Goal: Answer question/provide support: Share knowledge or assist other users

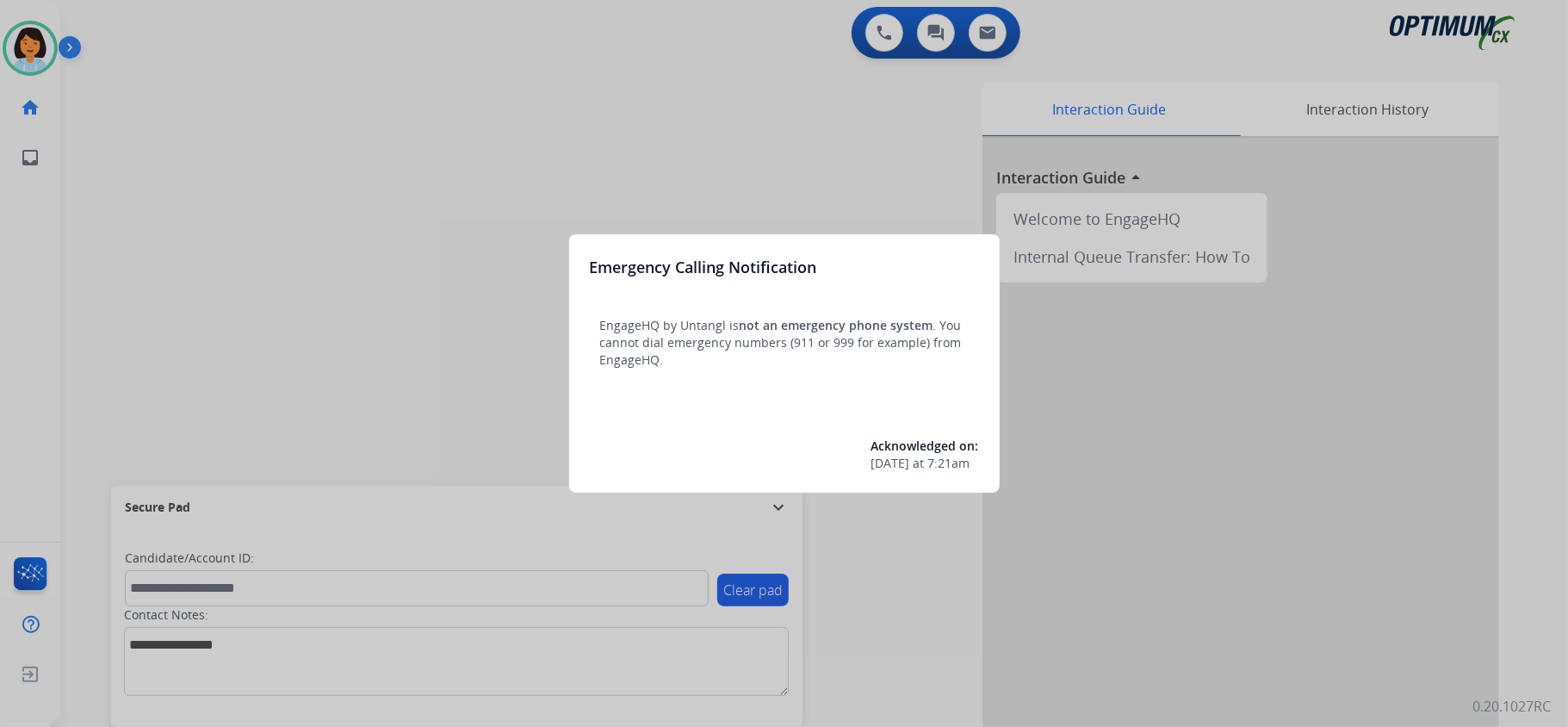
click at [477, 459] on div at bounding box center [784, 364] width 1568 height 727
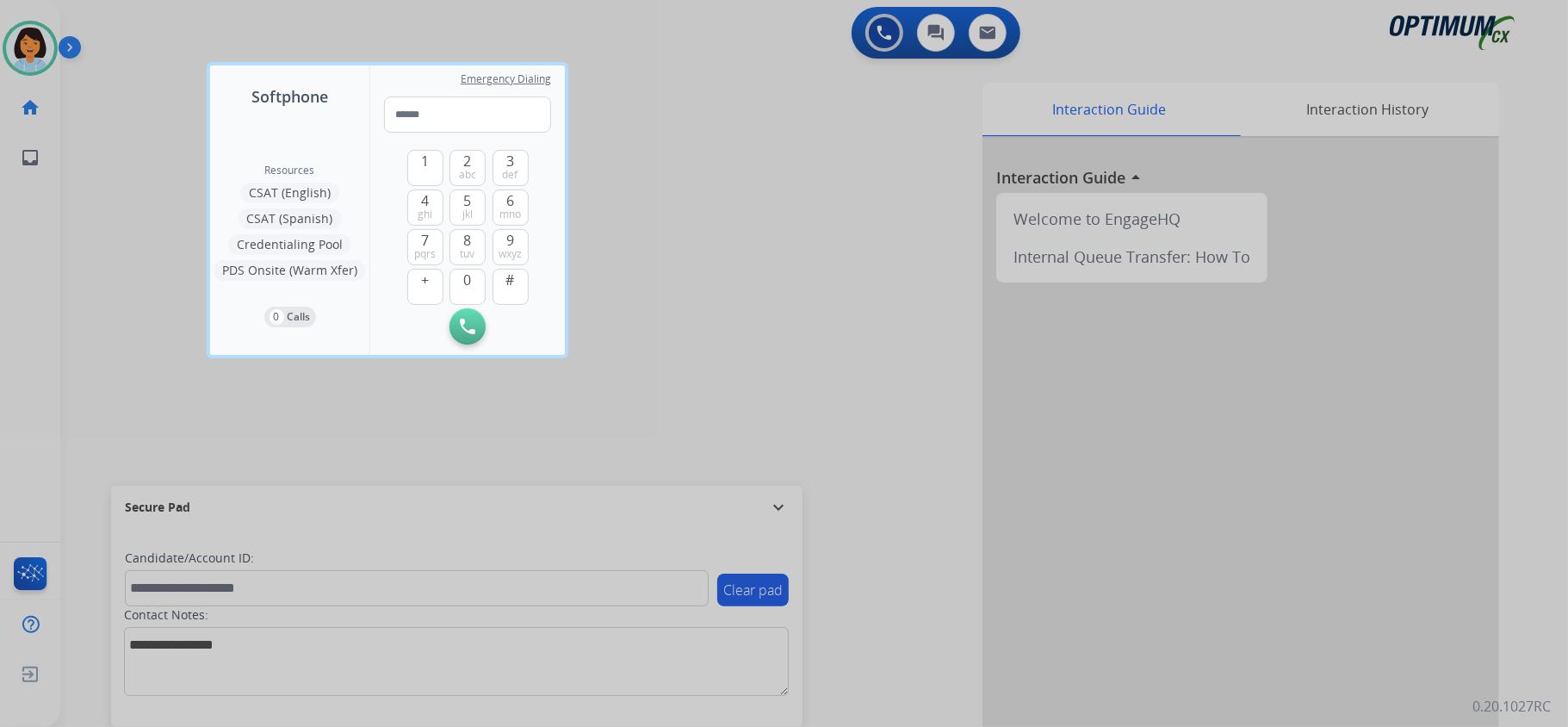
click at [663, 117] on div at bounding box center [784, 364] width 1568 height 727
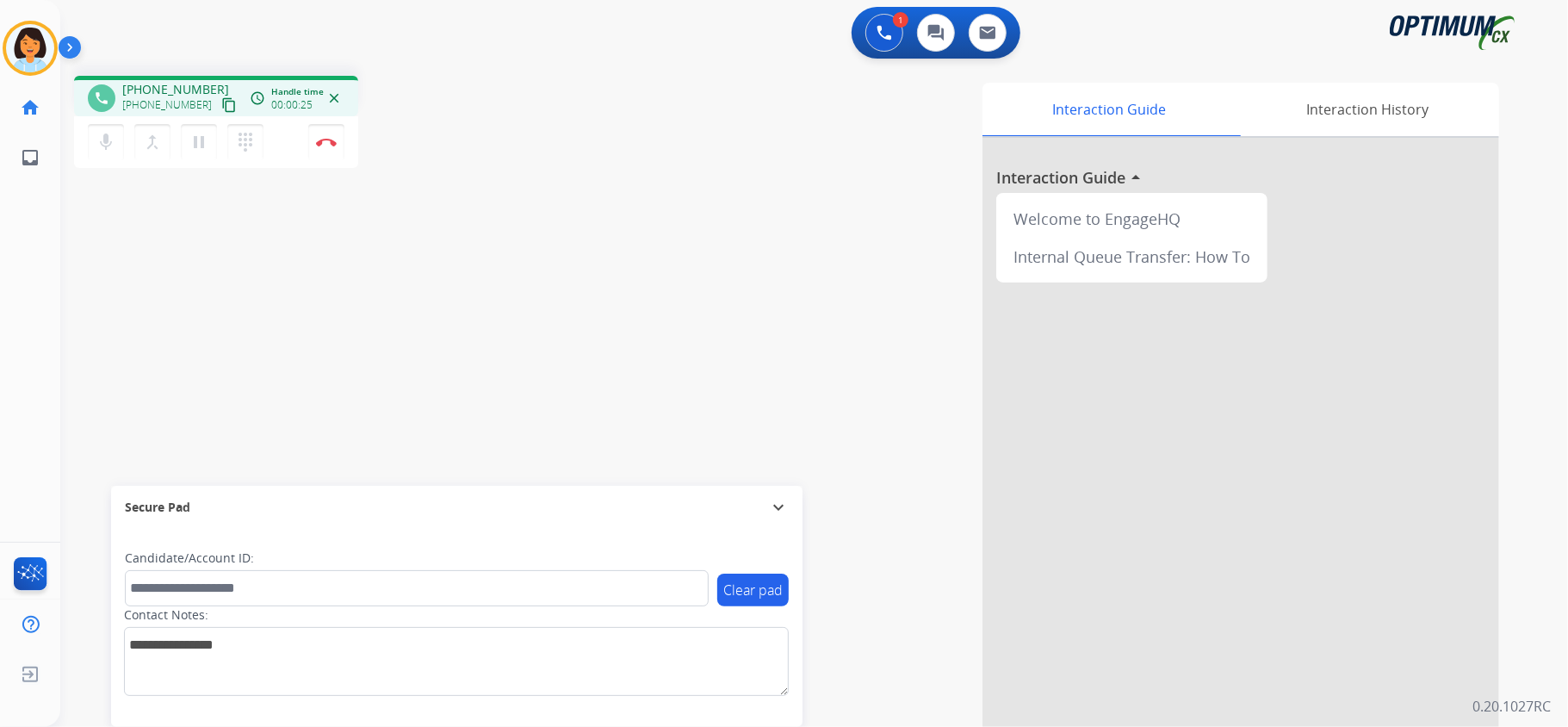
click at [411, 367] on div "phone [PHONE_NUMBER] [PHONE_NUMBER] content_copy access_time Call metrics Queue…" at bounding box center [794, 421] width 1467 height 718
click at [222, 101] on mat-icon "content_copy" at bounding box center [230, 106] width 16 height 16
click at [322, 148] on button "Disconnect" at bounding box center [326, 142] width 36 height 36
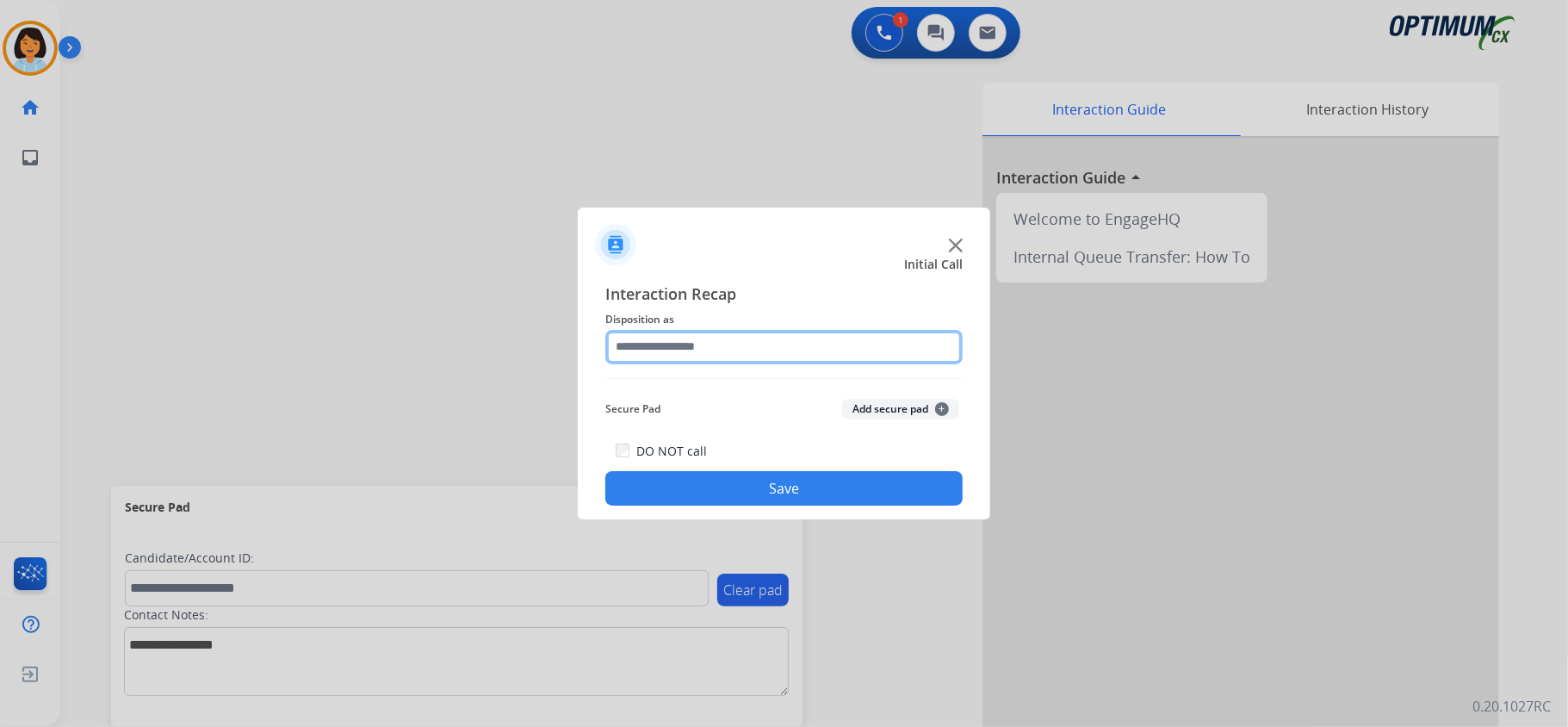
click at [766, 355] on input "text" at bounding box center [784, 347] width 357 height 34
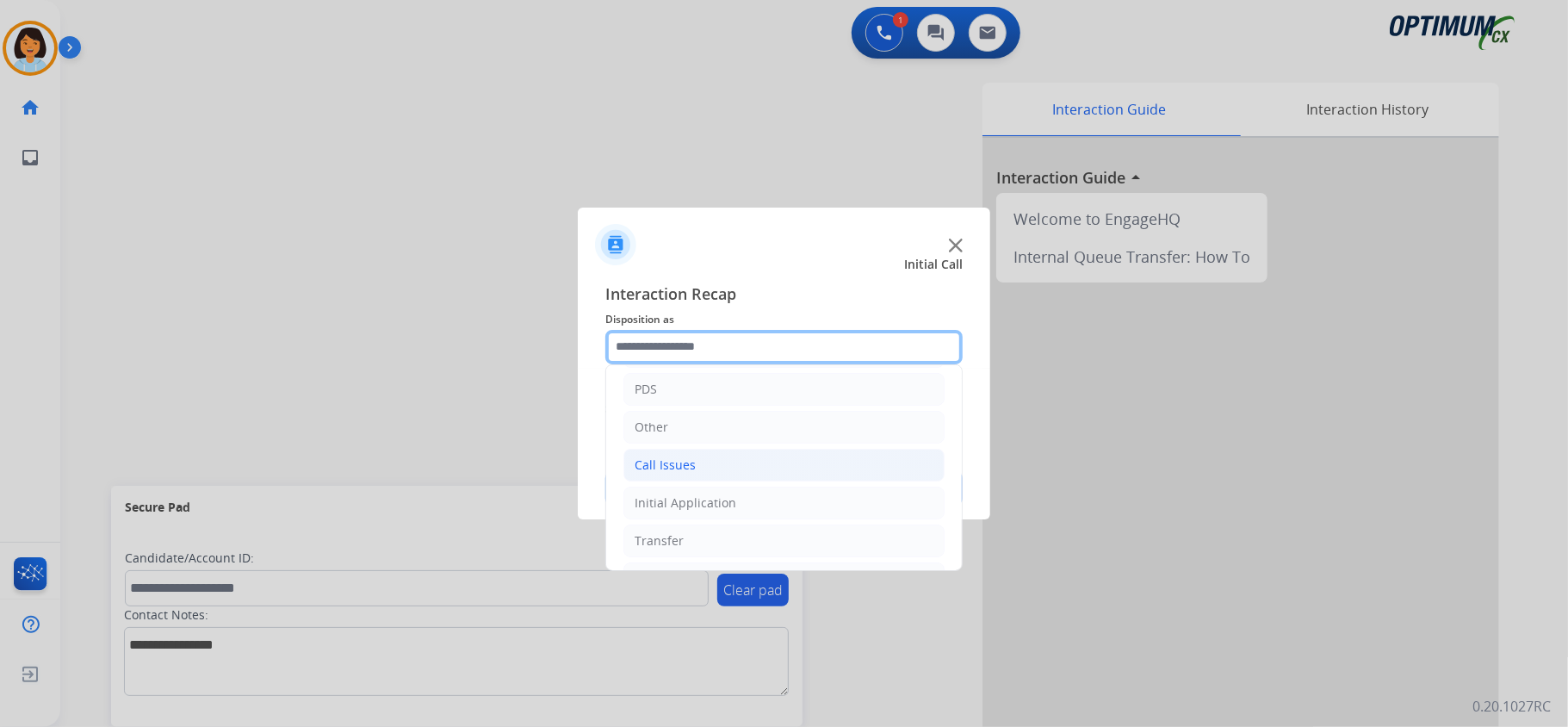
scroll to position [121, 0]
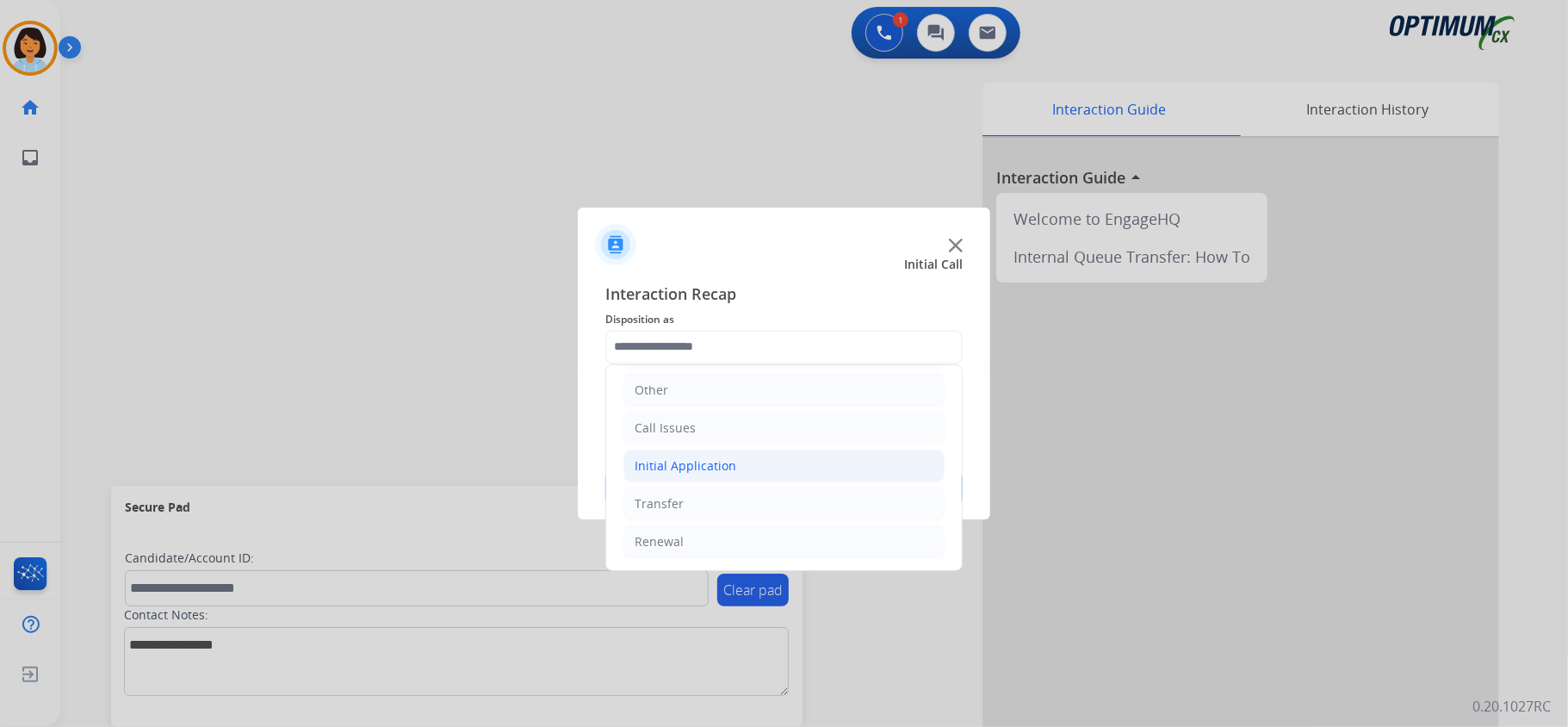
click at [704, 468] on div "Initial Application" at bounding box center [685, 466] width 101 height 18
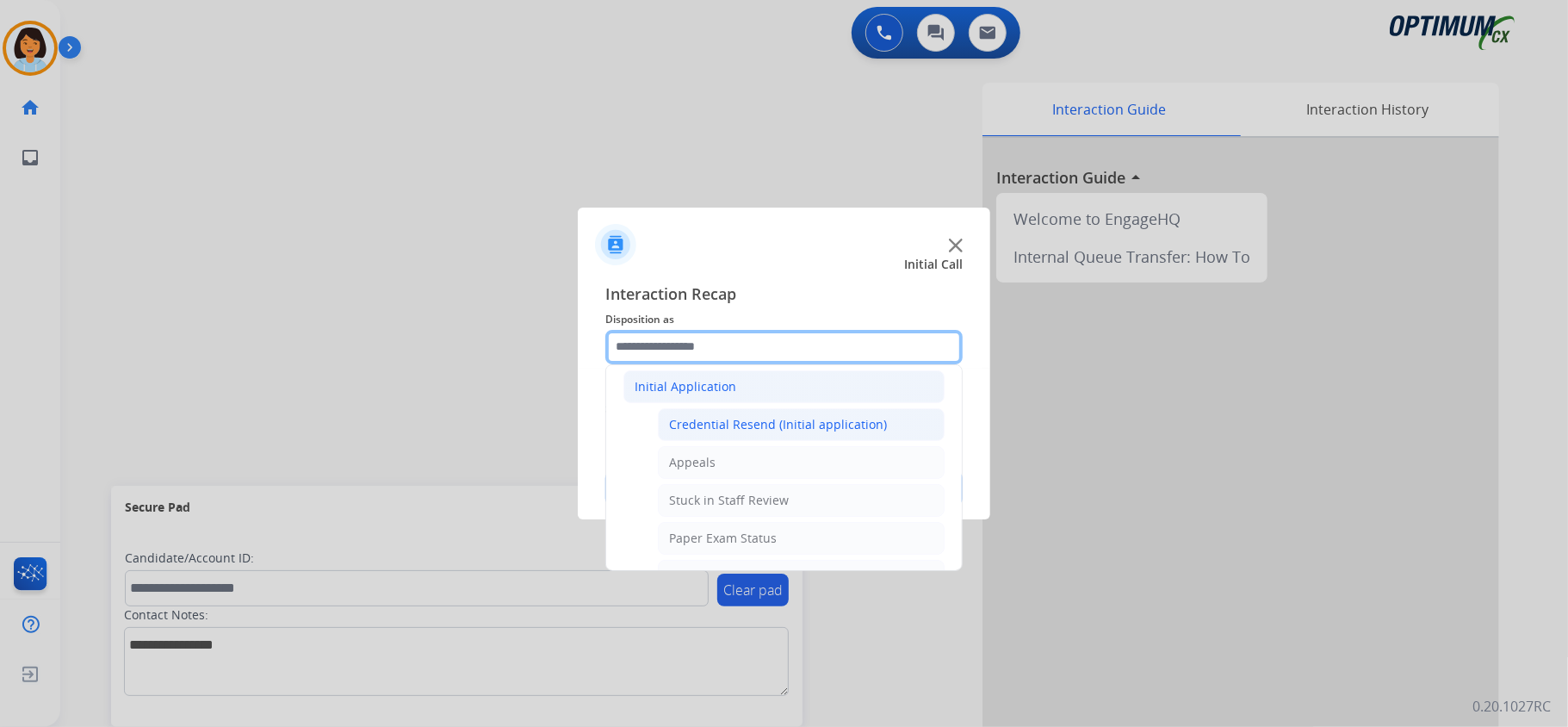
scroll to position [236, 0]
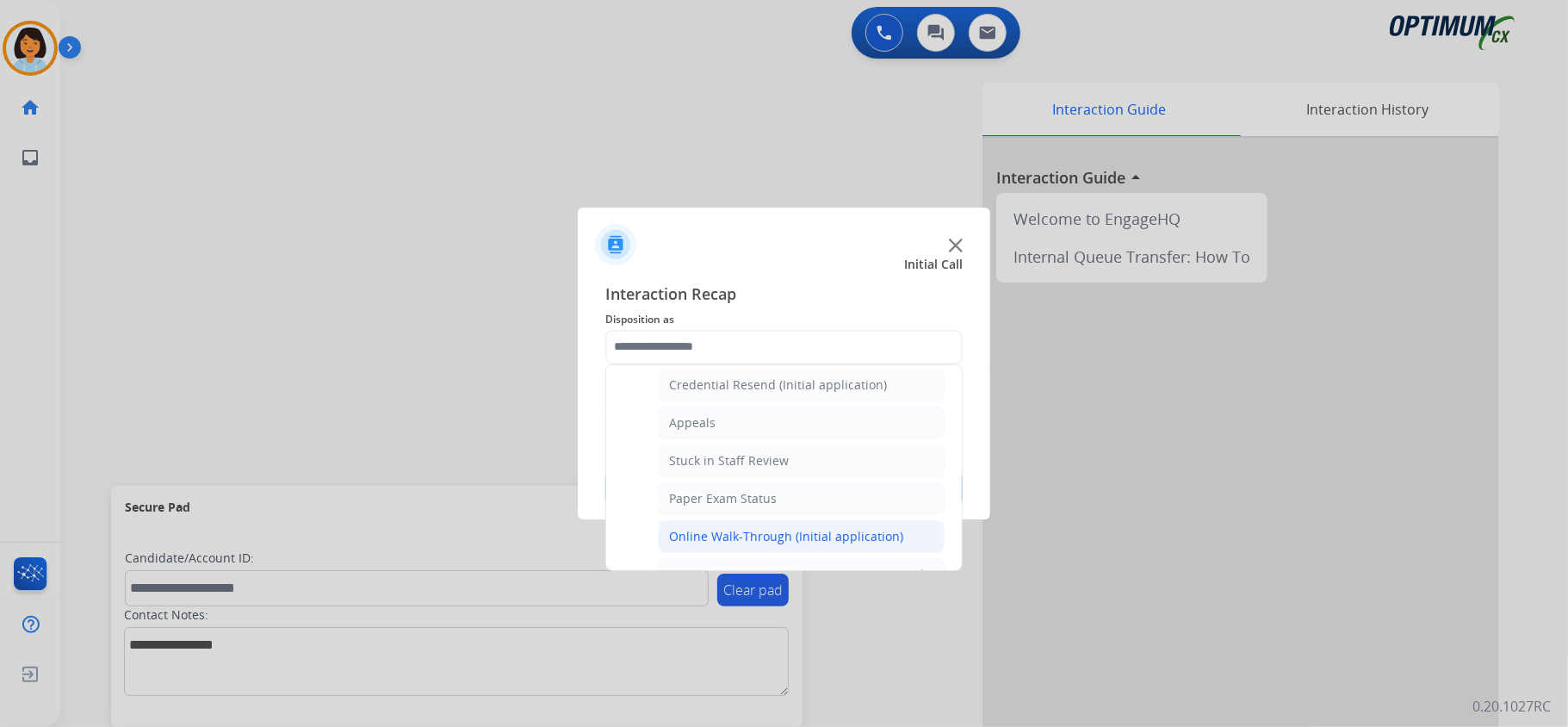
click at [718, 532] on div "Online Walk-Through (Initial application)" at bounding box center [786, 537] width 234 height 18
type input "**********"
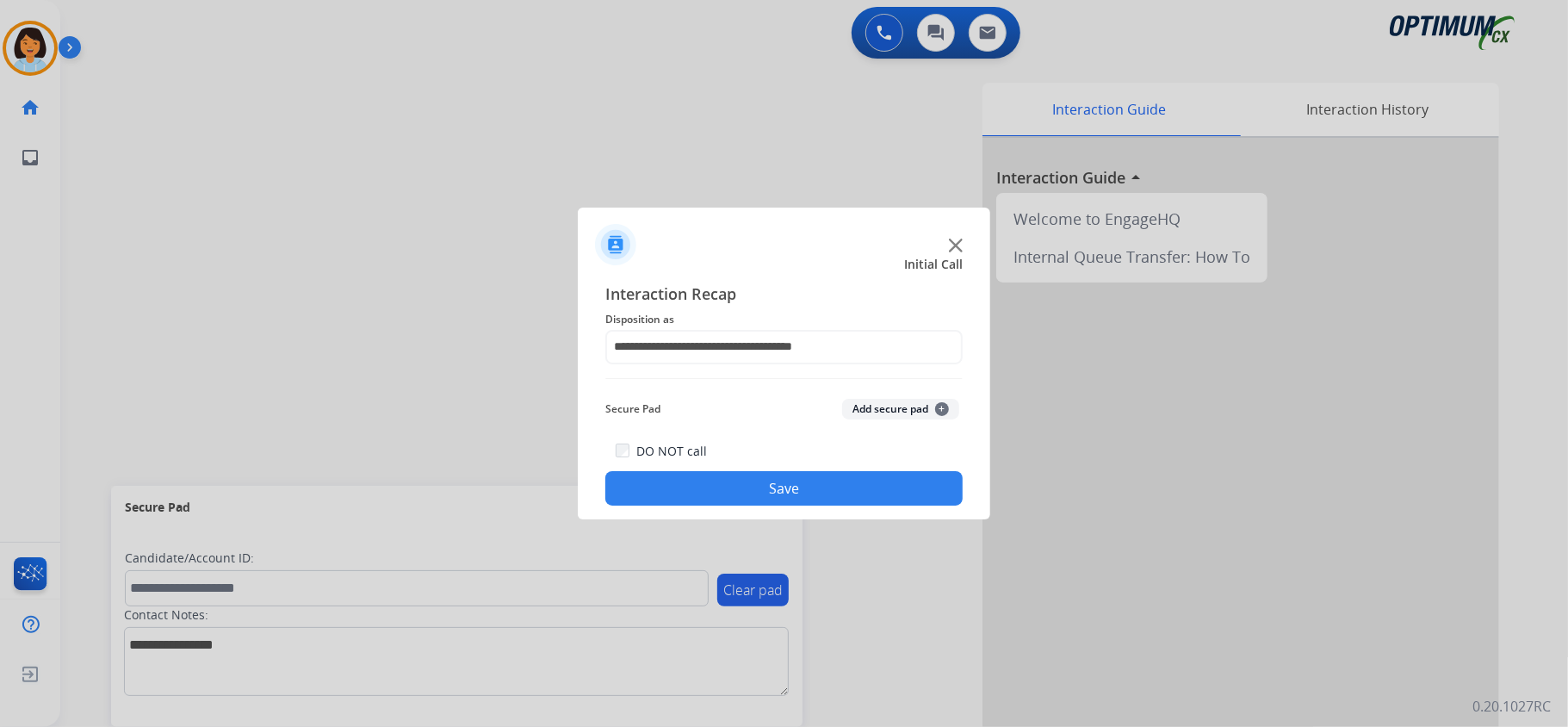
drag, startPoint x: 709, startPoint y: 484, endPoint x: 707, endPoint y: 496, distance: 12.2
click at [709, 482] on button "Save" at bounding box center [784, 488] width 357 height 34
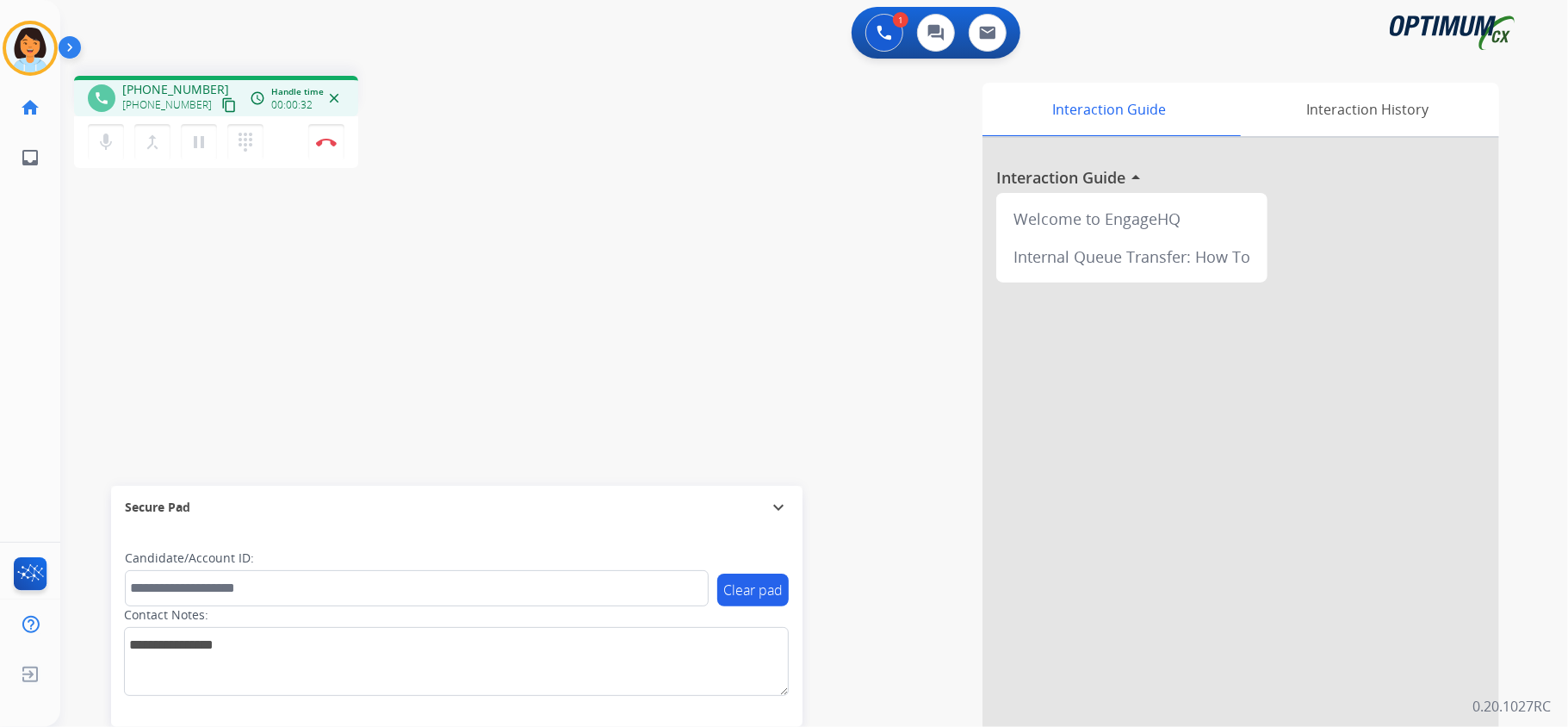
click at [222, 111] on mat-icon "content_copy" at bounding box center [230, 106] width 16 height 16
click at [889, 35] on img at bounding box center [884, 33] width 16 height 16
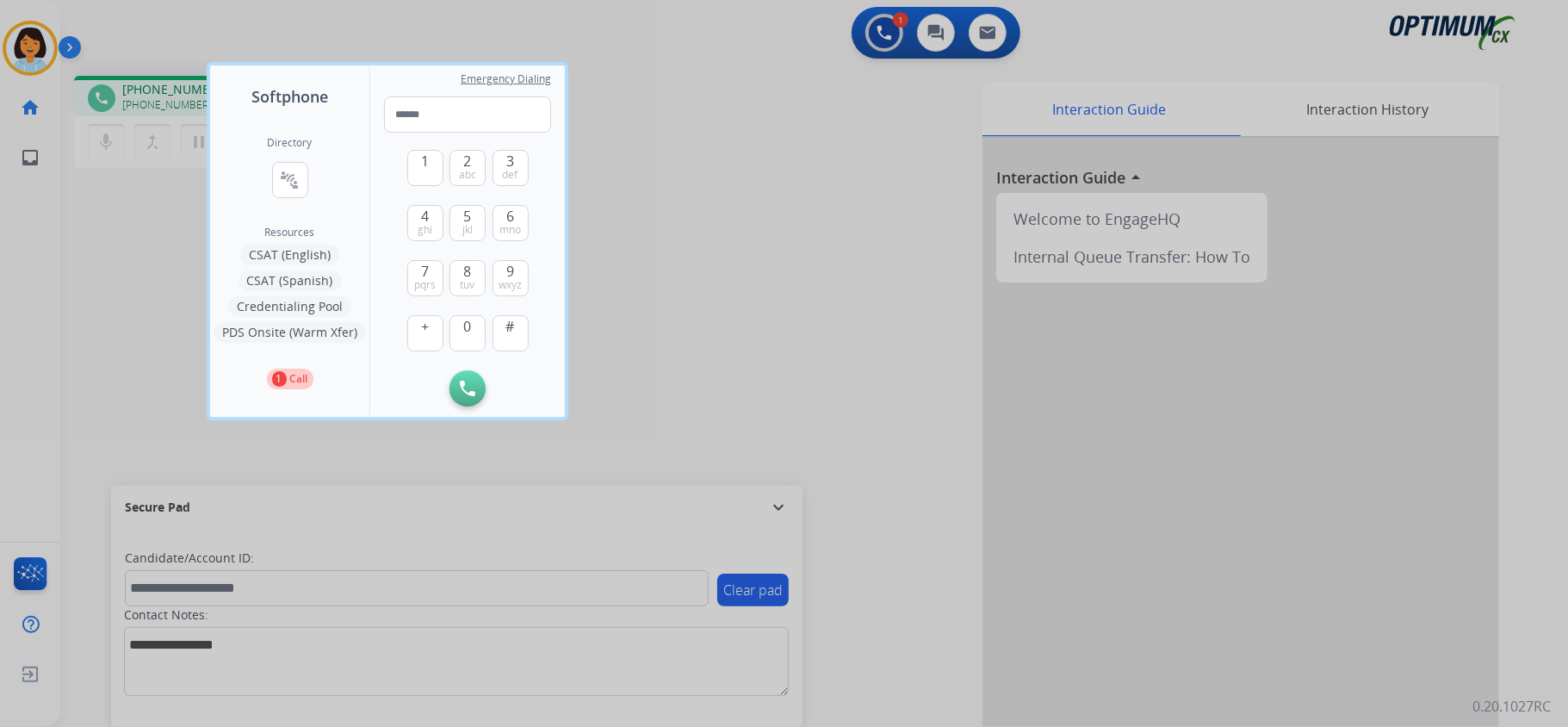
click at [322, 334] on button "PDS Onsite (Warm Xfer)" at bounding box center [289, 332] width 152 height 20
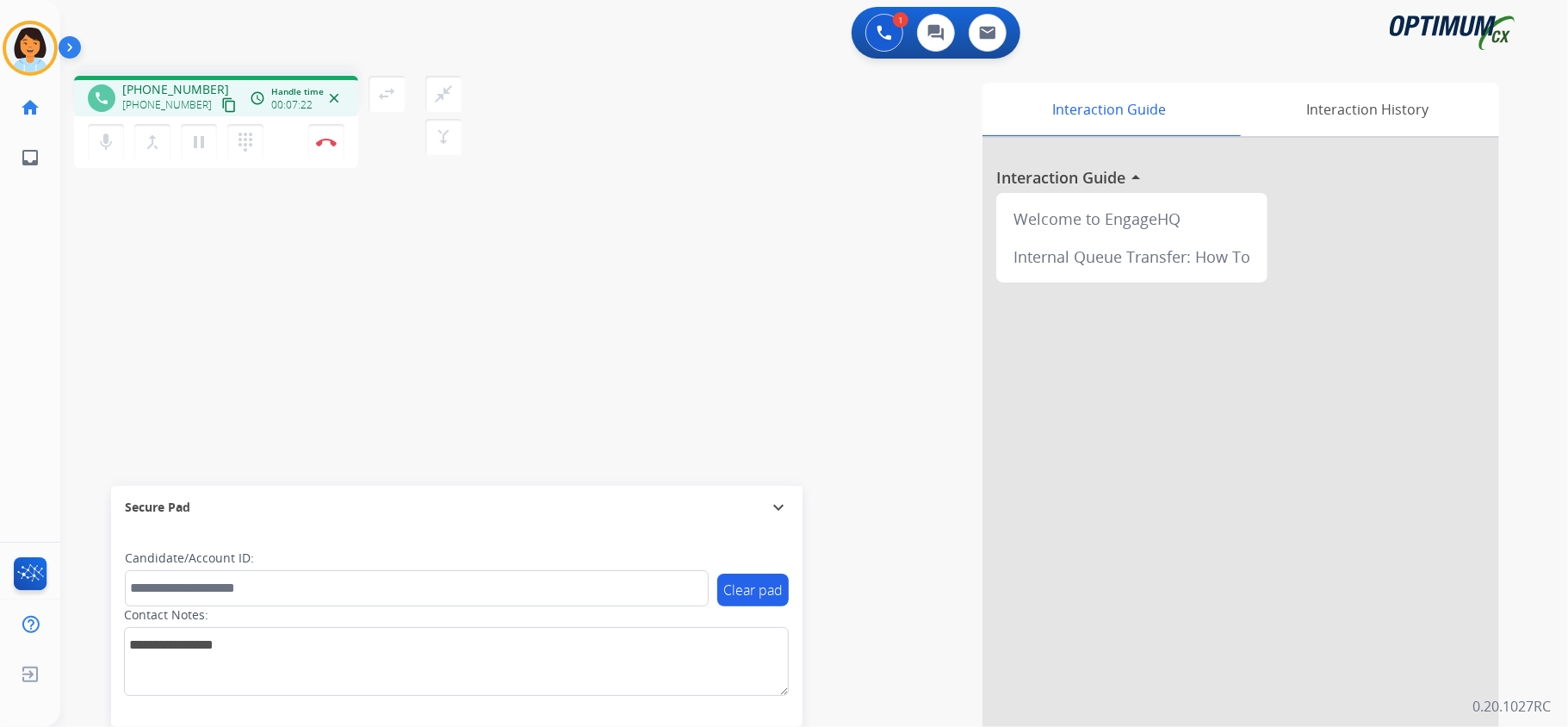
click at [469, 362] on div "phone [PHONE_NUMBER] [PHONE_NUMBER] content_copy access_time Call metrics Queue…" at bounding box center [794, 421] width 1467 height 718
click at [328, 148] on button "Disconnect" at bounding box center [326, 142] width 36 height 36
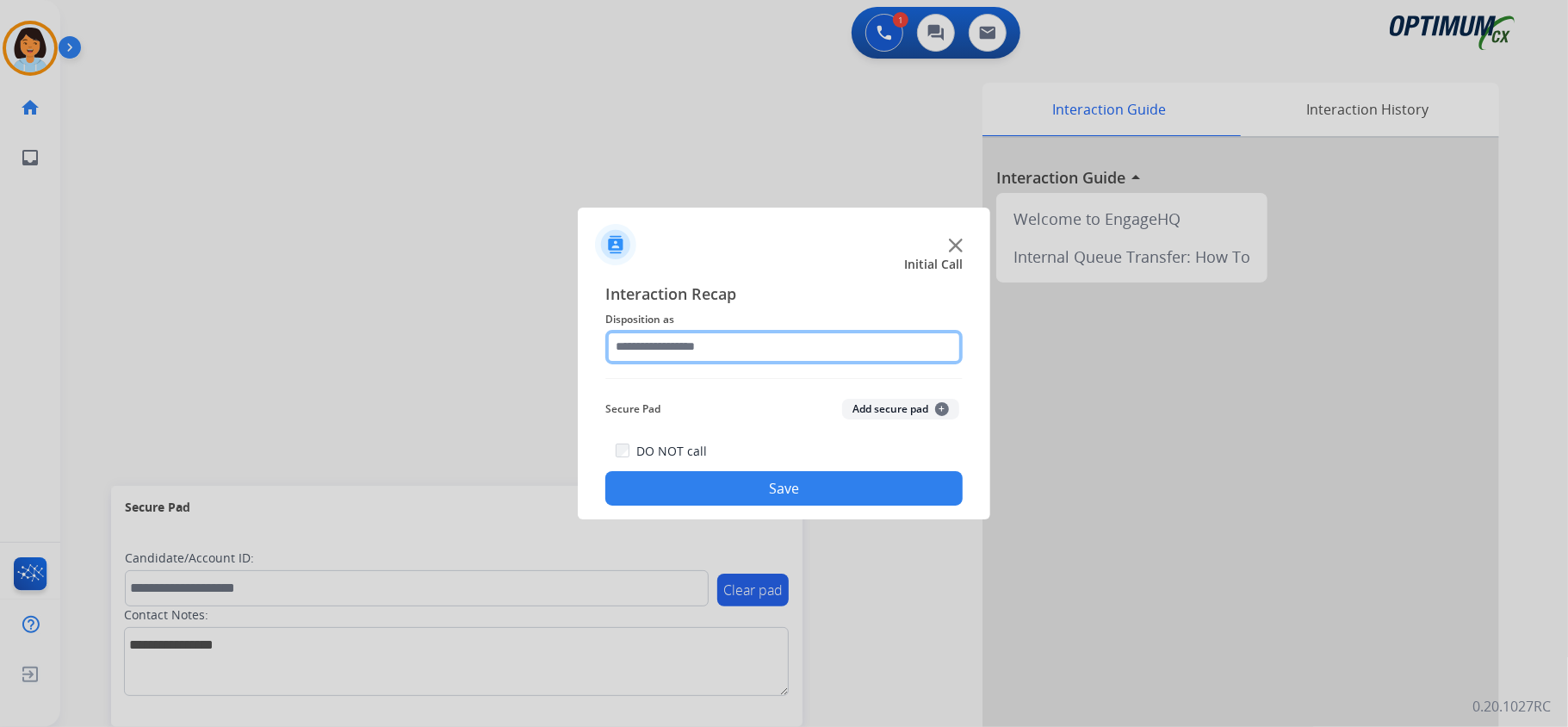
click at [700, 331] on input "text" at bounding box center [784, 347] width 357 height 34
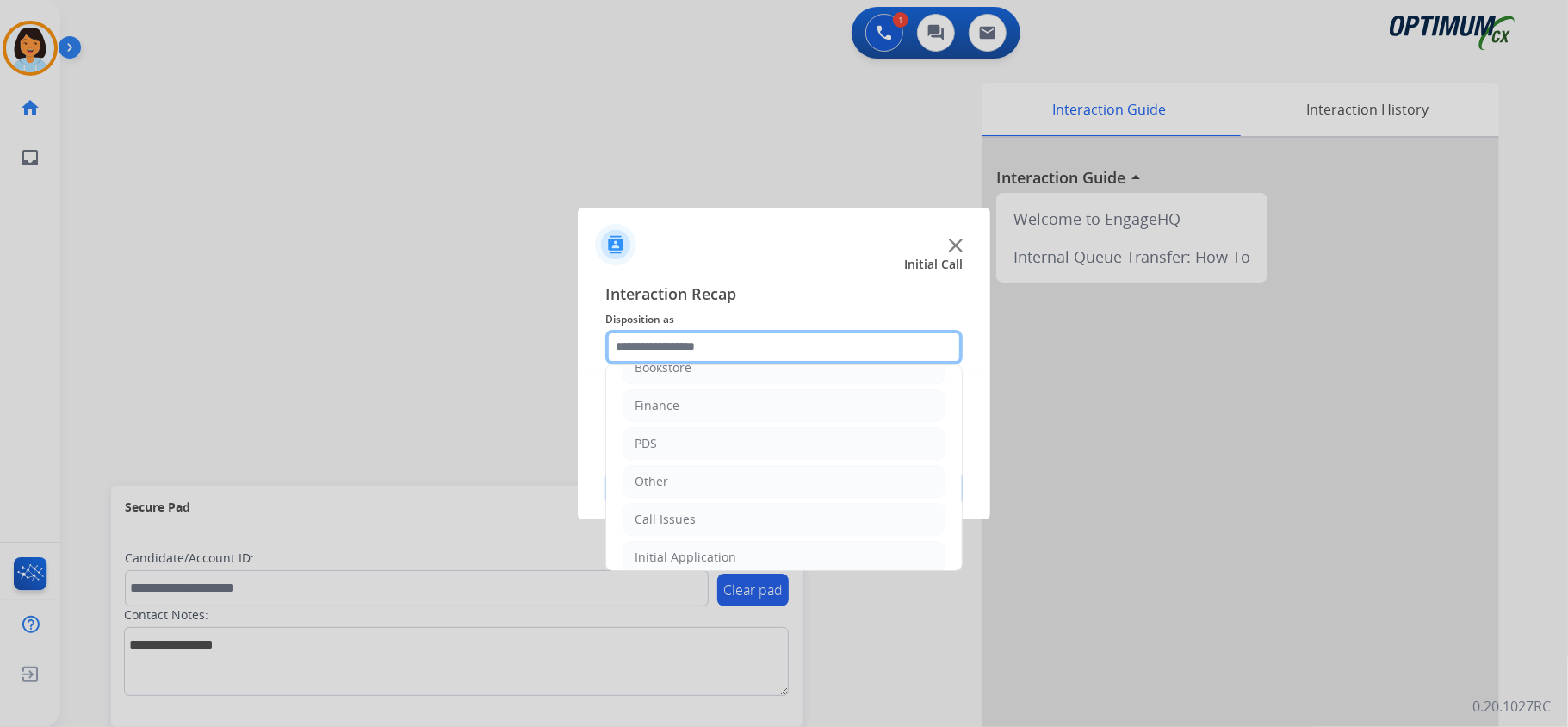
scroll to position [0, 0]
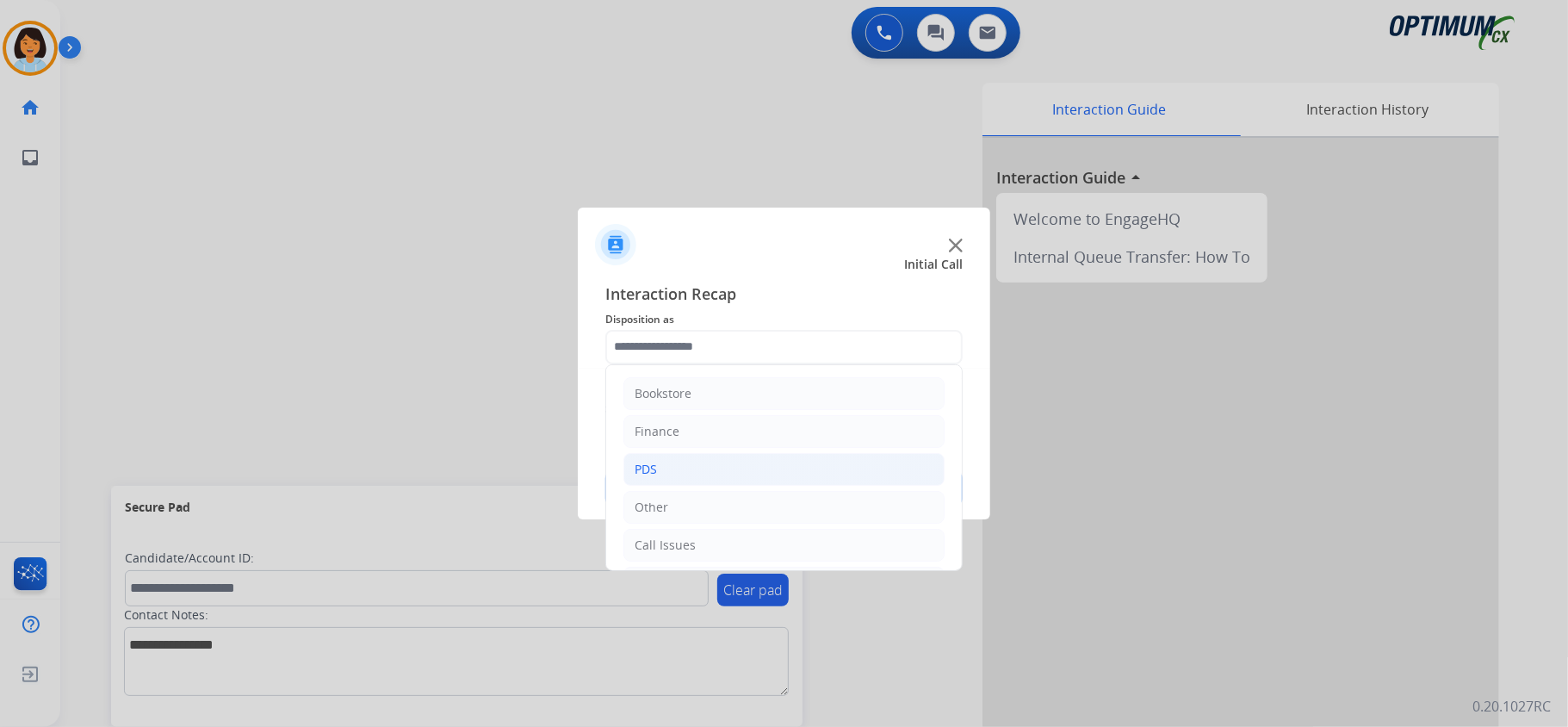
click at [686, 460] on li "PDS" at bounding box center [784, 469] width 321 height 33
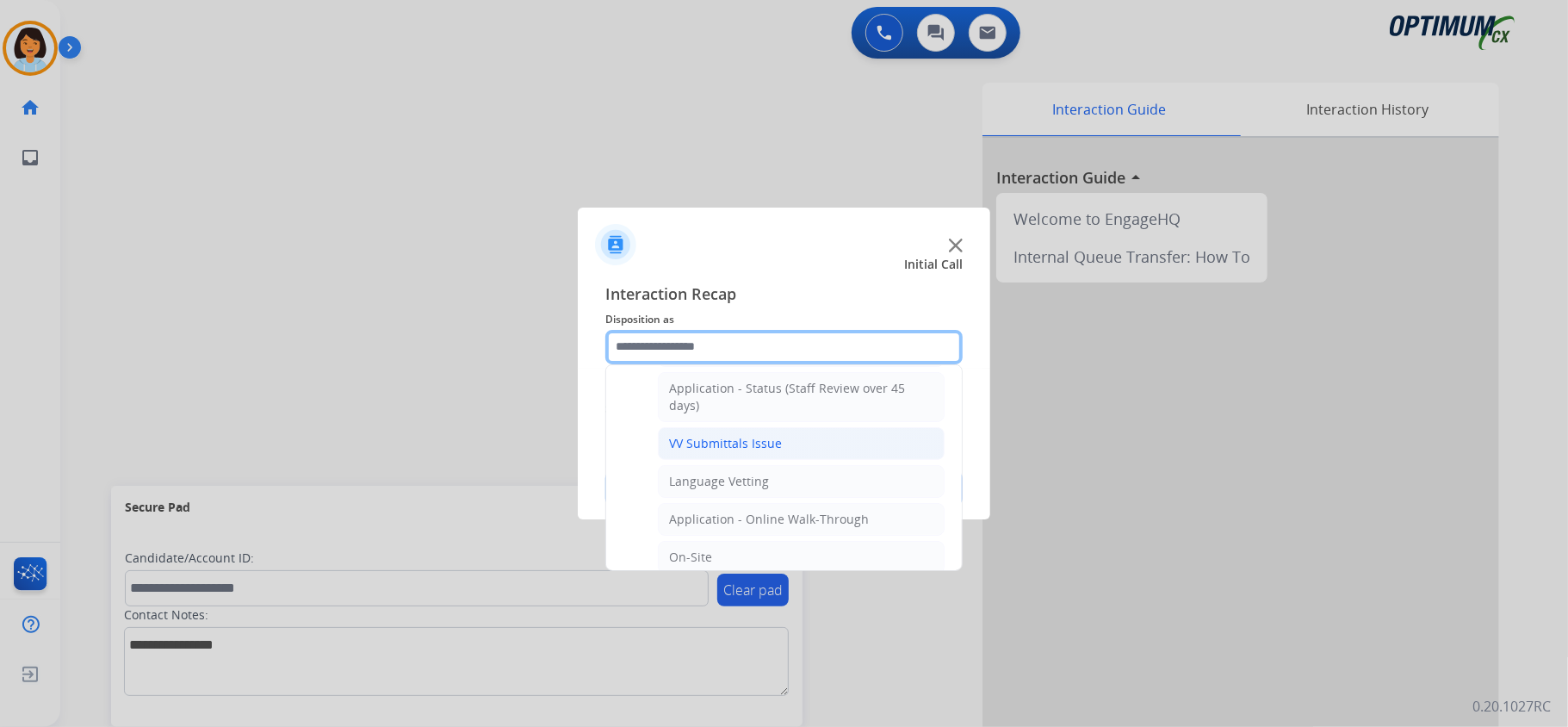
scroll to position [344, 0]
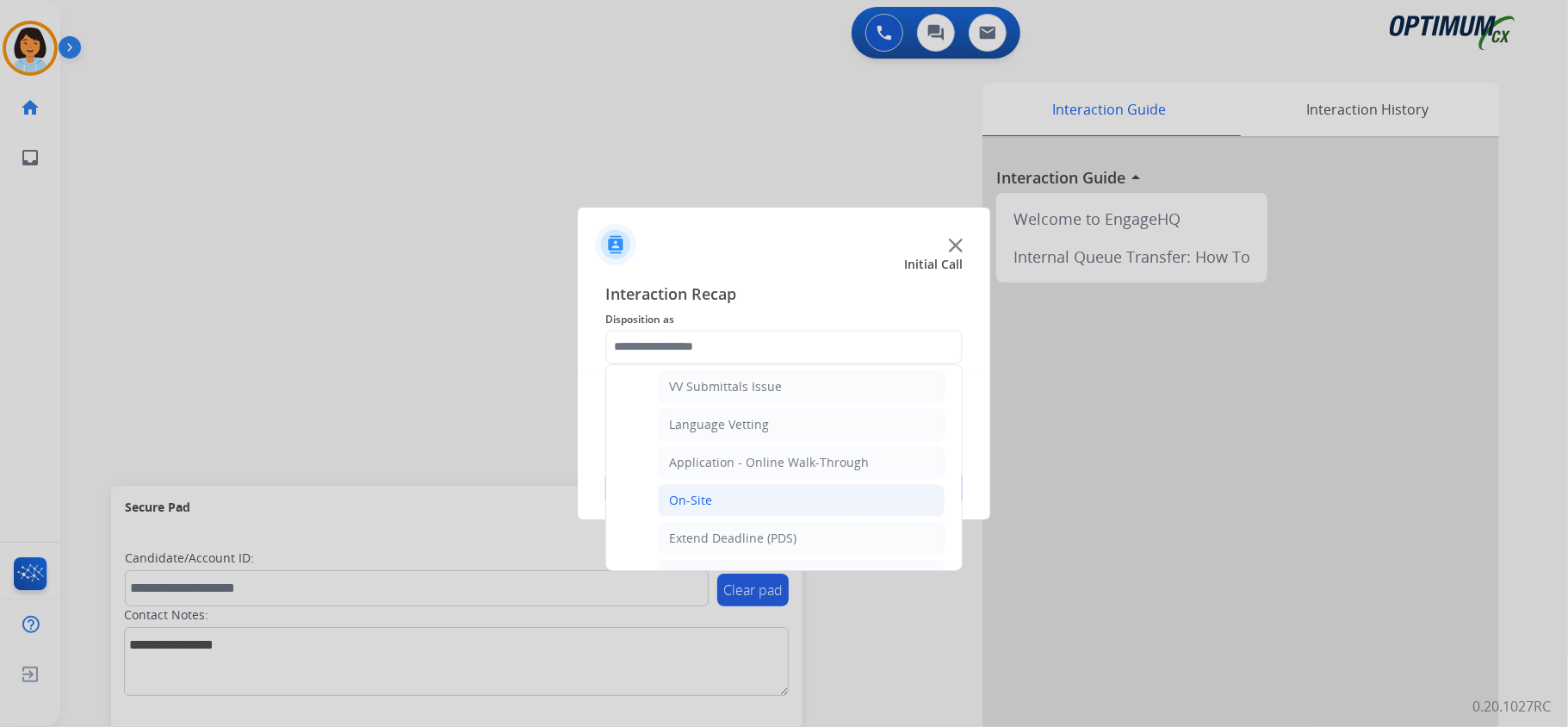
click at [713, 495] on li "On-Site" at bounding box center [802, 500] width 287 height 33
type input "*******"
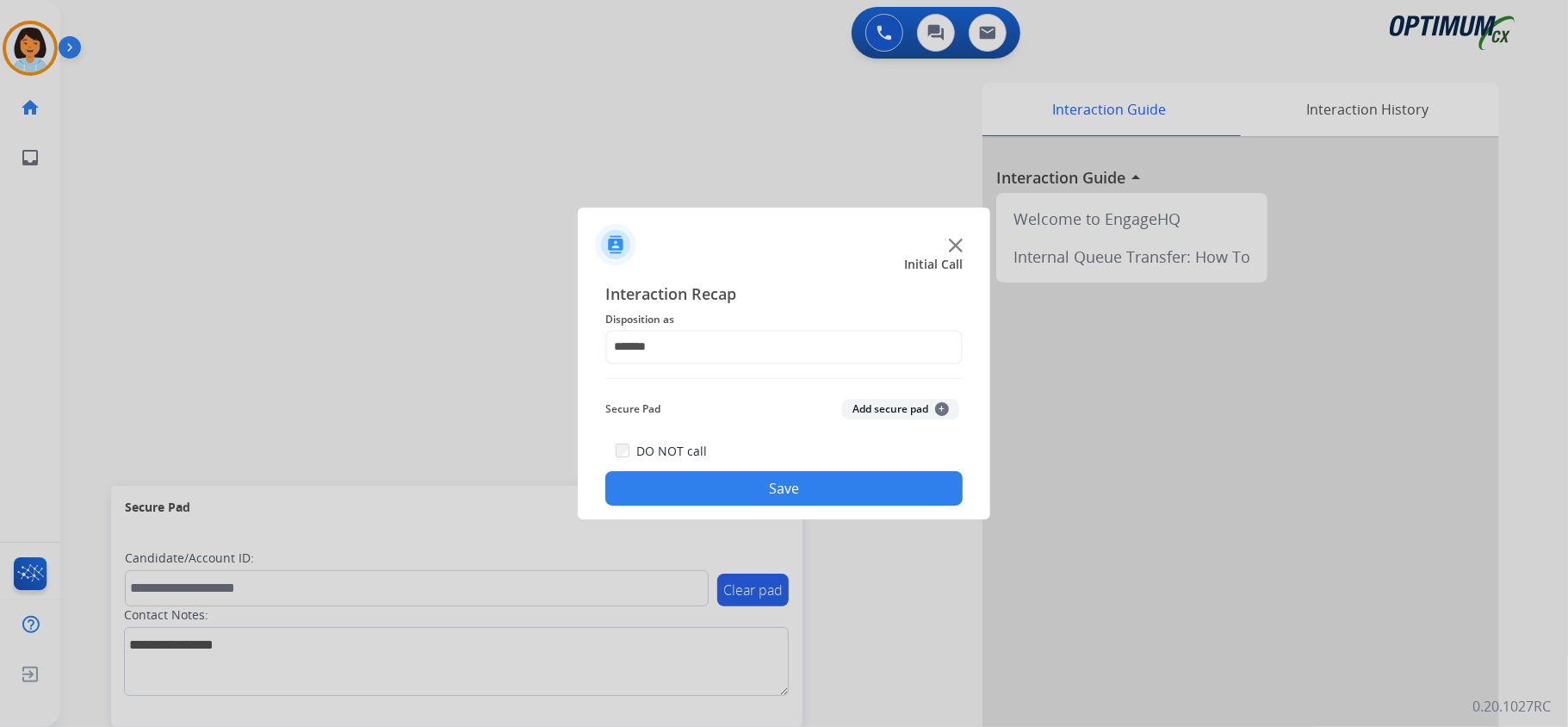
click at [724, 493] on button "Save" at bounding box center [784, 488] width 357 height 34
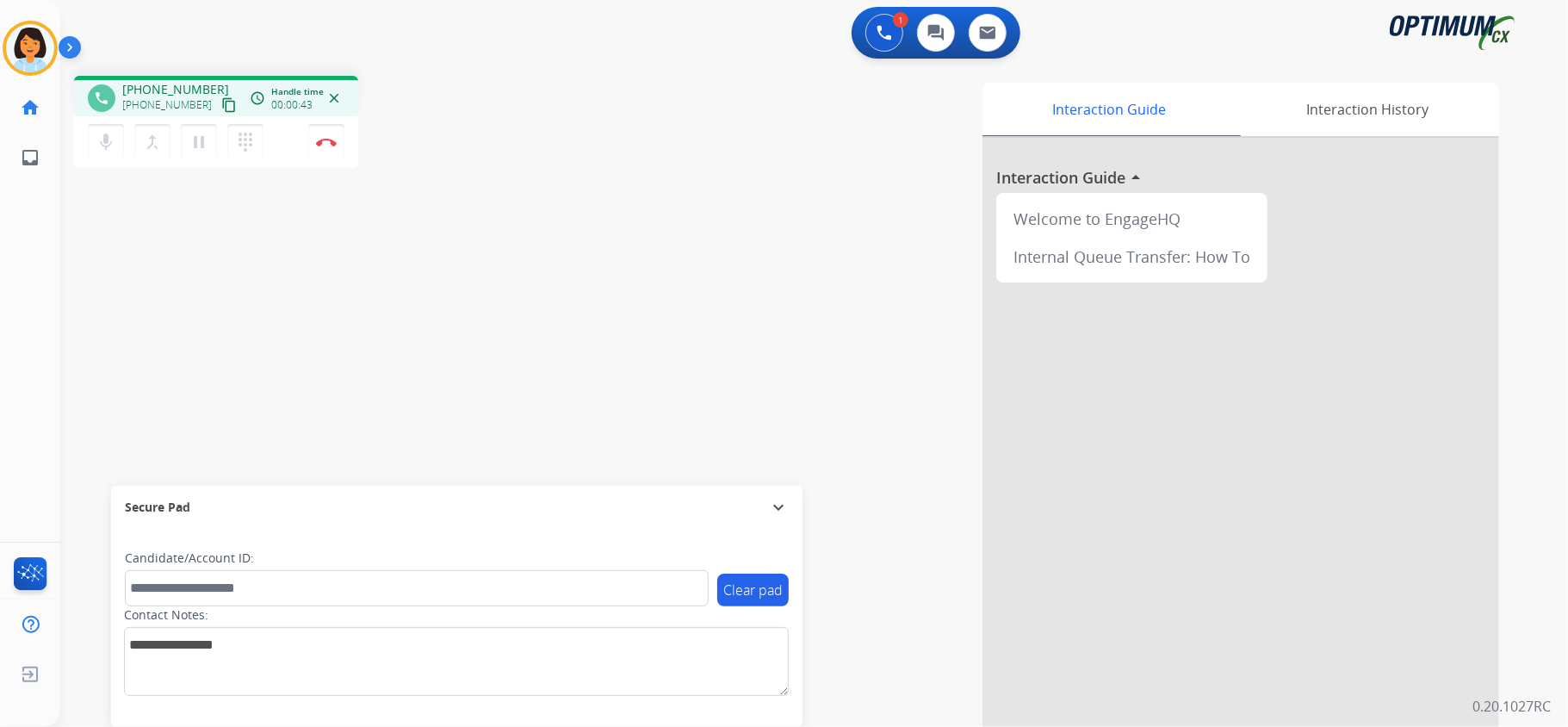
click at [222, 101] on mat-icon "content_copy" at bounding box center [230, 106] width 16 height 16
click at [319, 138] on img at bounding box center [326, 143] width 20 height 9
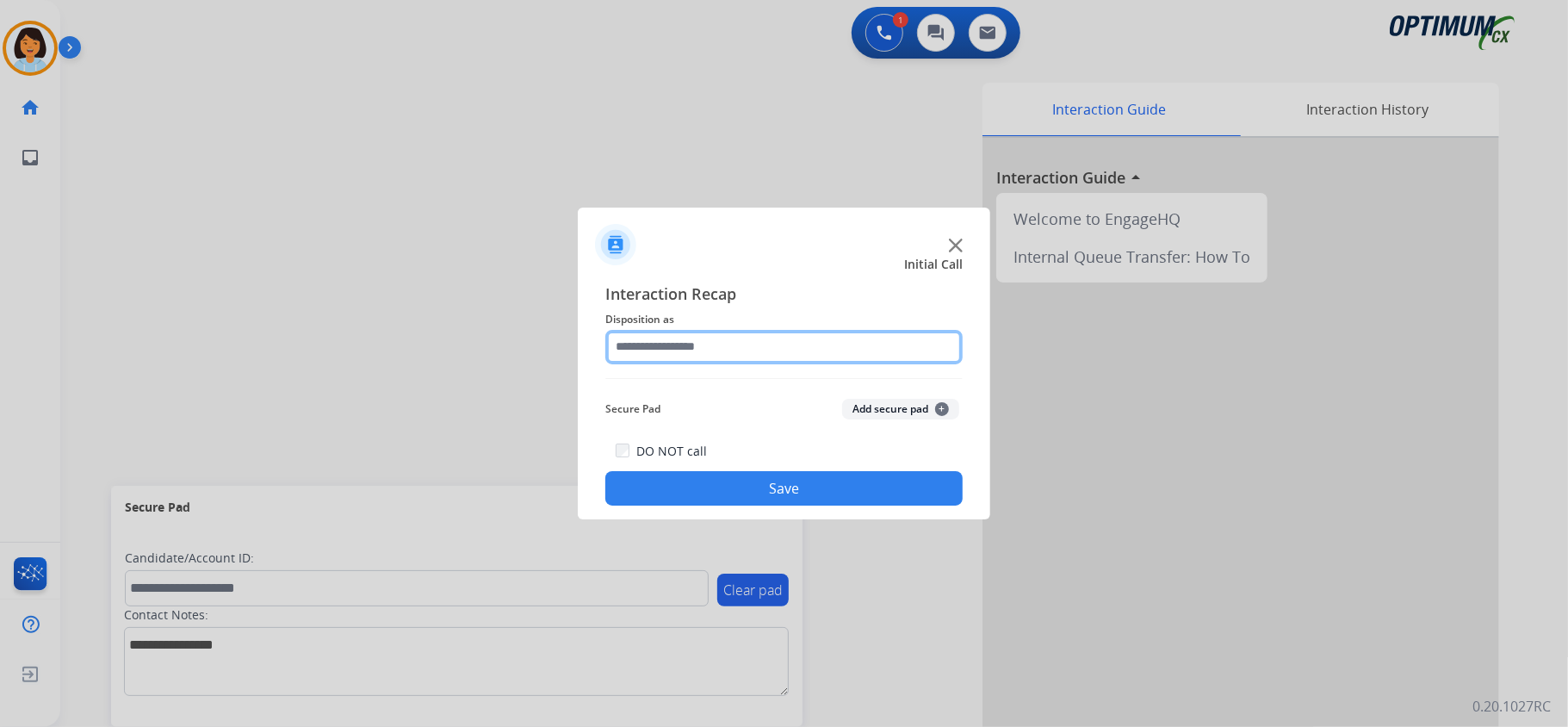
click at [690, 344] on input "text" at bounding box center [784, 347] width 357 height 34
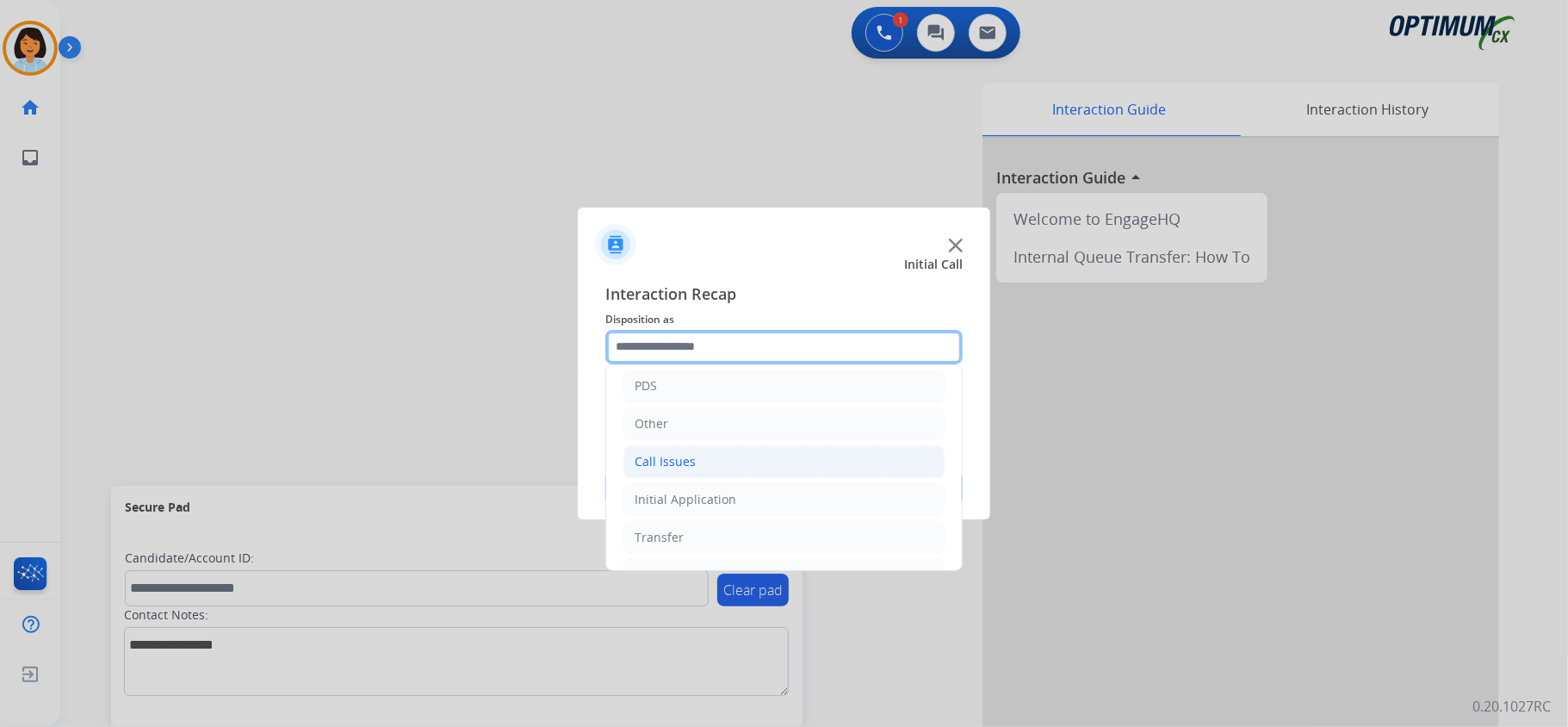
scroll to position [121, 0]
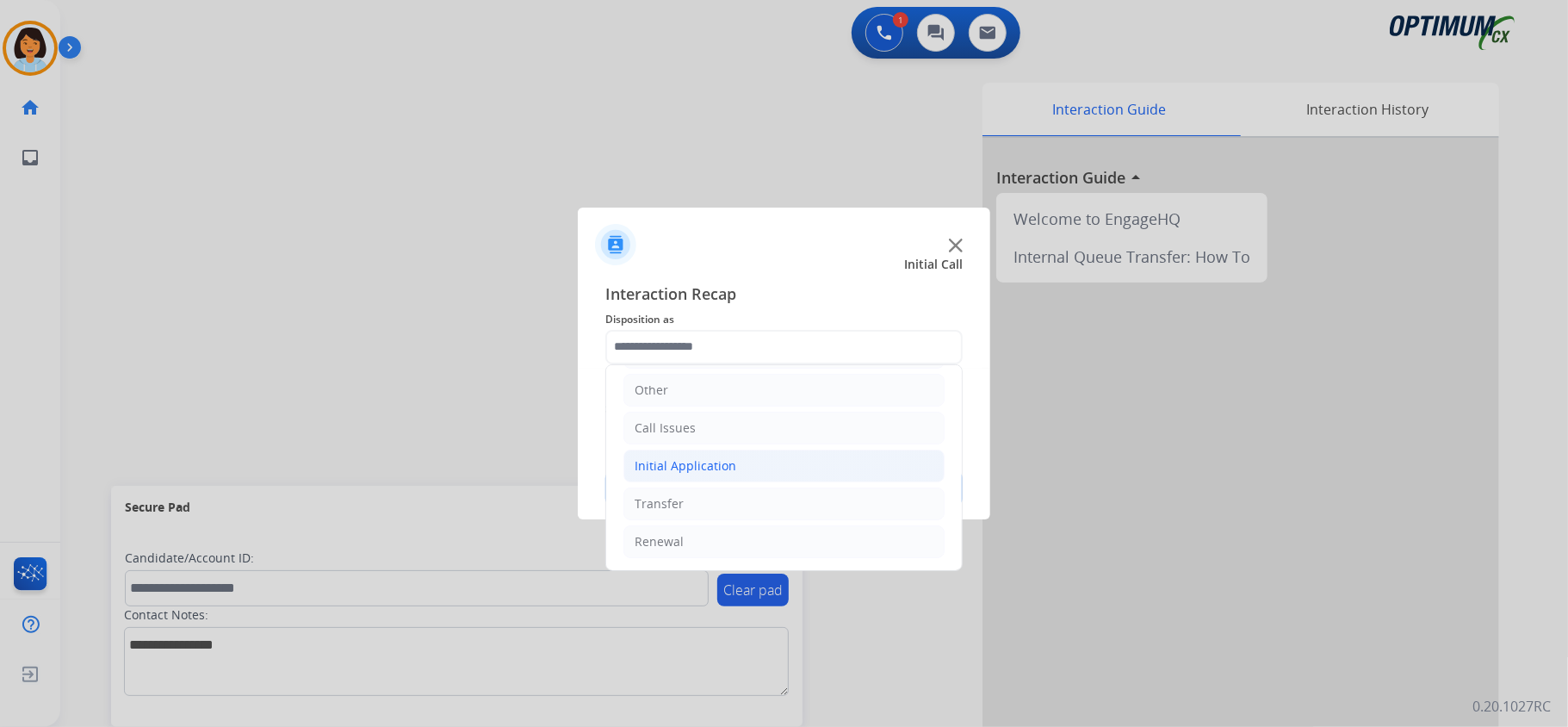
click at [683, 474] on li "Initial Application" at bounding box center [784, 466] width 321 height 33
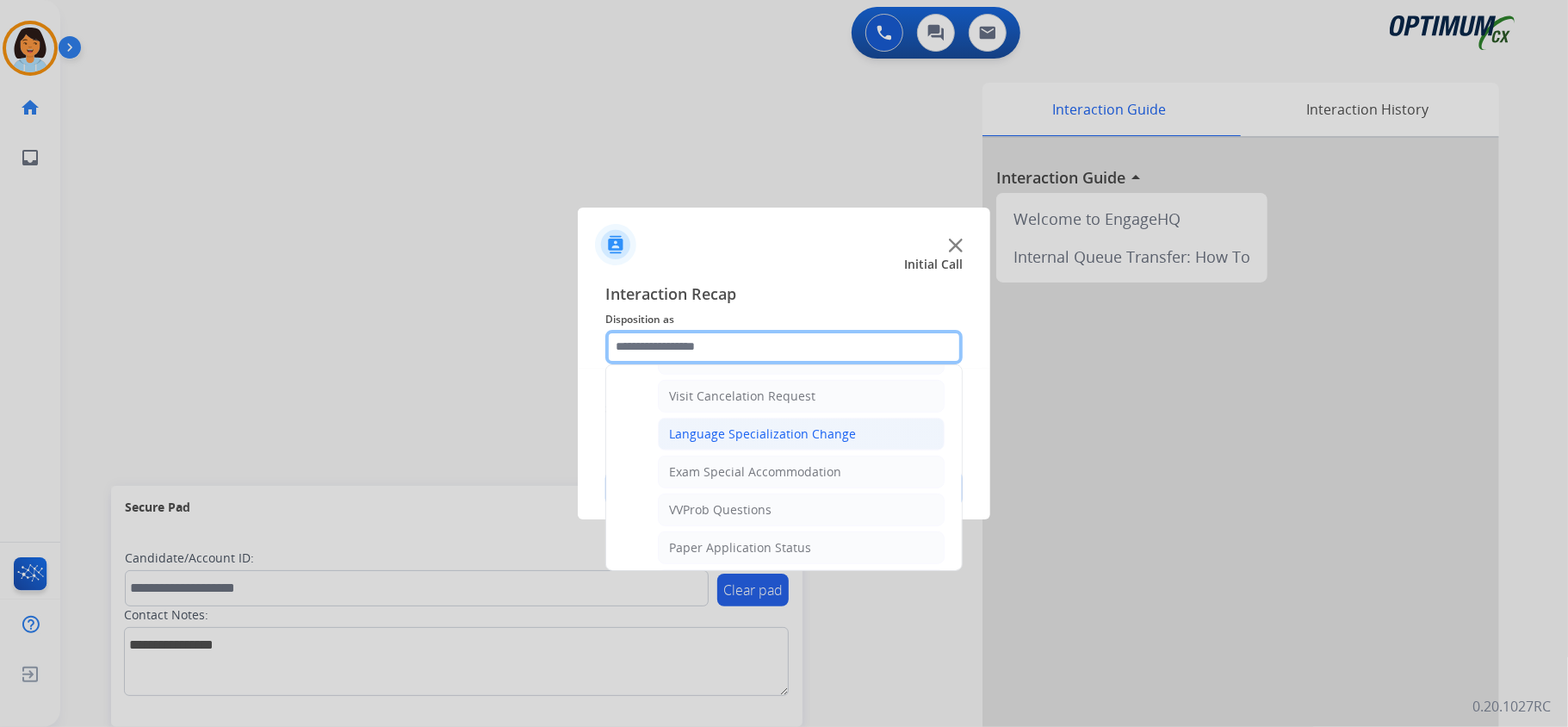
scroll to position [925, 0]
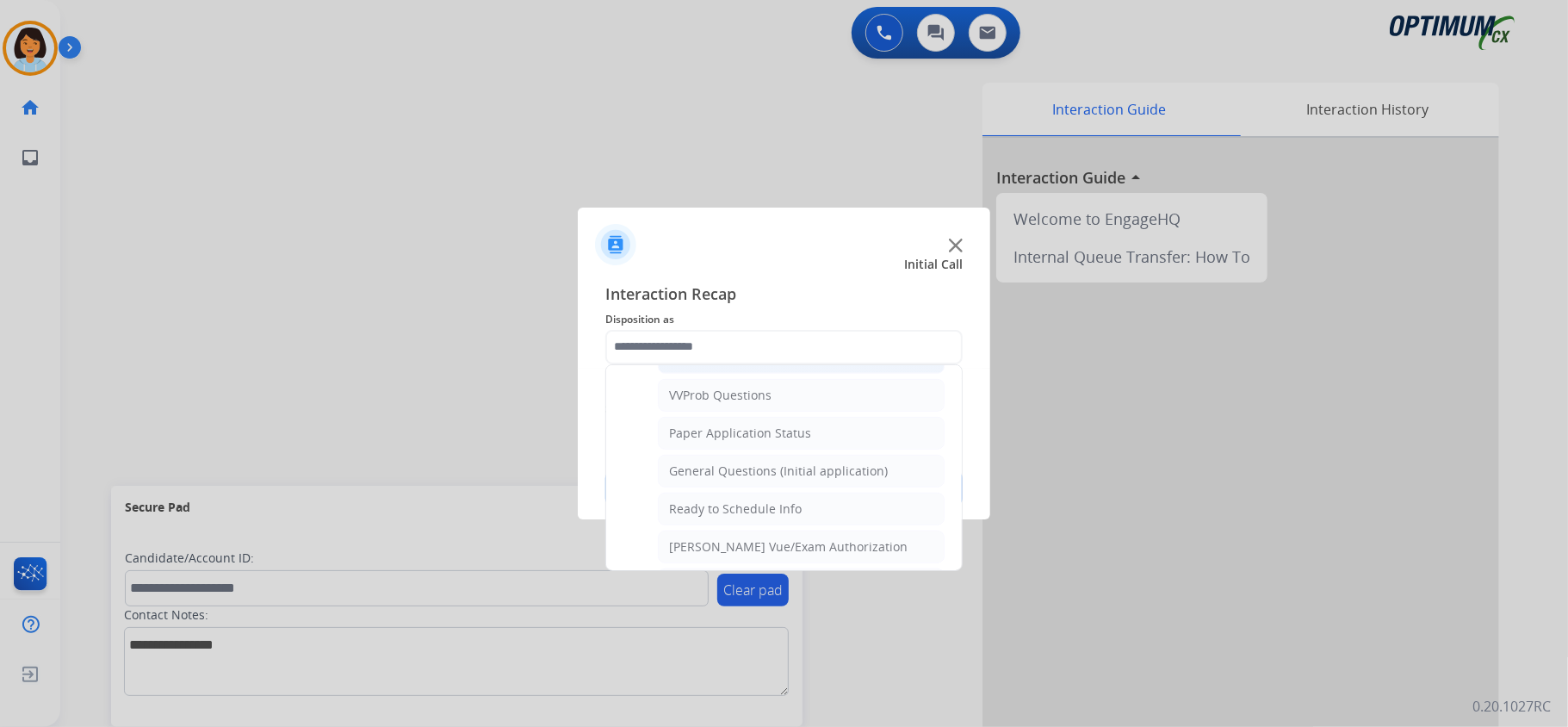
click at [742, 366] on div "Exam Special Accommodation" at bounding box center [755, 357] width 172 height 18
type input "**********"
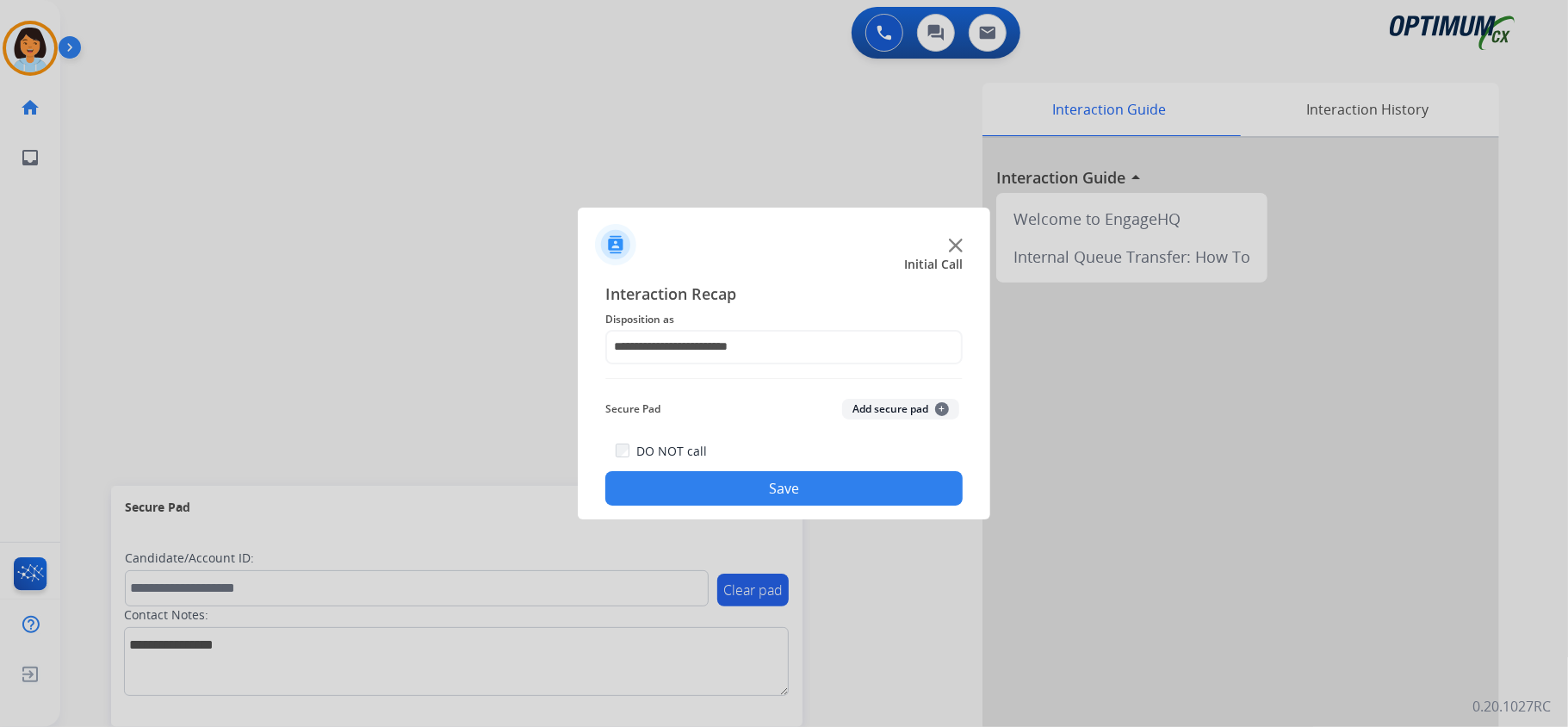
click at [756, 486] on button "Save" at bounding box center [784, 488] width 357 height 34
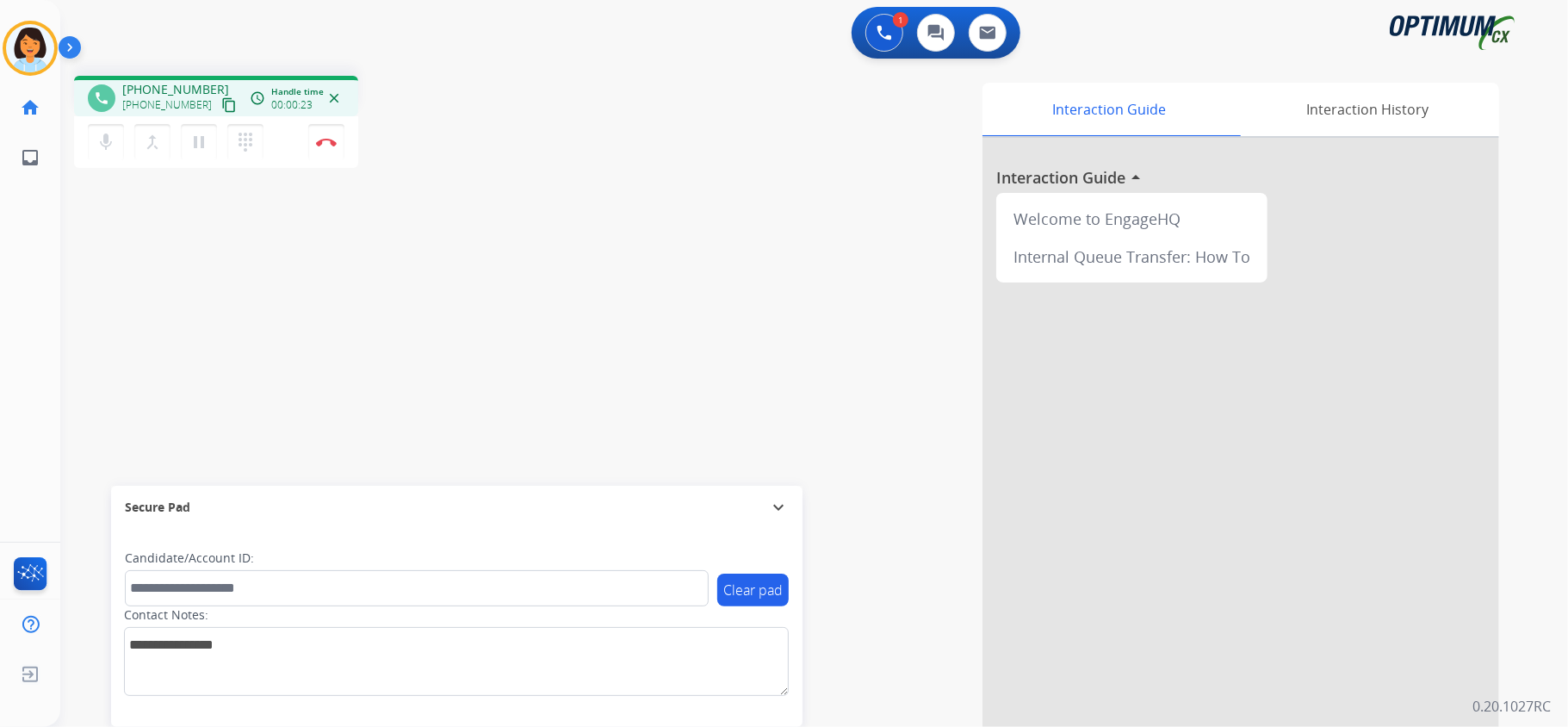
click at [222, 105] on mat-icon "content_copy" at bounding box center [230, 106] width 16 height 16
click at [317, 133] on button "Disconnect" at bounding box center [326, 142] width 36 height 36
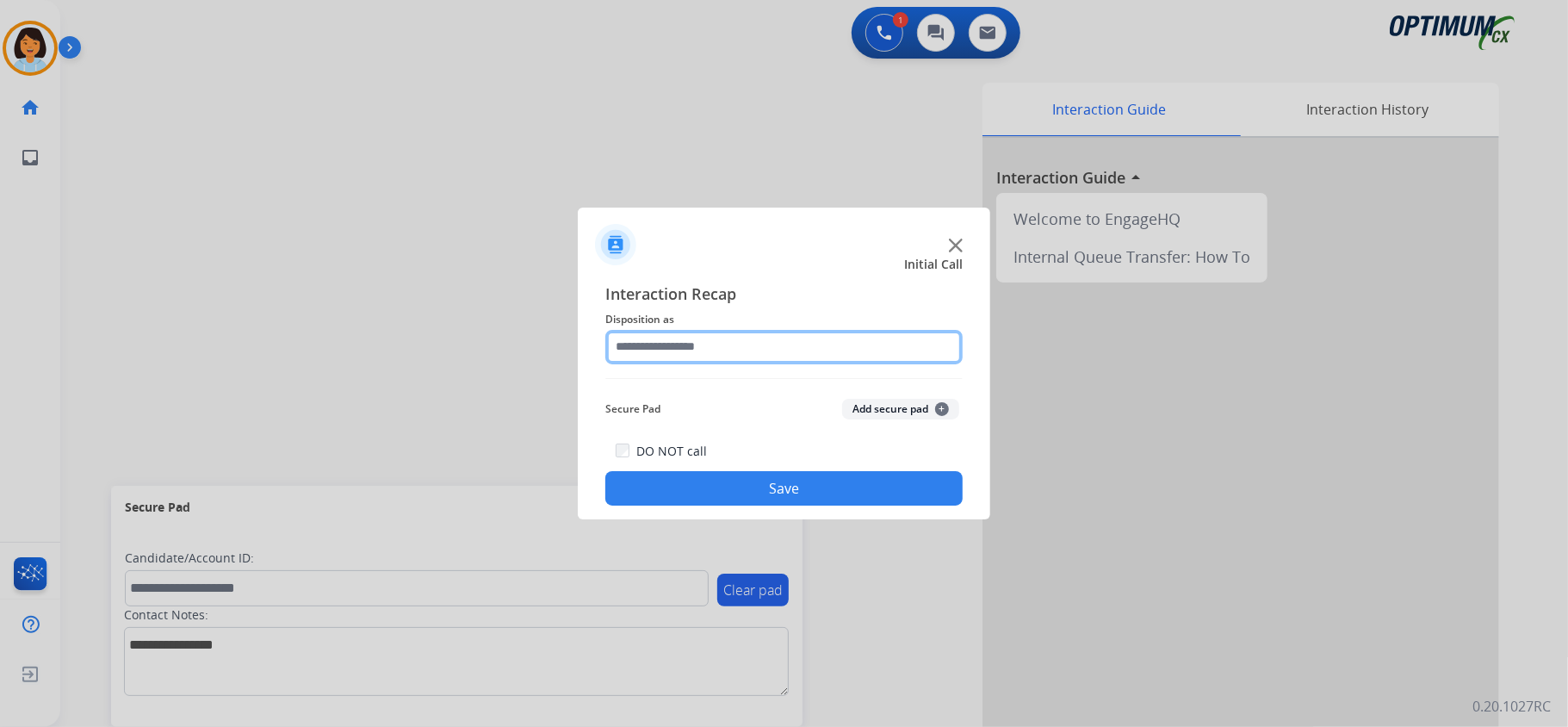
click at [772, 346] on input "text" at bounding box center [784, 347] width 357 height 34
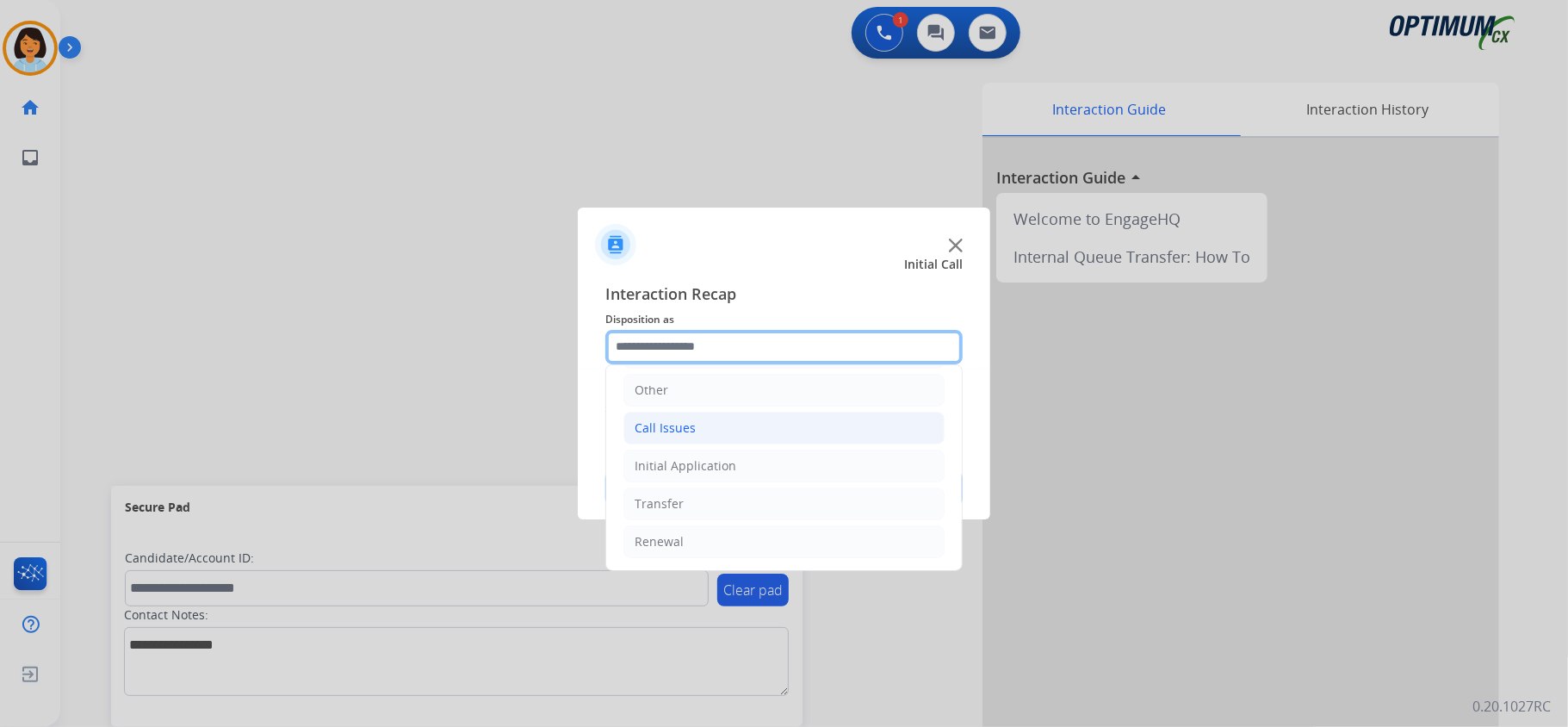
scroll to position [121, 0]
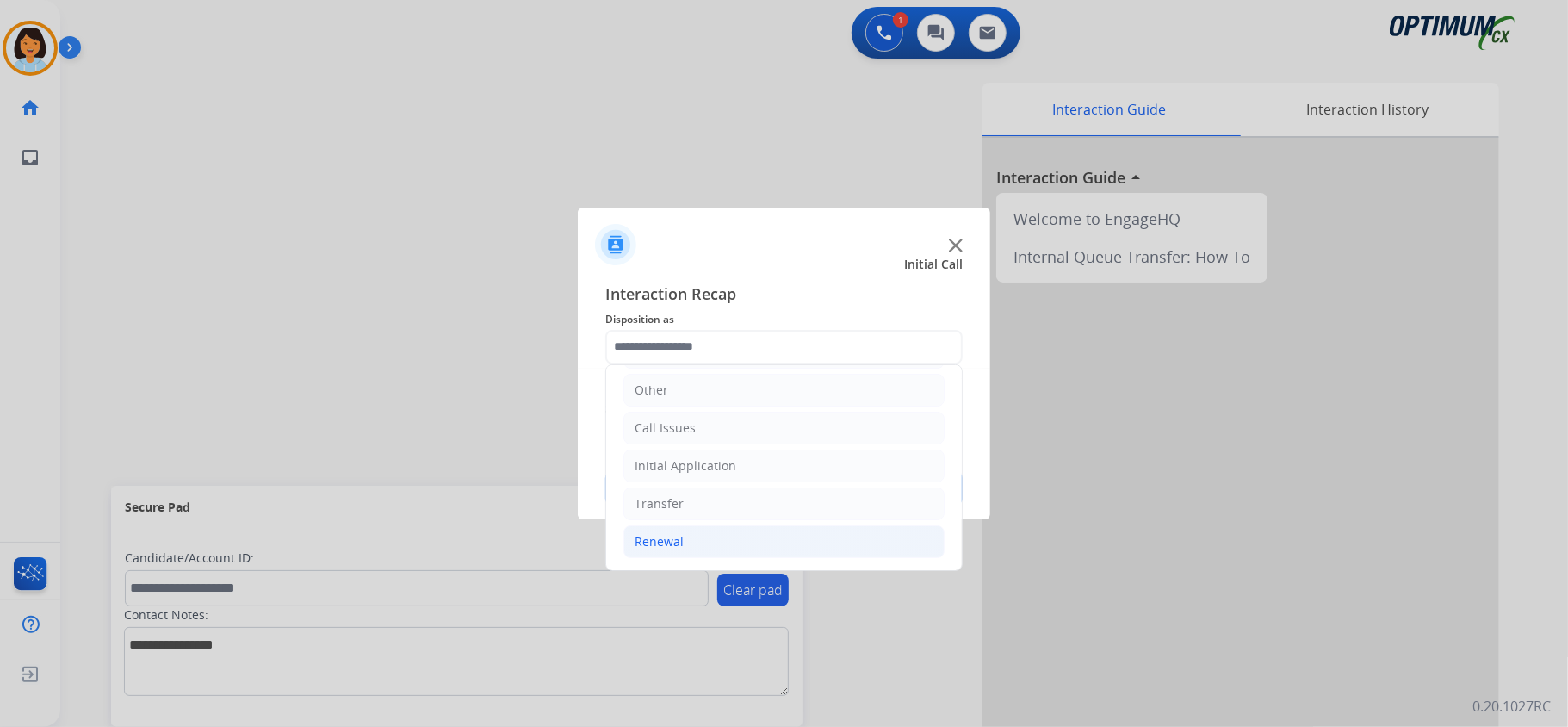
click at [691, 539] on li "Renewal" at bounding box center [784, 541] width 321 height 33
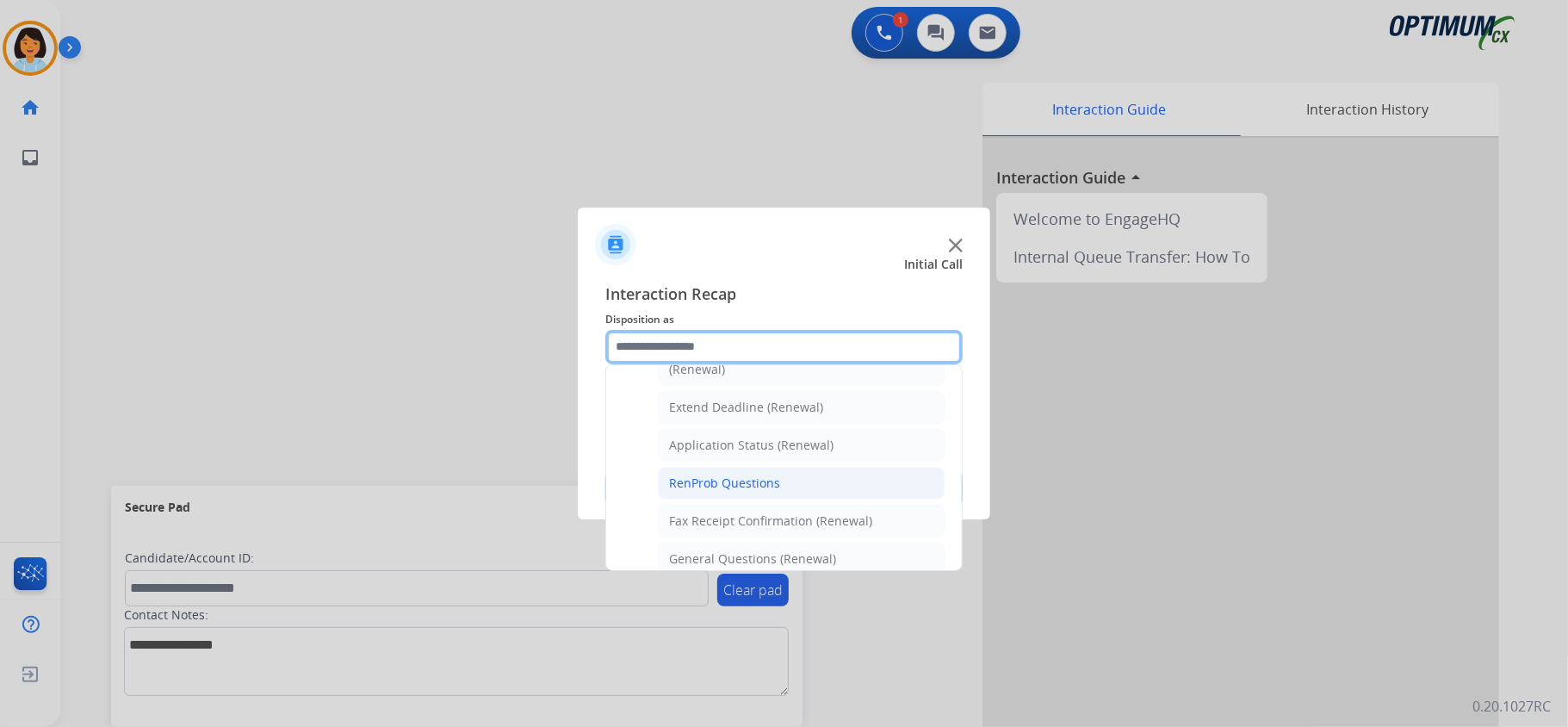
scroll to position [351, 0]
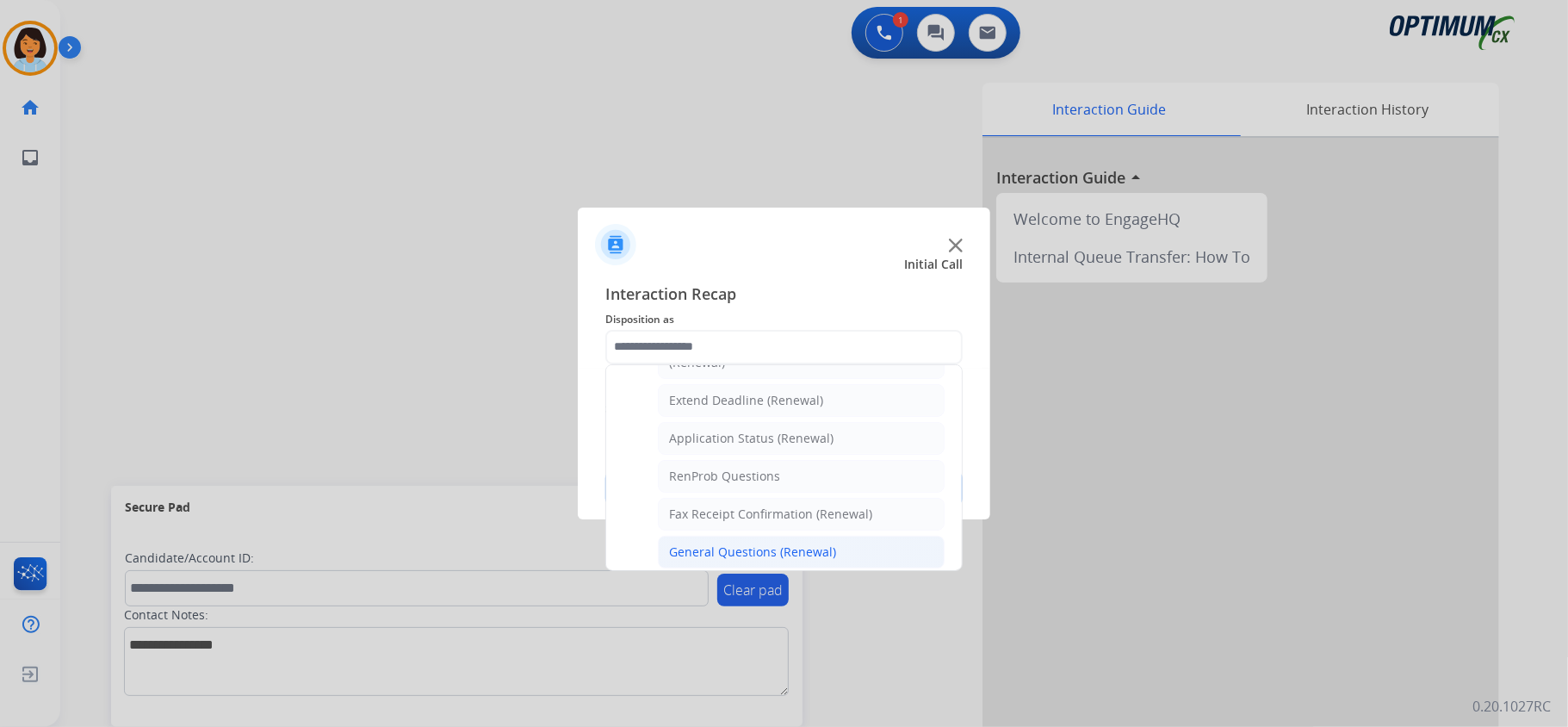
click at [737, 556] on div "General Questions (Renewal)" at bounding box center [752, 553] width 167 height 18
type input "**********"
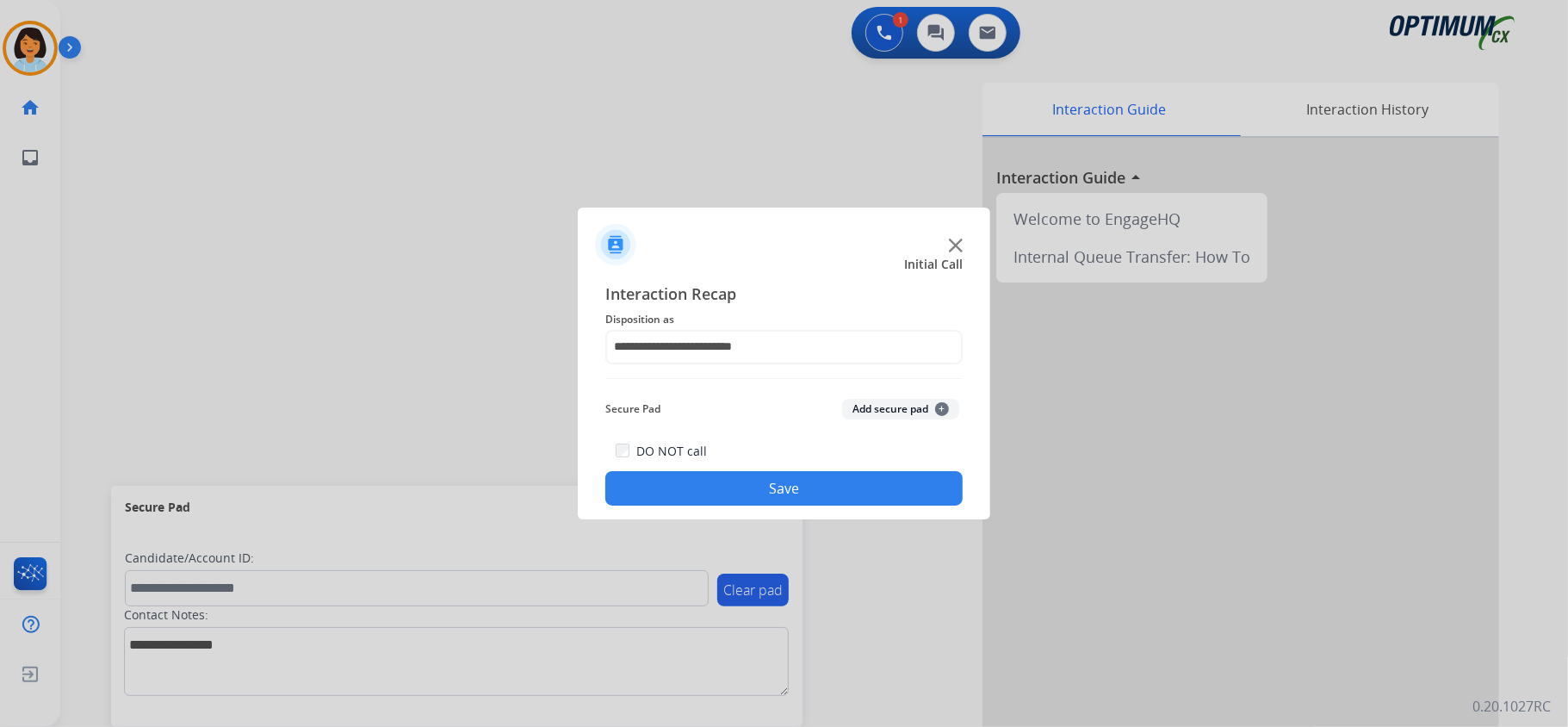
click at [724, 481] on button "Save" at bounding box center [784, 488] width 357 height 34
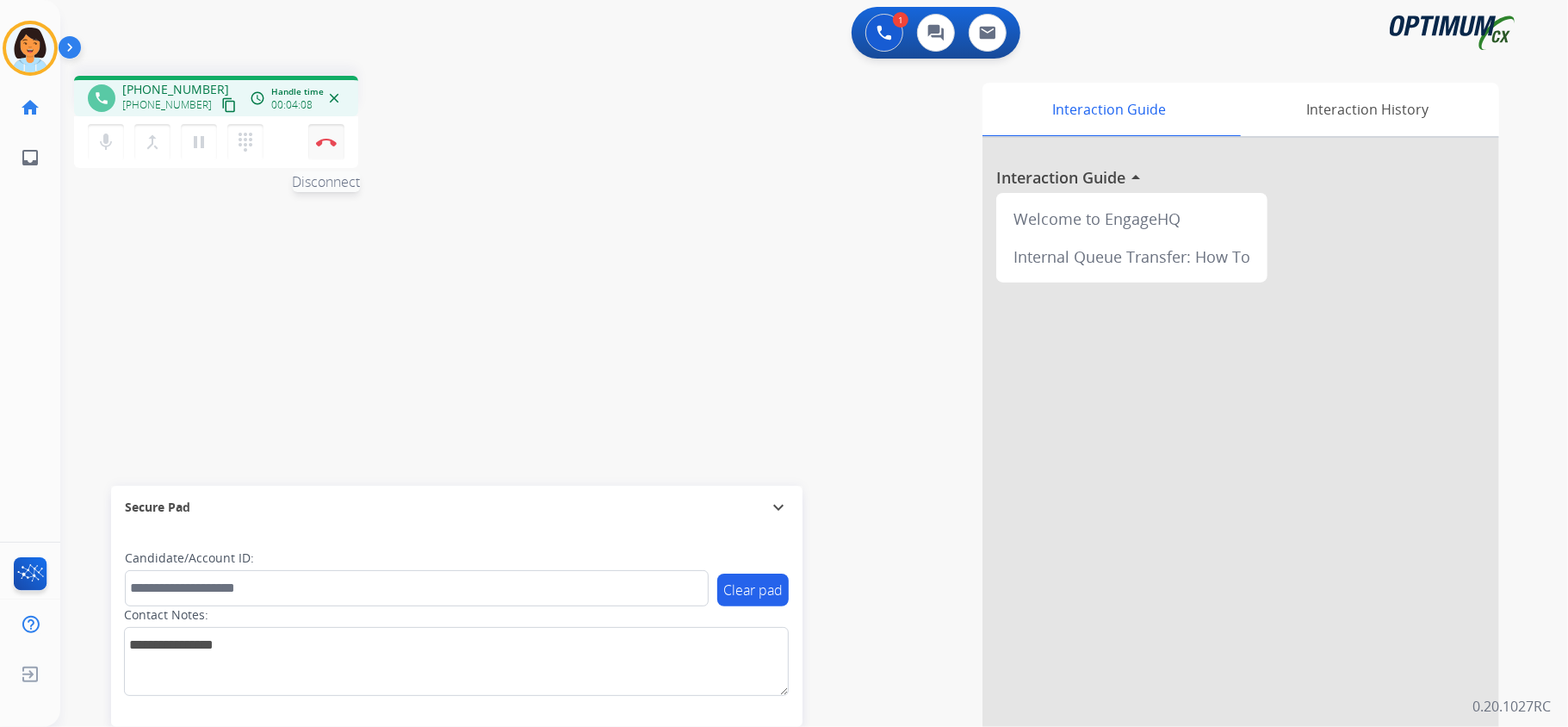
click at [320, 140] on img at bounding box center [326, 143] width 20 height 9
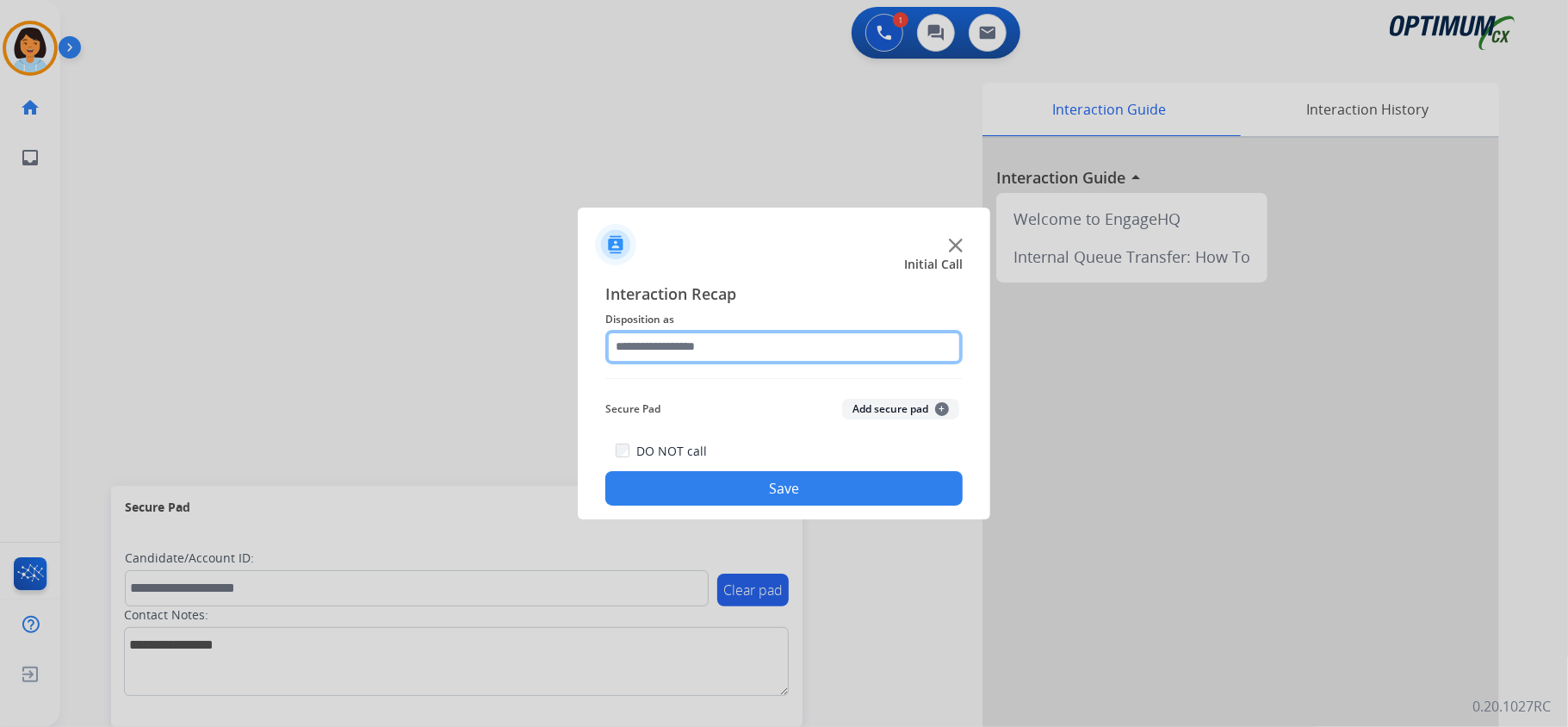
click at [827, 330] on input "text" at bounding box center [784, 347] width 357 height 34
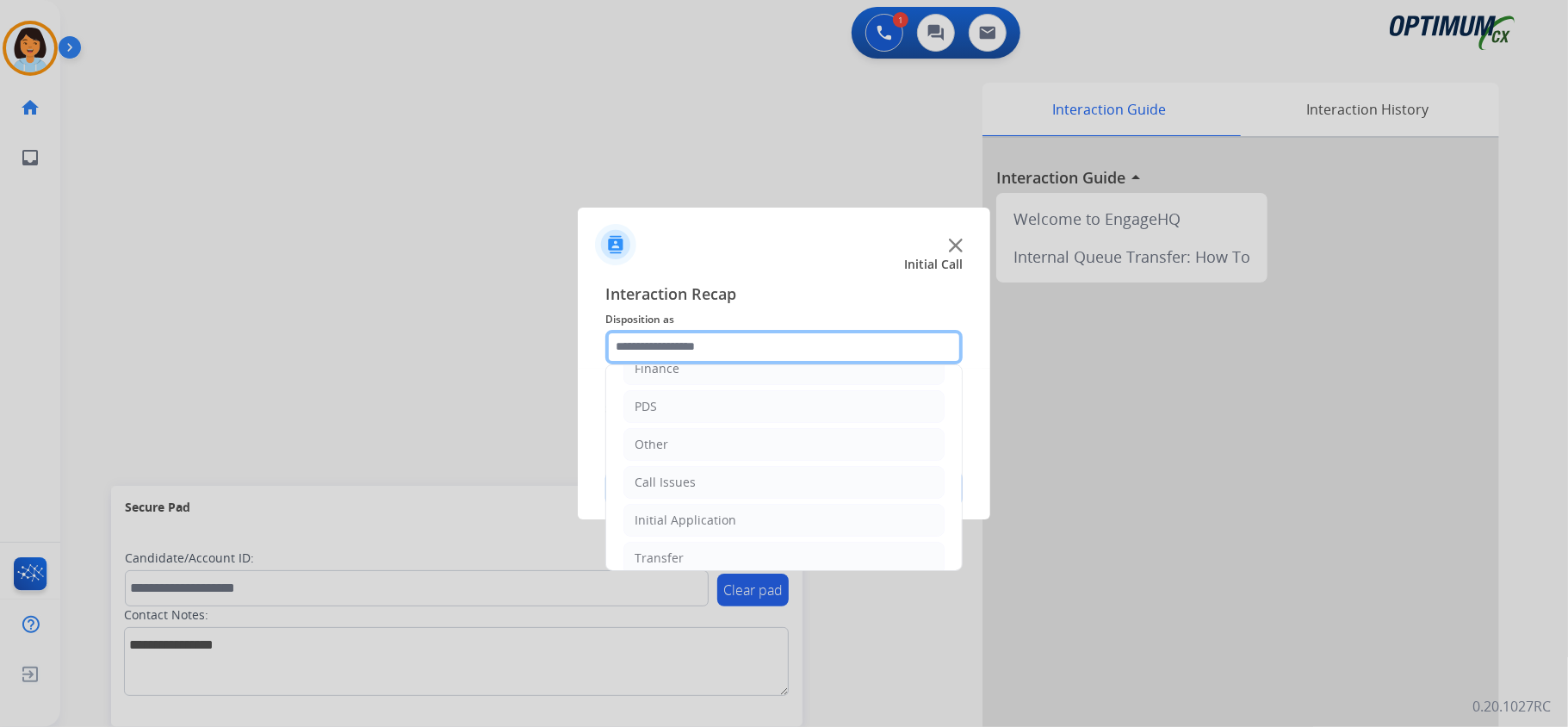
scroll to position [121, 0]
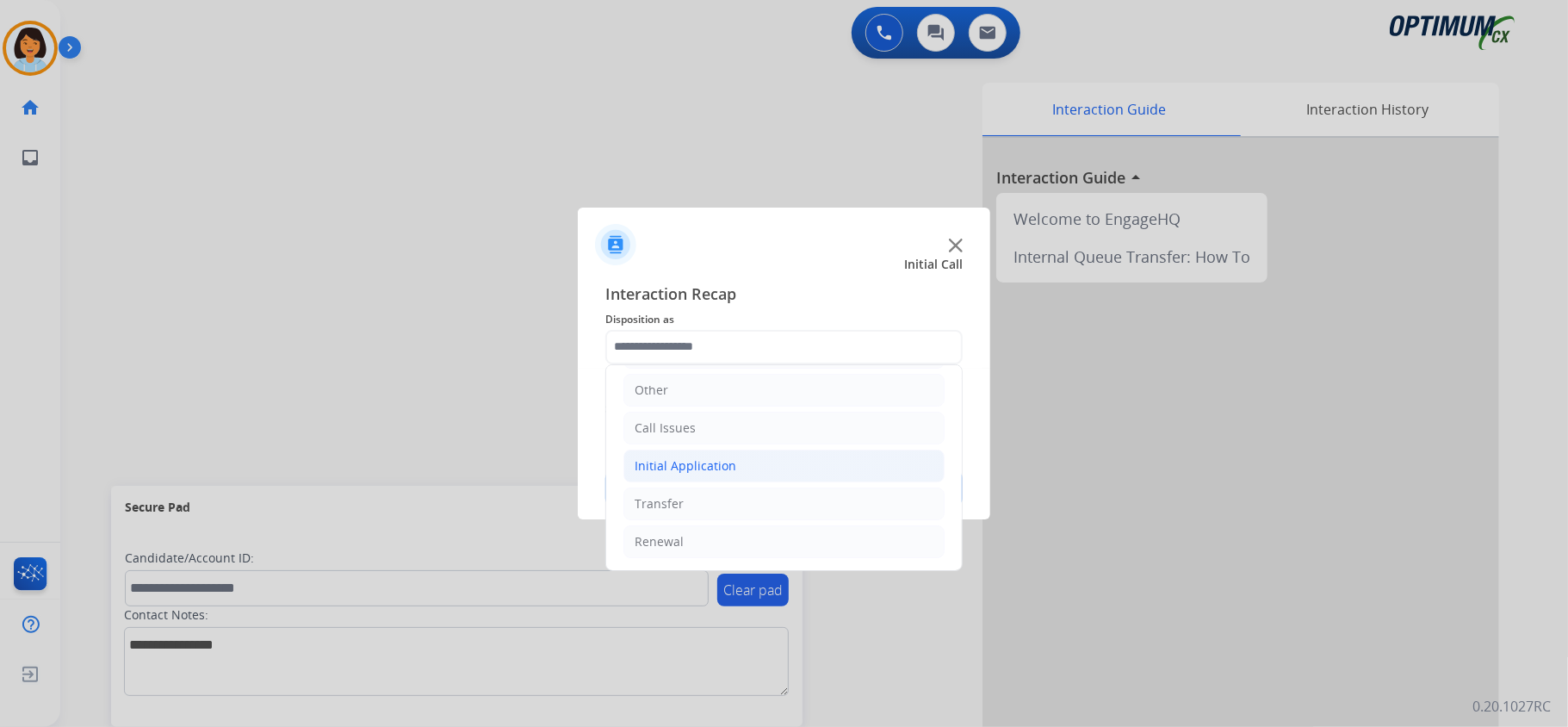
click at [697, 458] on div "Initial Application" at bounding box center [685, 466] width 101 height 18
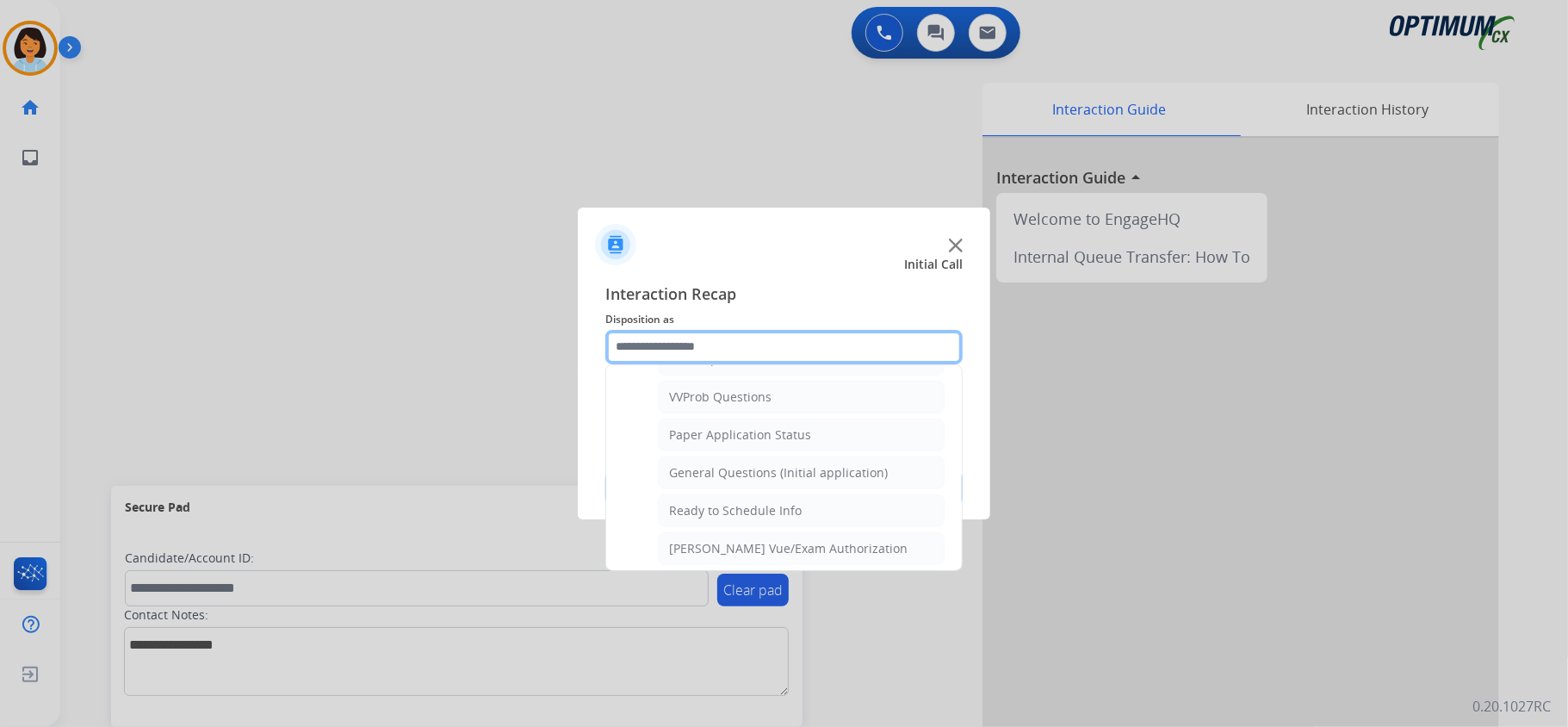
scroll to position [925, 0]
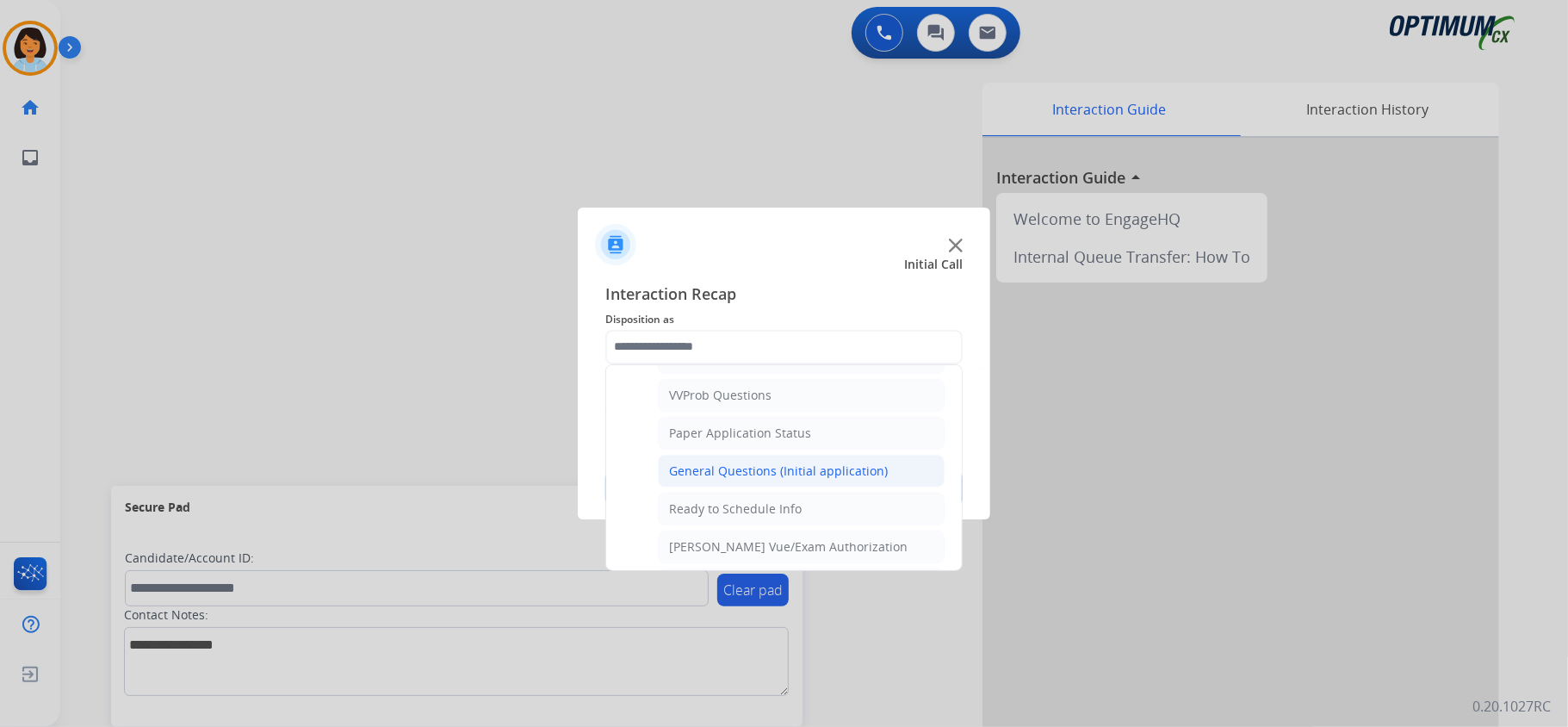
click at [745, 480] on div "General Questions (Initial application)" at bounding box center [778, 472] width 219 height 18
type input "**********"
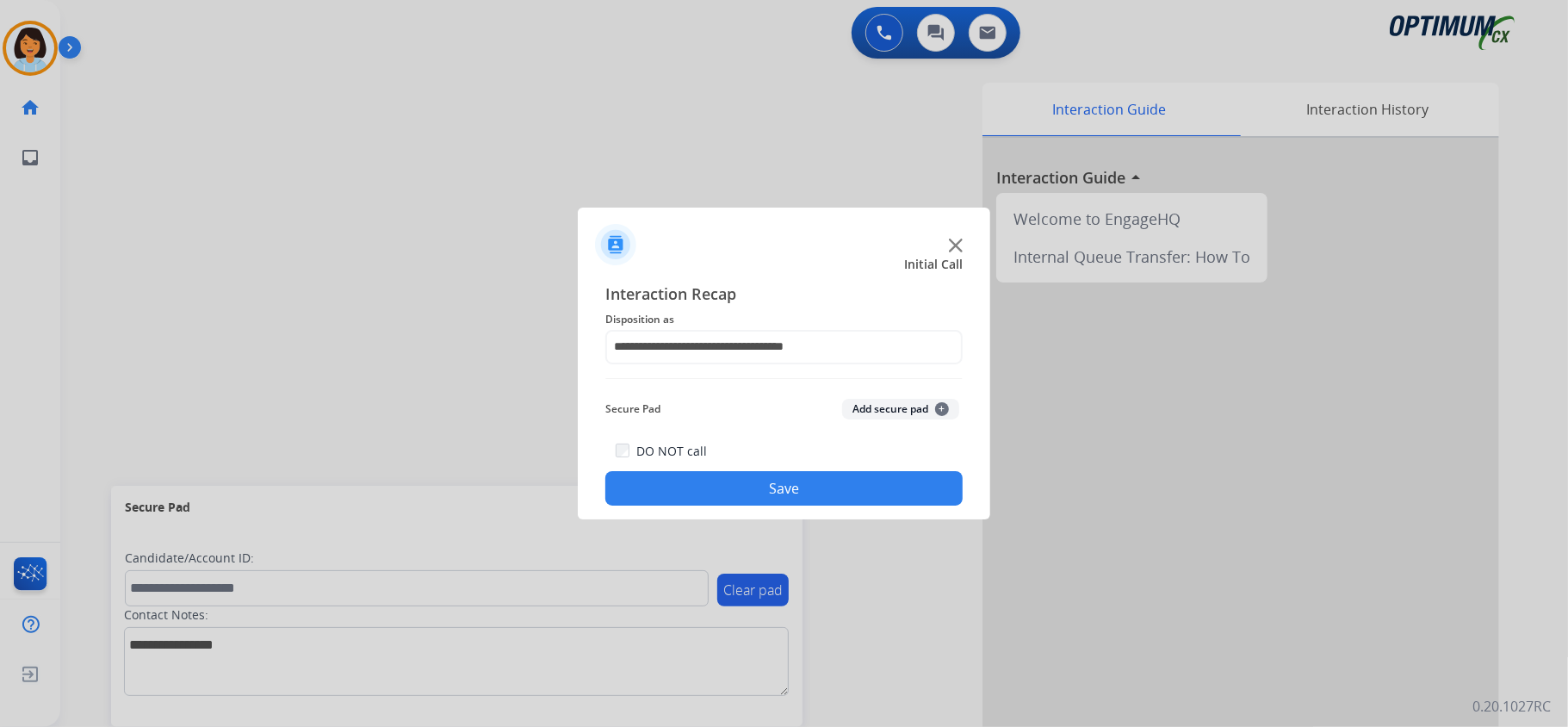
click at [739, 466] on div "DO NOT call Save" at bounding box center [784, 473] width 357 height 65
click at [742, 481] on button "Save" at bounding box center [784, 488] width 357 height 34
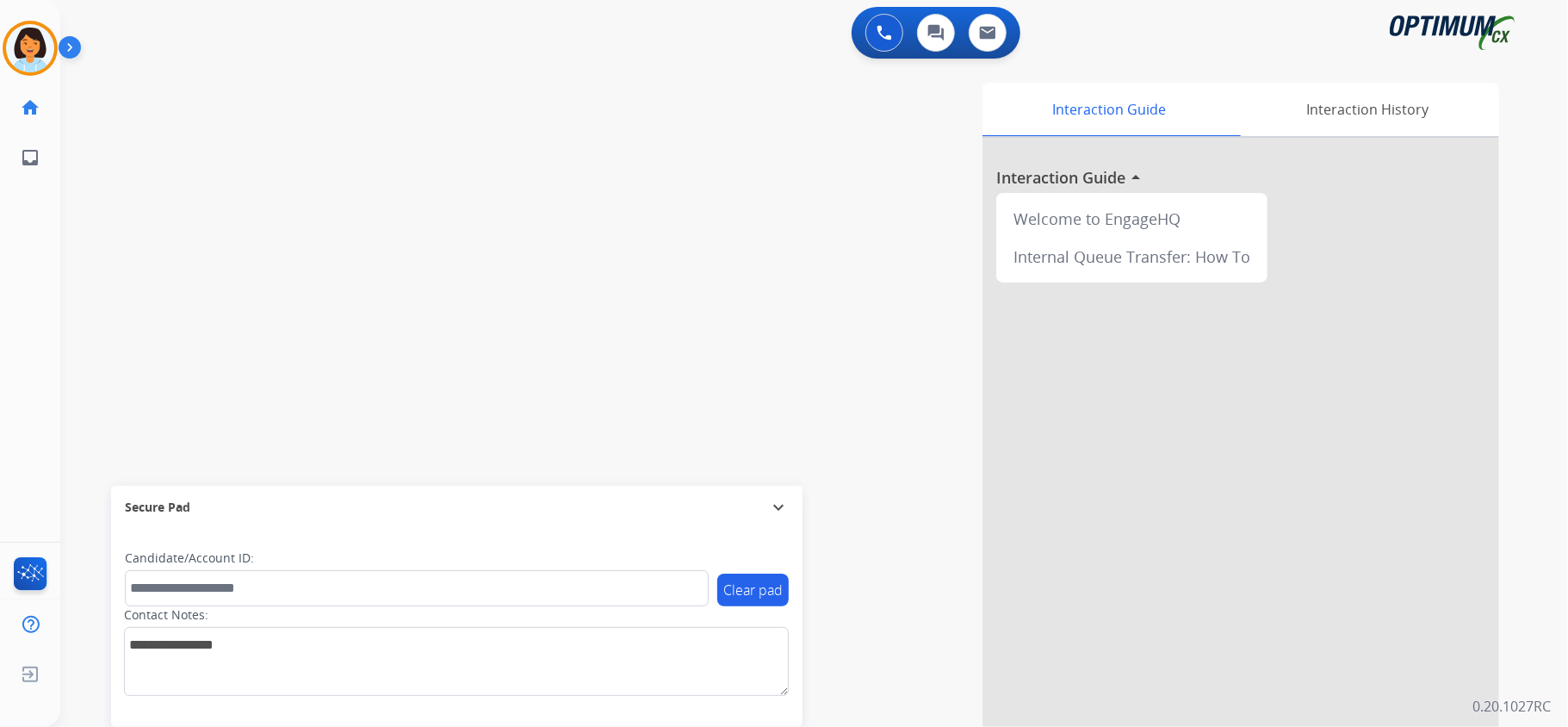
click at [229, 197] on div "swap_horiz Break voice bridge close_fullscreen Connect 3-Way Call merge_type Se…" at bounding box center [794, 421] width 1467 height 718
click at [59, 40] on img at bounding box center [73, 50] width 29 height 33
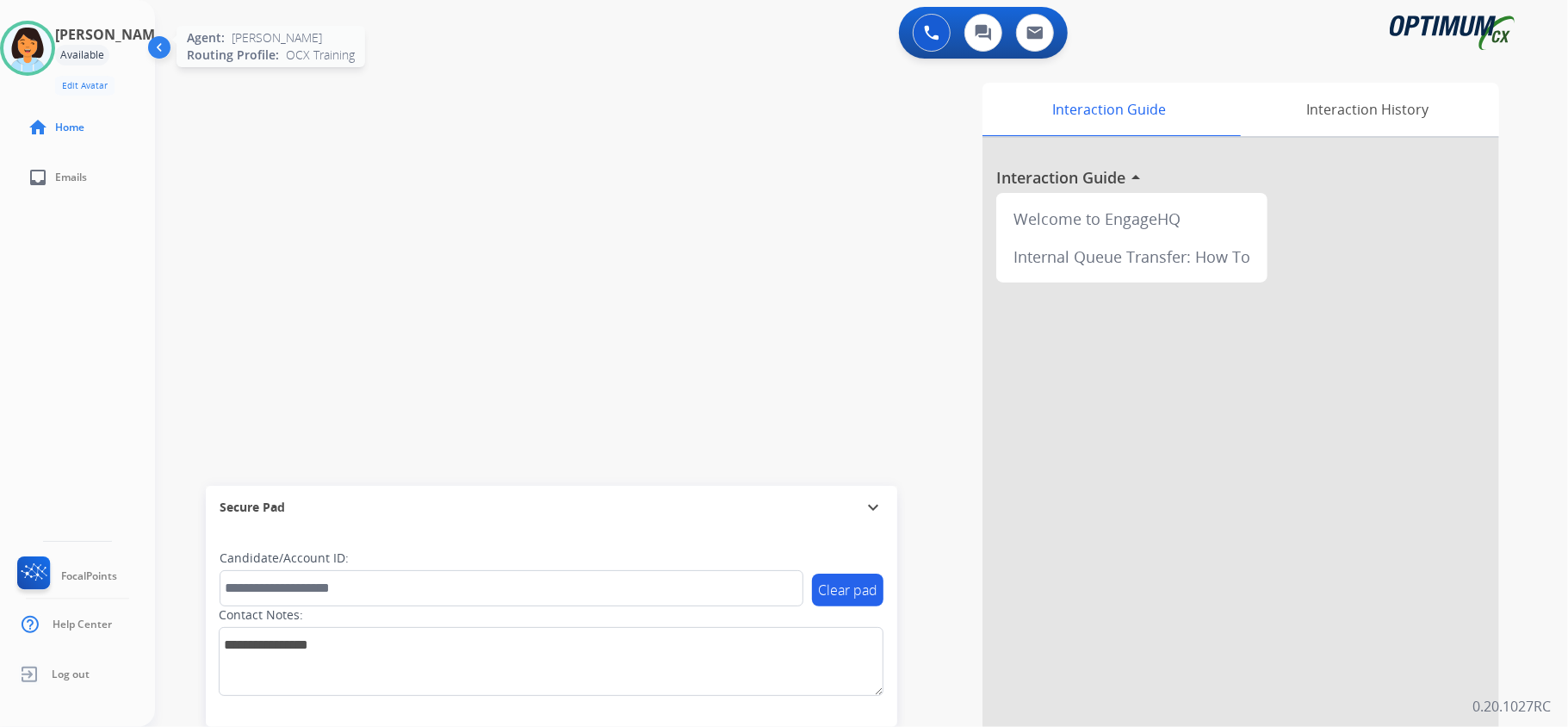
click at [52, 45] on img at bounding box center [27, 48] width 48 height 48
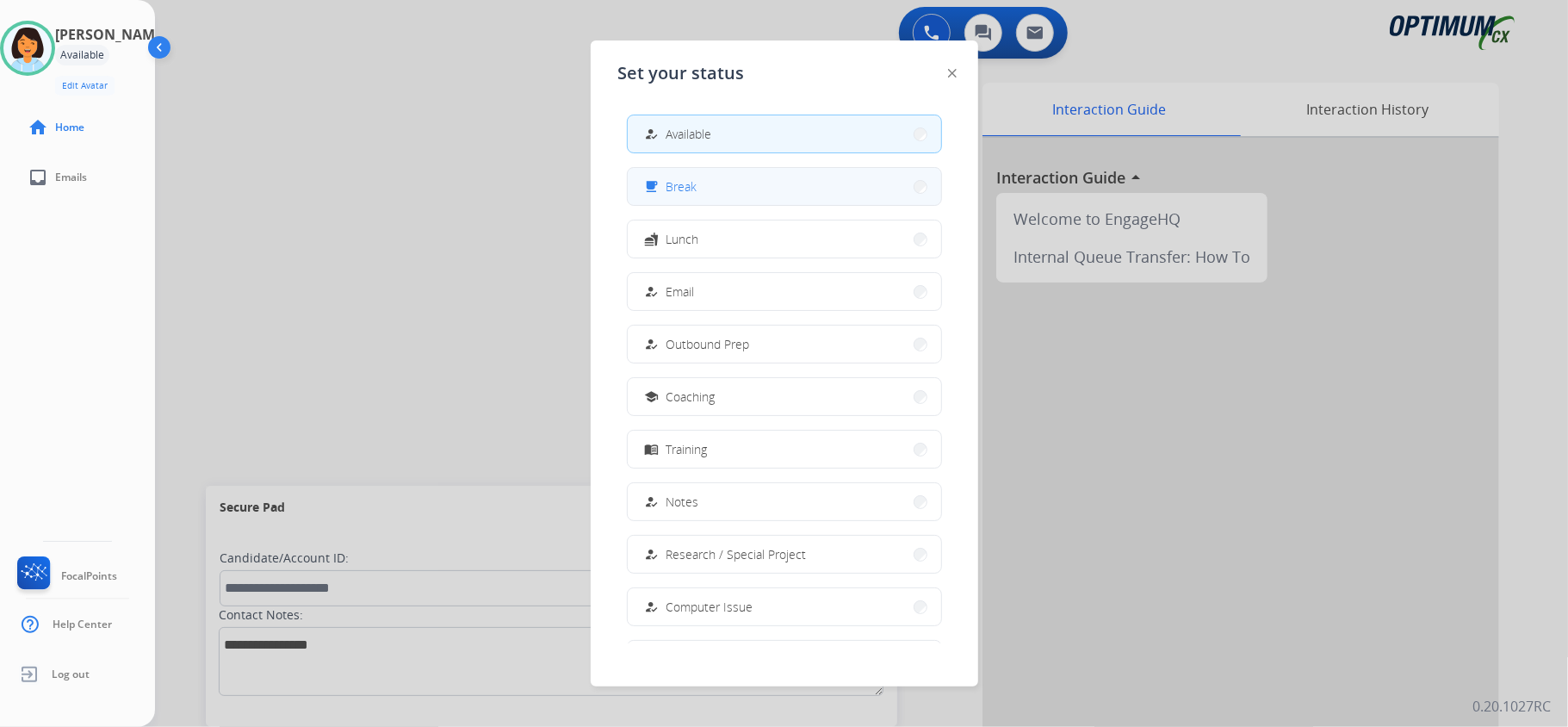
click at [679, 183] on span "Break" at bounding box center [681, 187] width 31 height 18
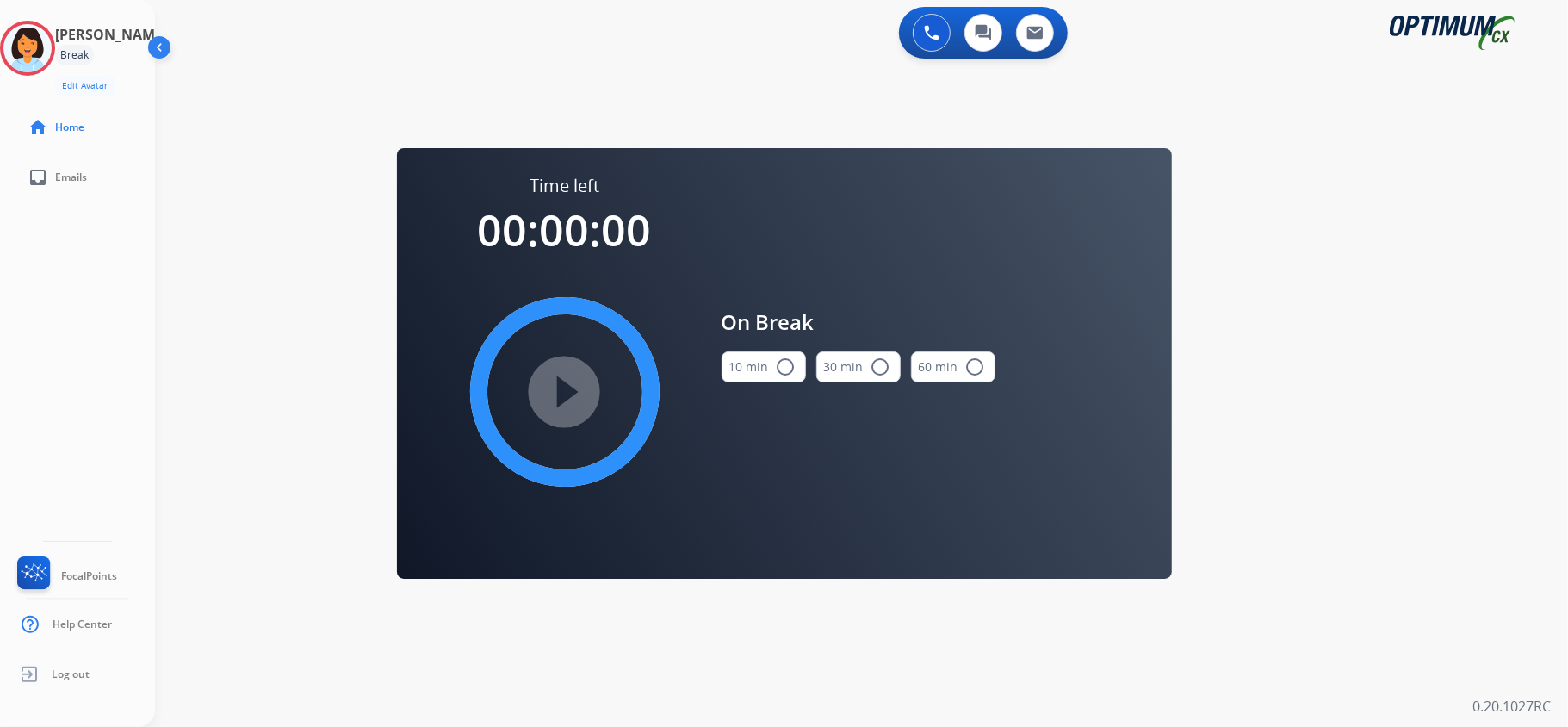
click at [744, 376] on button "10 min radio_button_unchecked" at bounding box center [764, 366] width 84 height 31
click at [554, 382] on mat-icon "play_circle_filled" at bounding box center [564, 392] width 20 height 20
click at [38, 40] on icon at bounding box center [28, 48] width 56 height 56
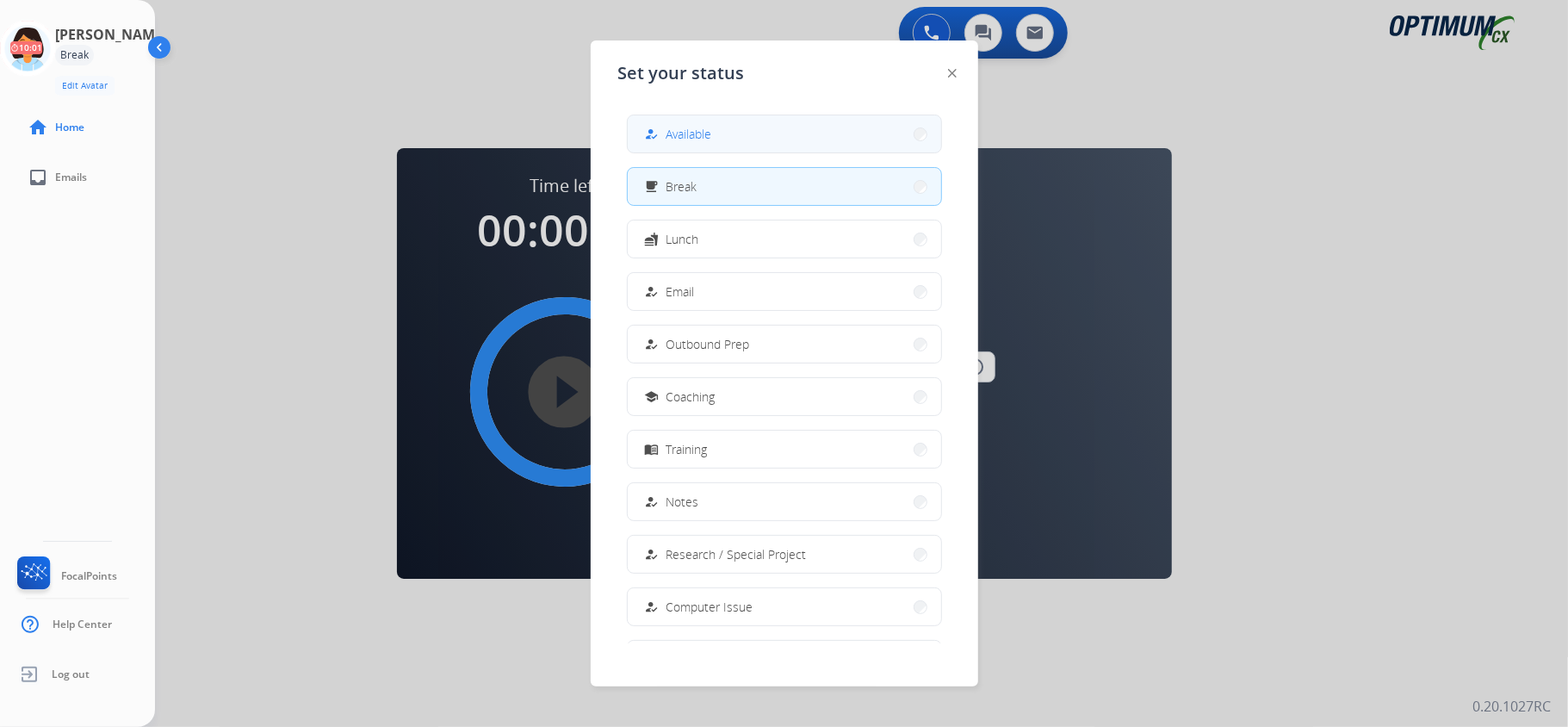
click at [861, 124] on button "how_to_reg Available" at bounding box center [784, 134] width 313 height 37
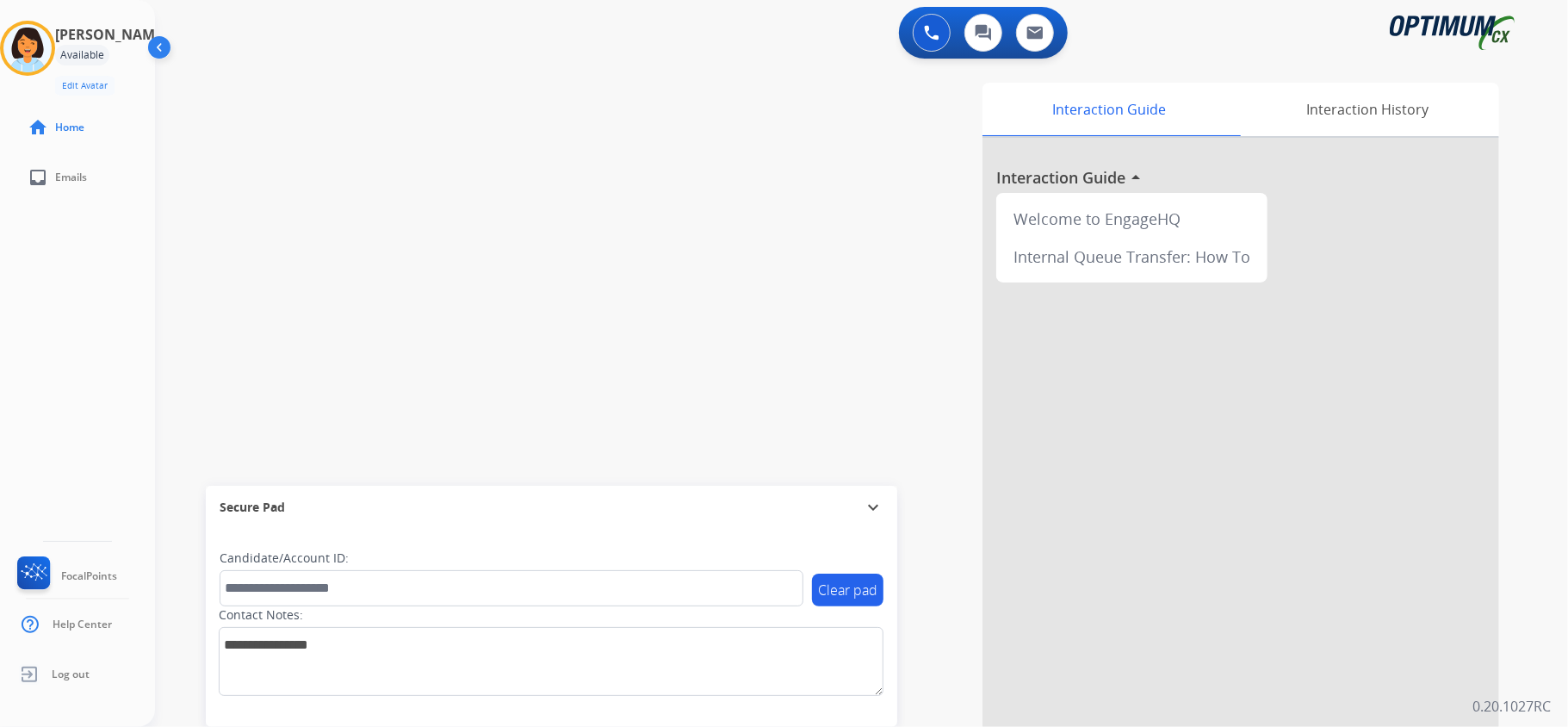
click at [342, 166] on div "swap_horiz Break voice bridge close_fullscreen Connect 3-Way Call merge_type Se…" at bounding box center [840, 421] width 1372 height 718
click at [342, 169] on div "phone [PHONE_NUMBER] [PHONE_NUMBER] content_copy access_time Call metrics Queue…" at bounding box center [311, 124] width 284 height 98
click at [316, 107] on mat-icon "content_copy" at bounding box center [324, 106] width 16 height 16
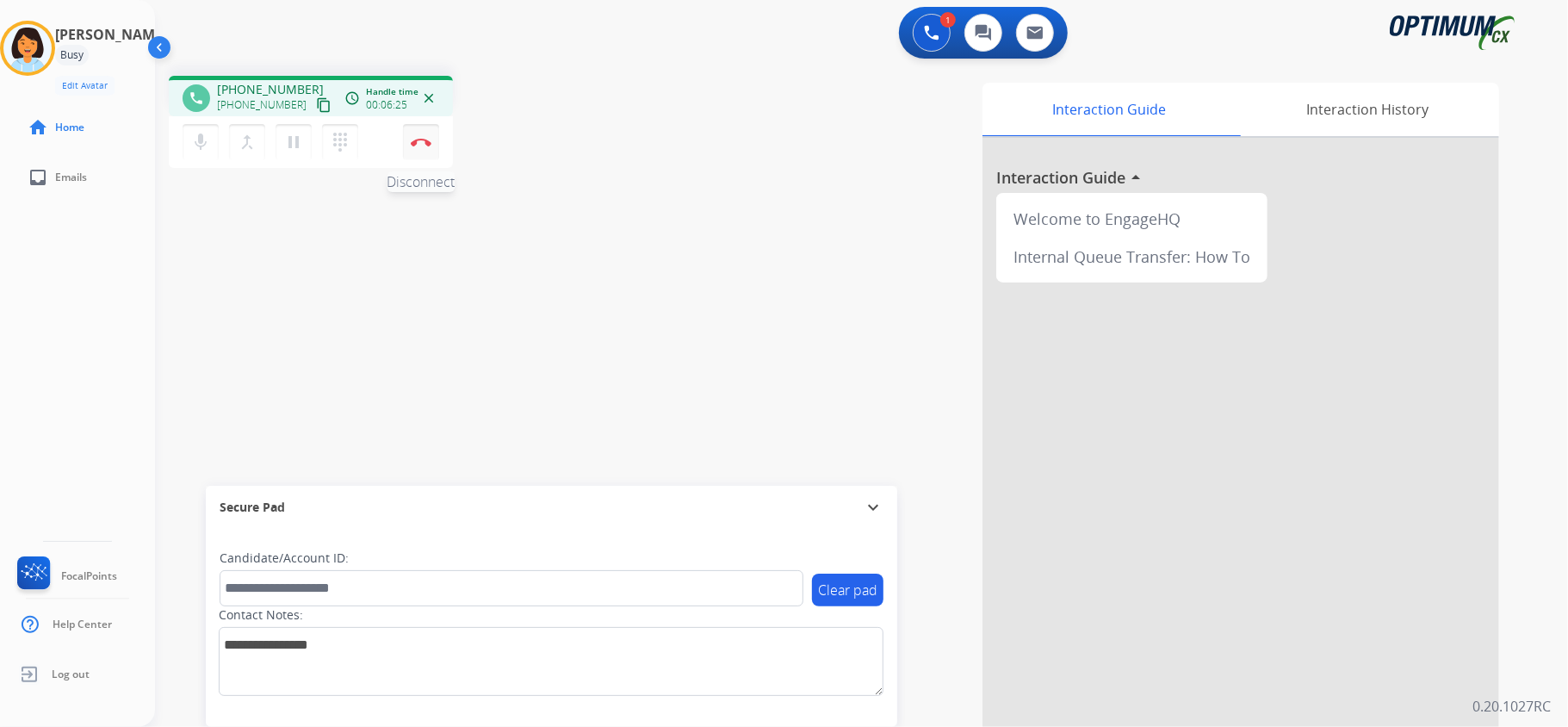
click at [429, 141] on img at bounding box center [421, 143] width 20 height 9
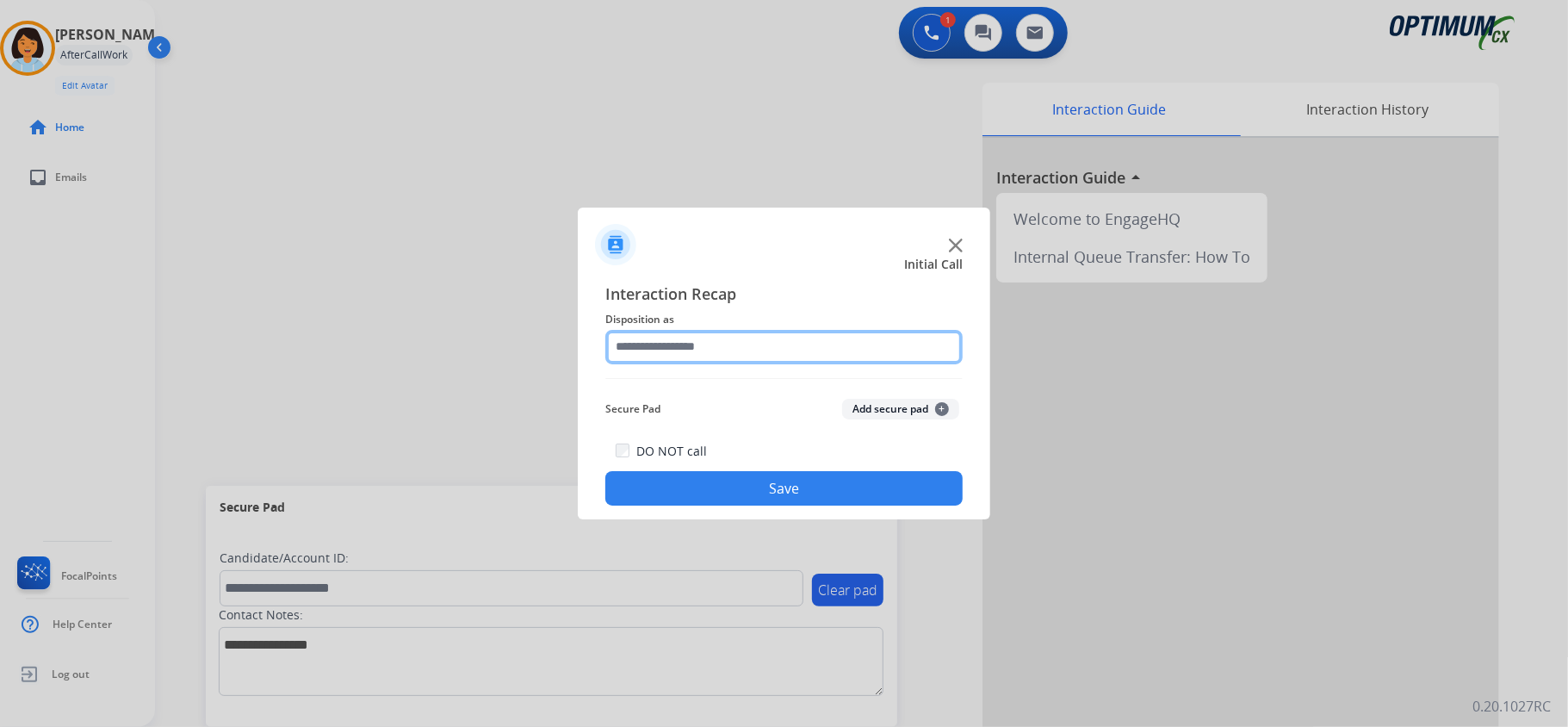
click at [810, 332] on input "text" at bounding box center [784, 347] width 357 height 34
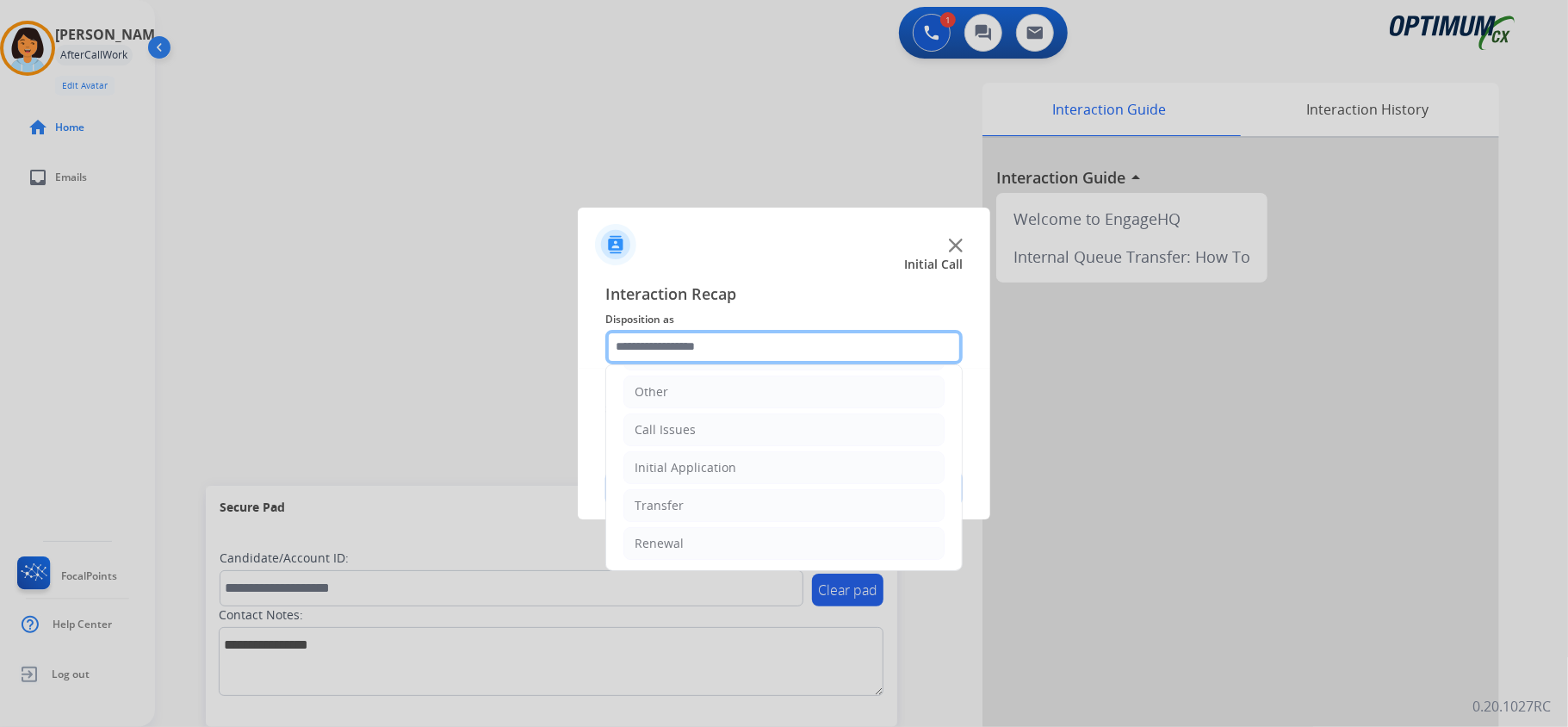
scroll to position [121, 0]
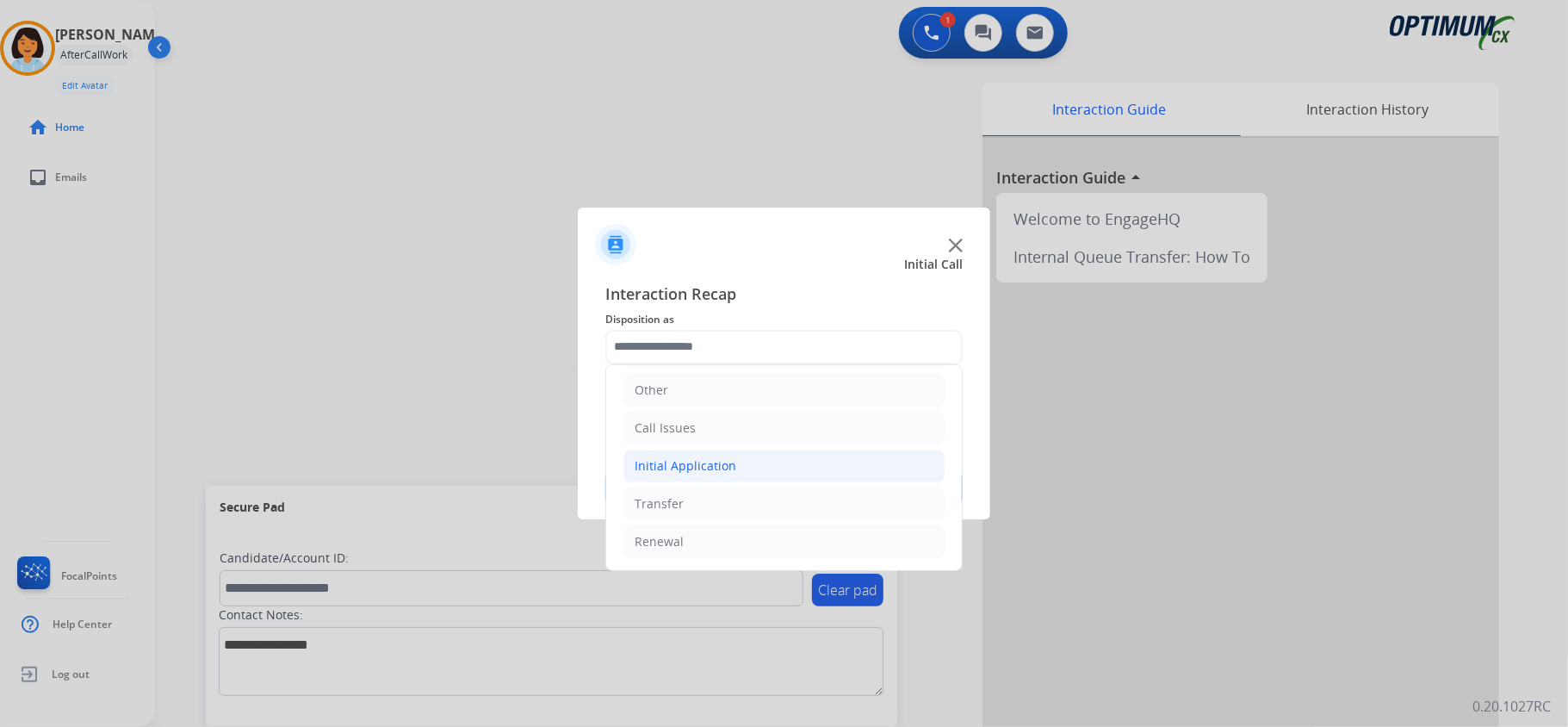
click at [716, 450] on li "Initial Application" at bounding box center [784, 466] width 321 height 33
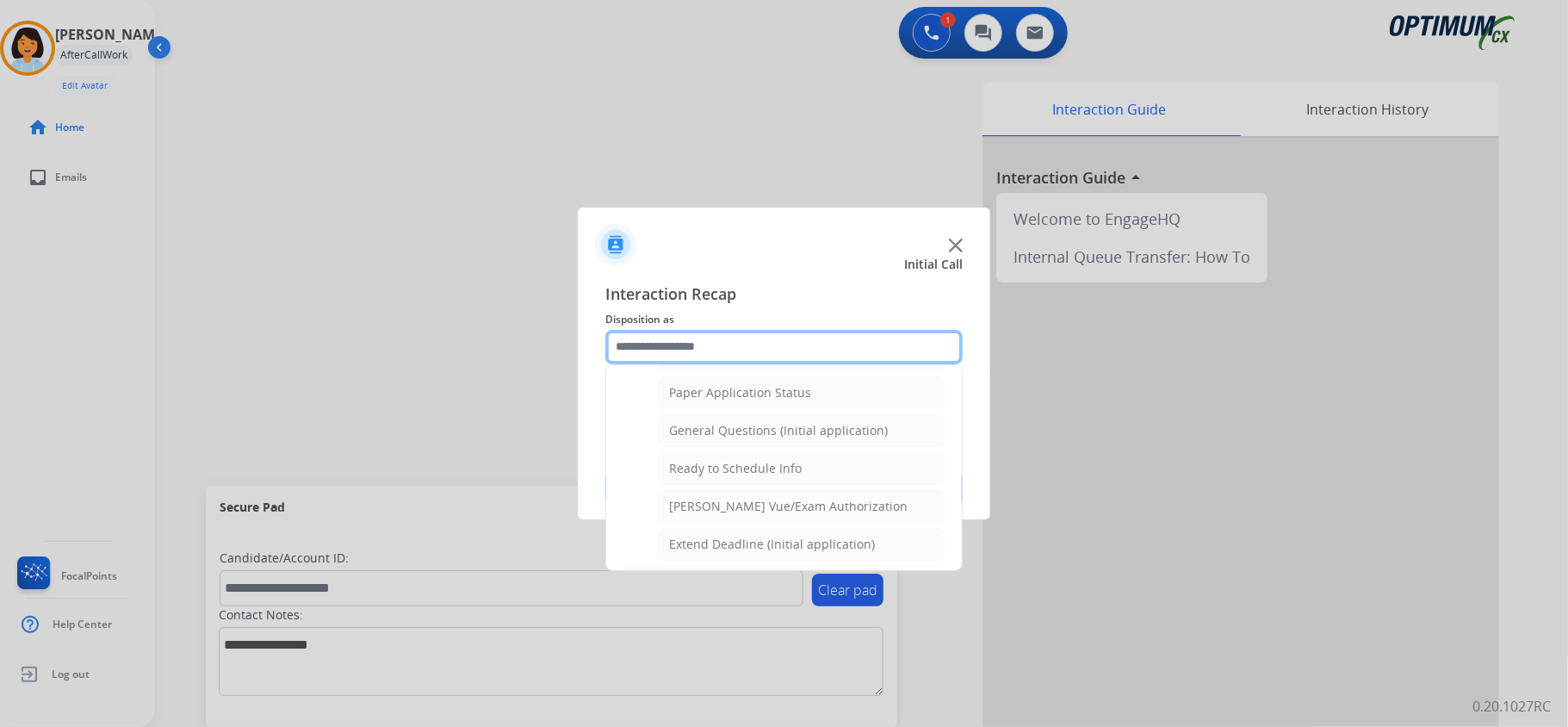
scroll to position [1040, 0]
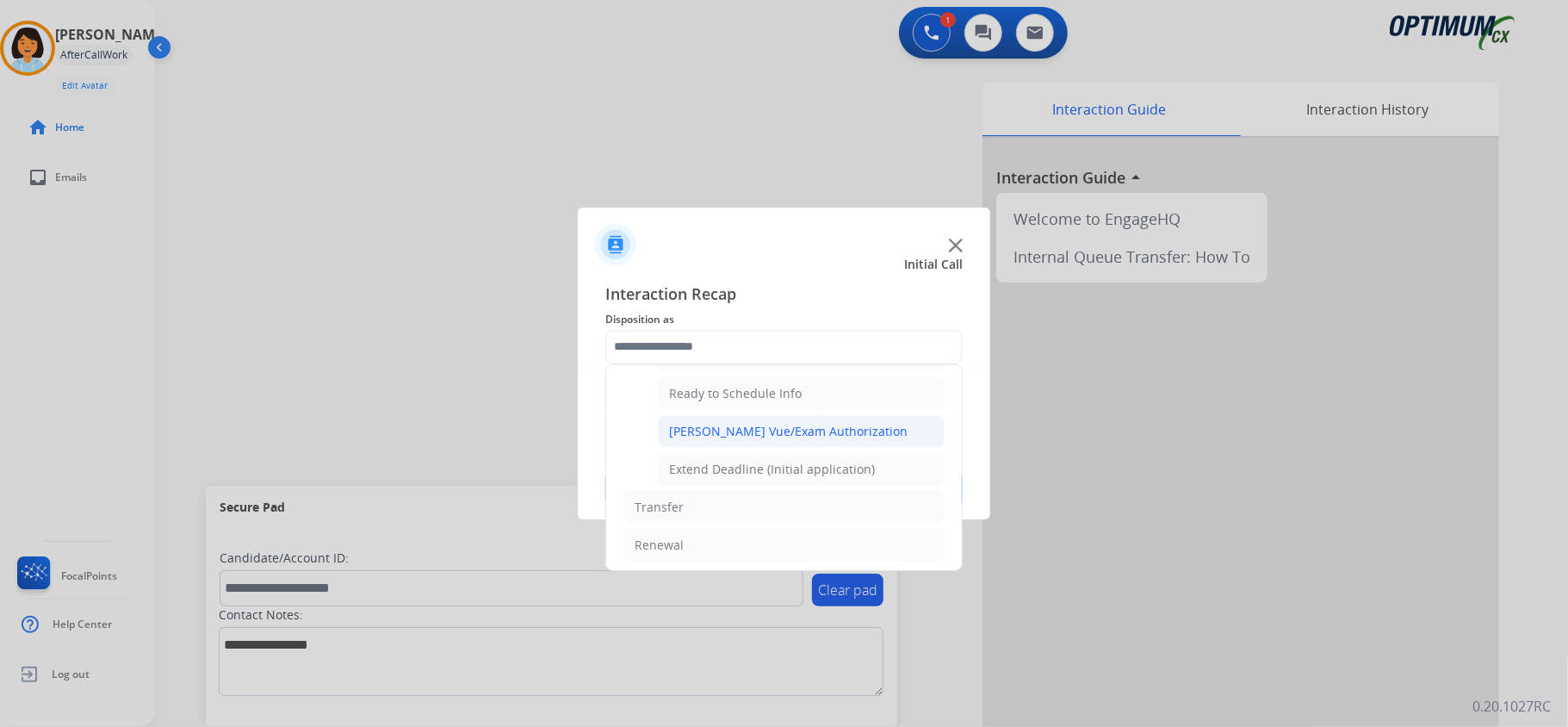
click at [742, 440] on div "[PERSON_NAME] Vue/Exam Authorization" at bounding box center [788, 432] width 238 height 18
type input "**********"
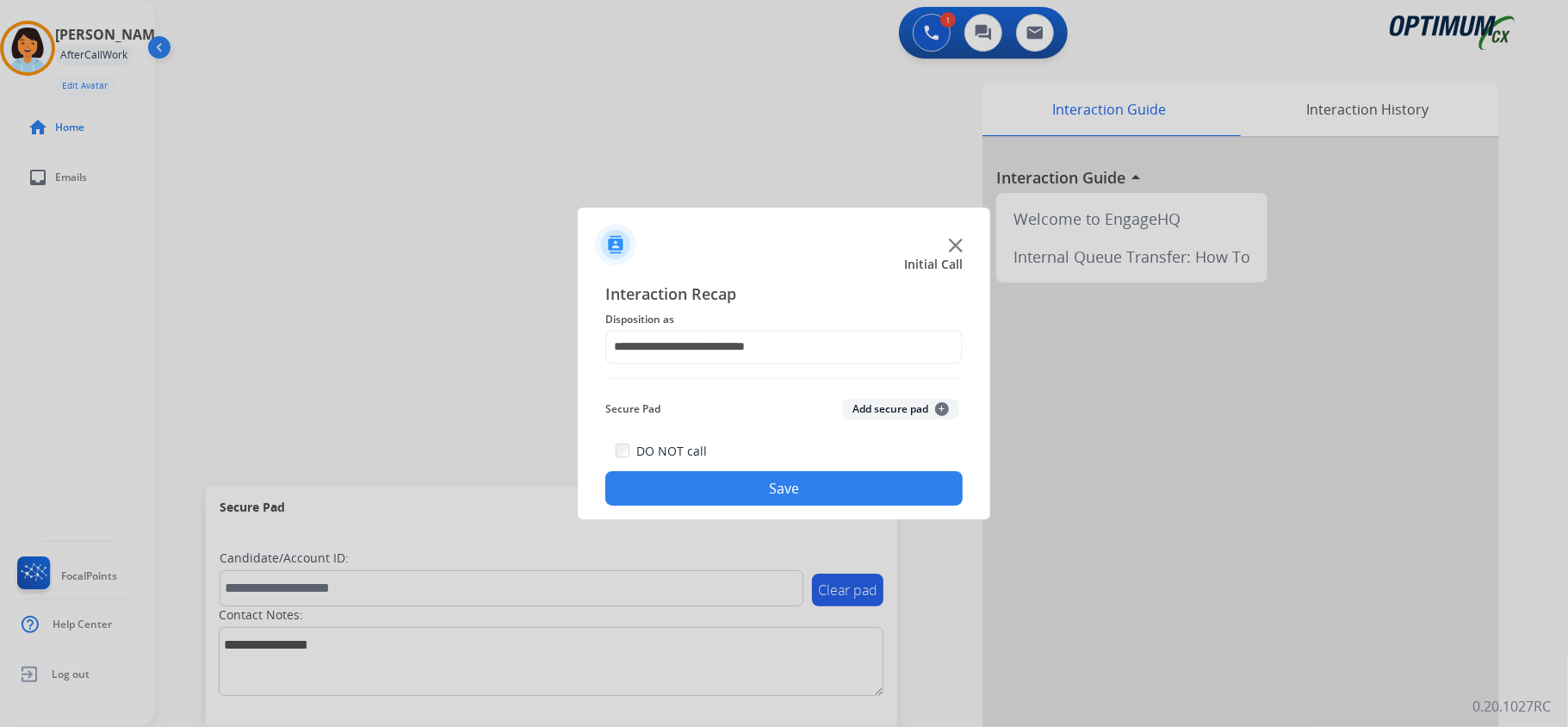
click at [743, 482] on button "Save" at bounding box center [784, 488] width 357 height 34
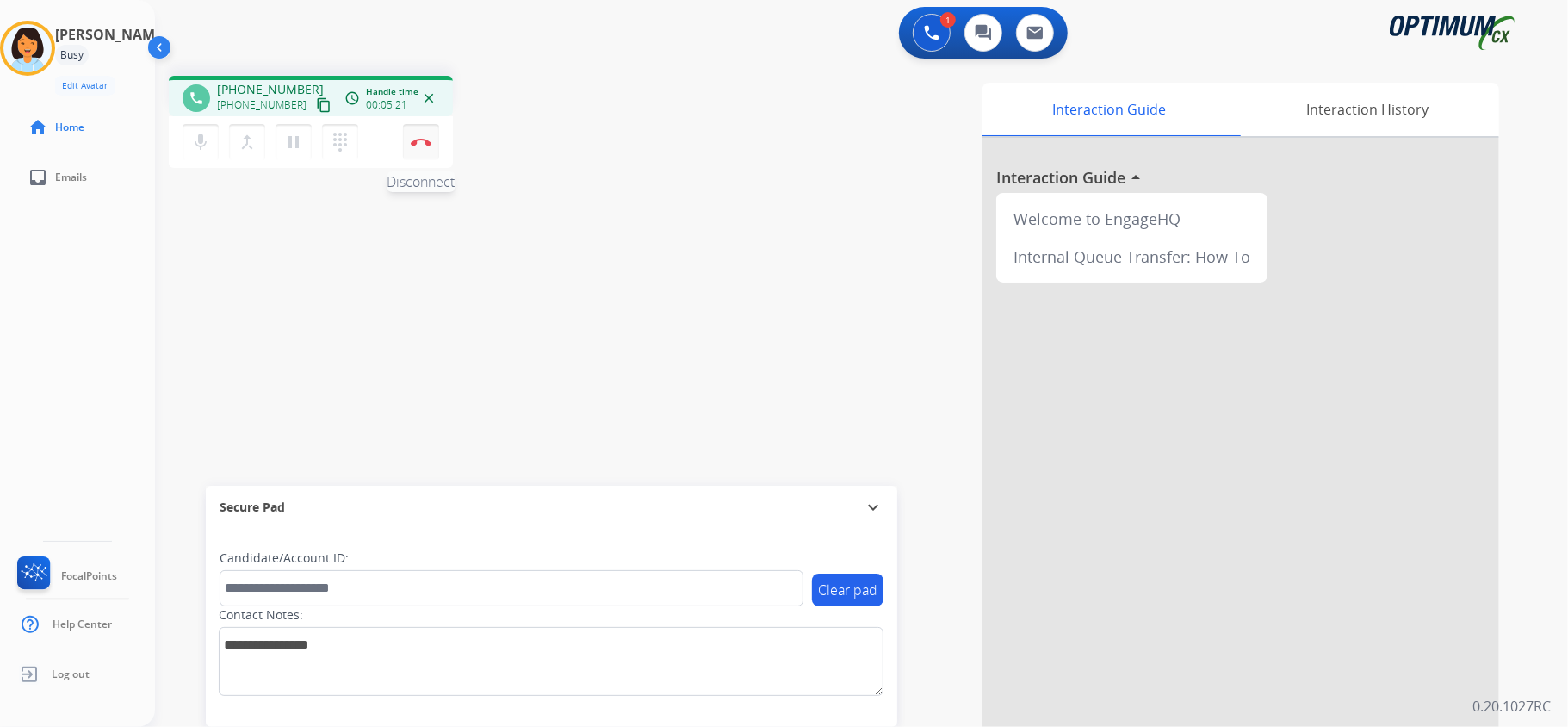
click at [414, 139] on img at bounding box center [421, 143] width 20 height 9
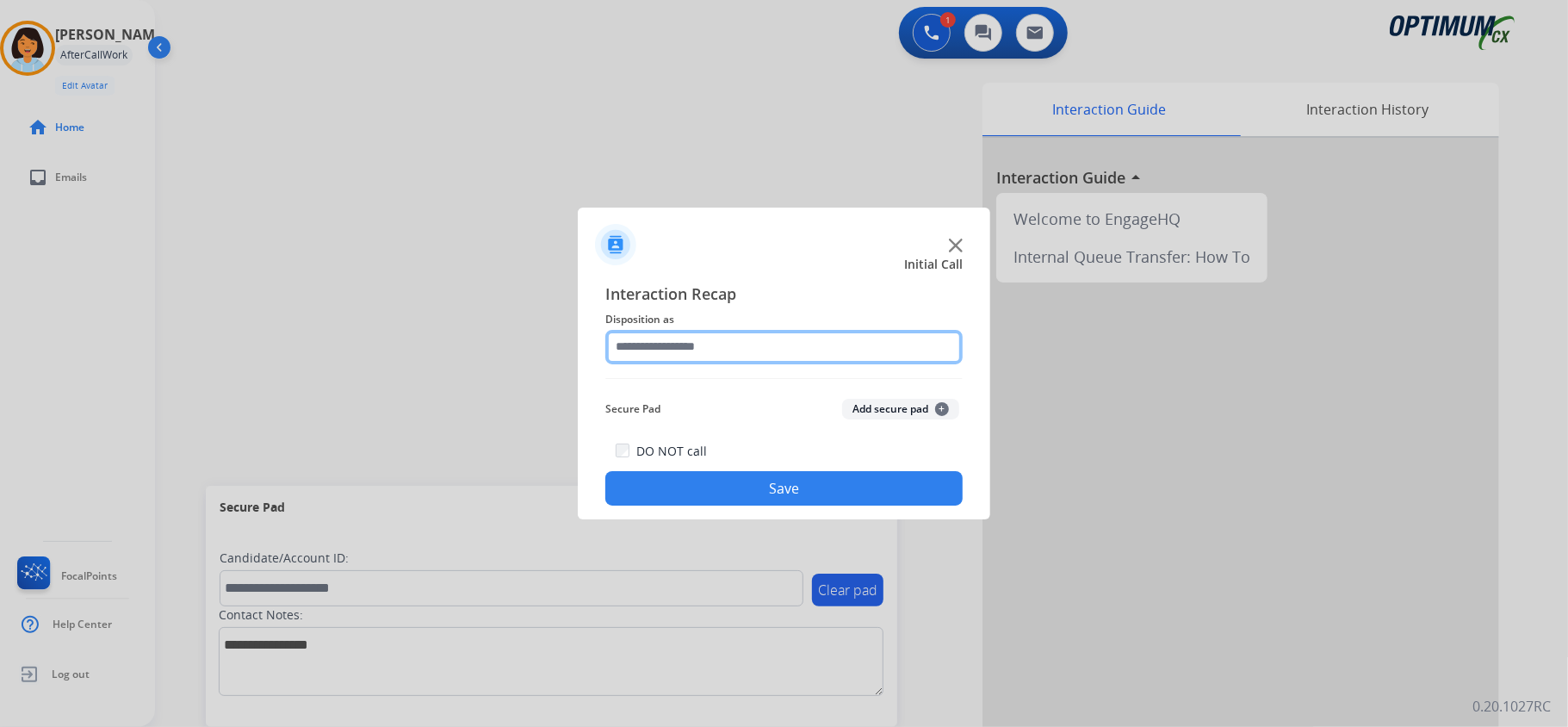
click at [759, 341] on input "text" at bounding box center [784, 347] width 357 height 34
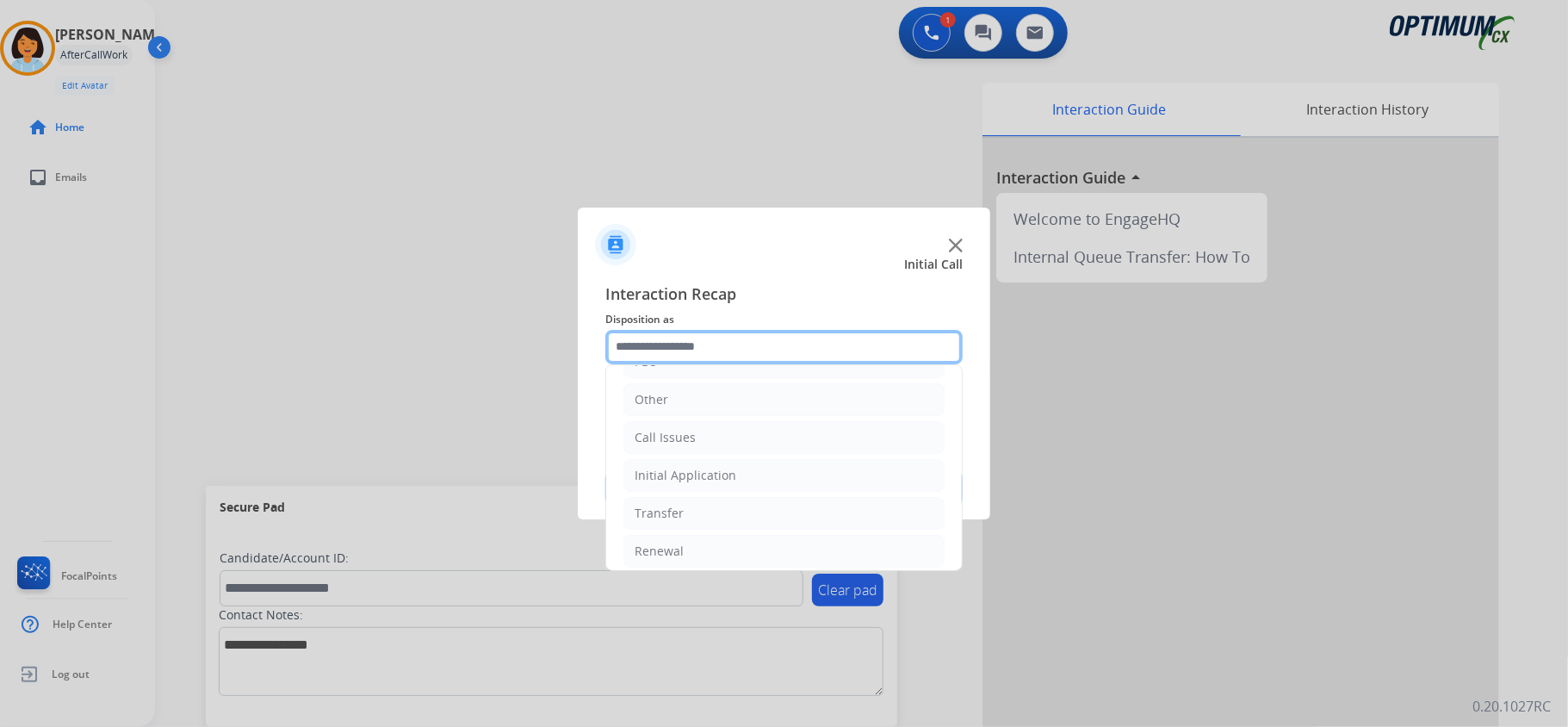
scroll to position [121, 0]
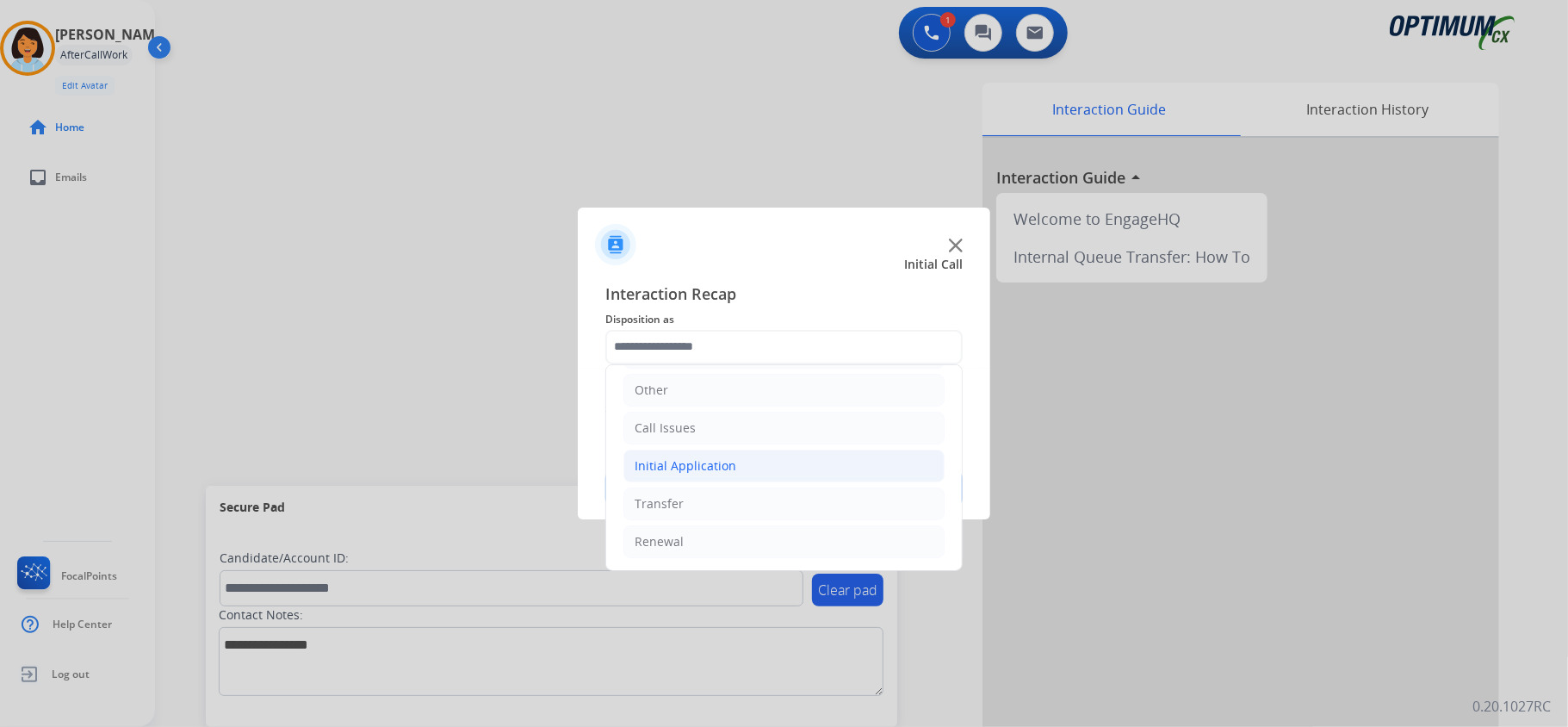
click at [755, 450] on li "Initial Application" at bounding box center [784, 466] width 321 height 33
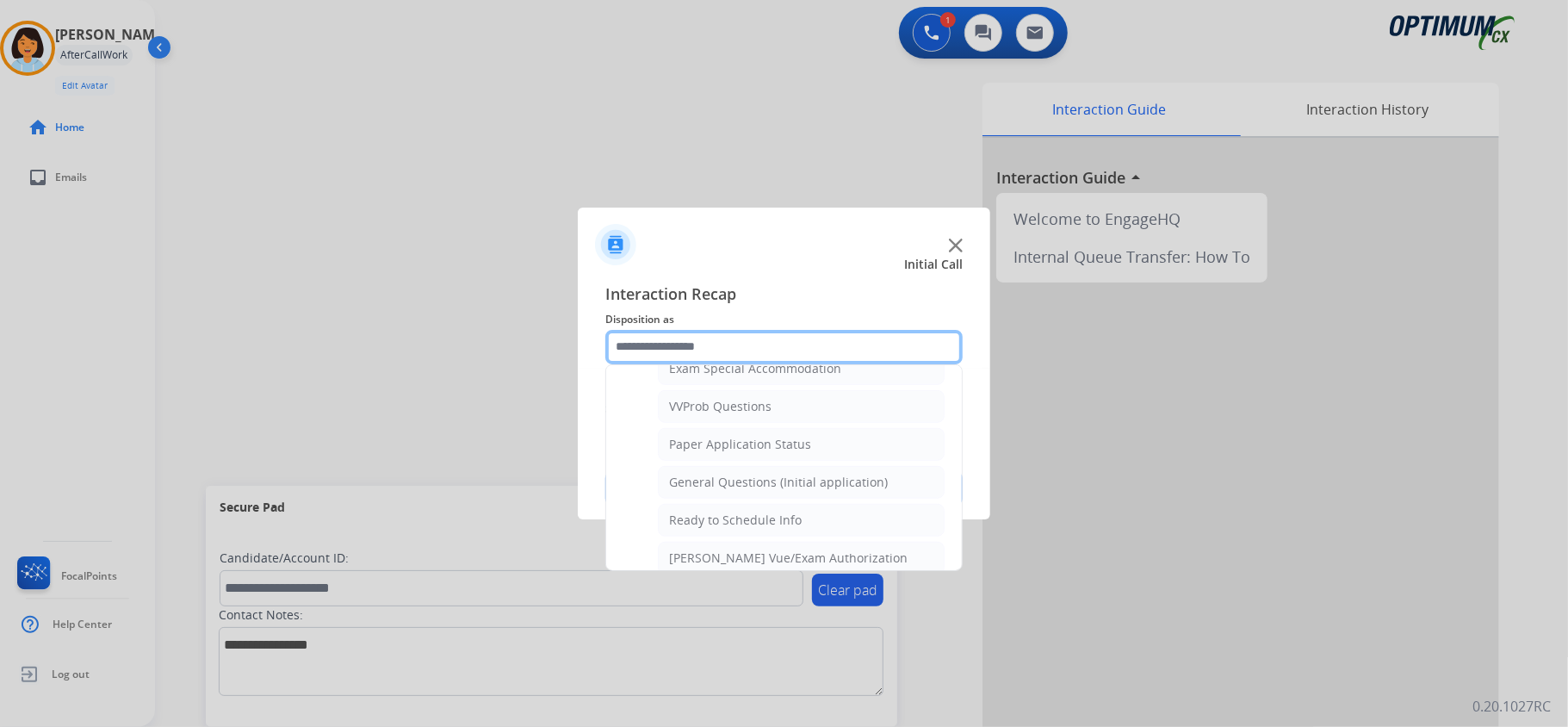
scroll to position [928, 0]
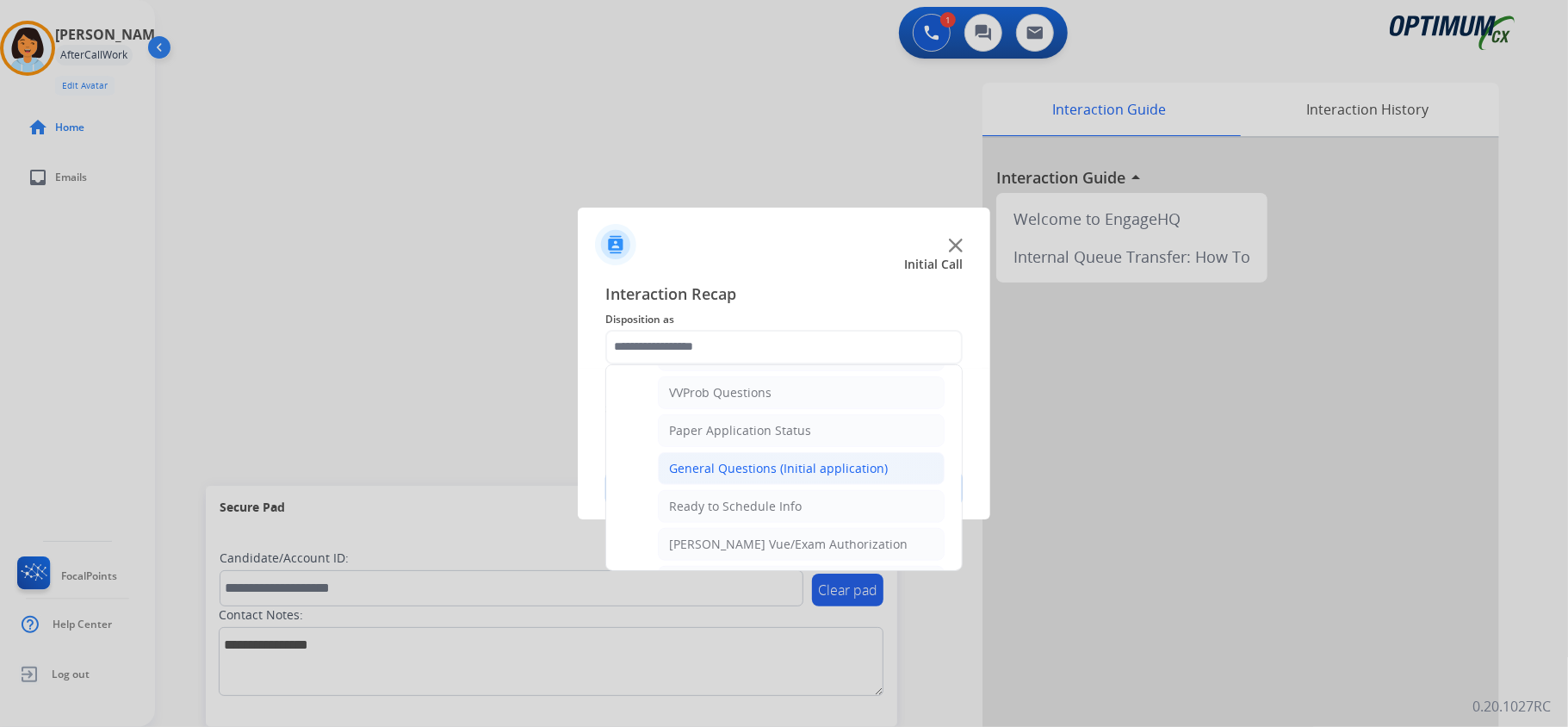
click at [879, 477] on div "General Questions (Initial application)" at bounding box center [778, 469] width 219 height 18
type input "**********"
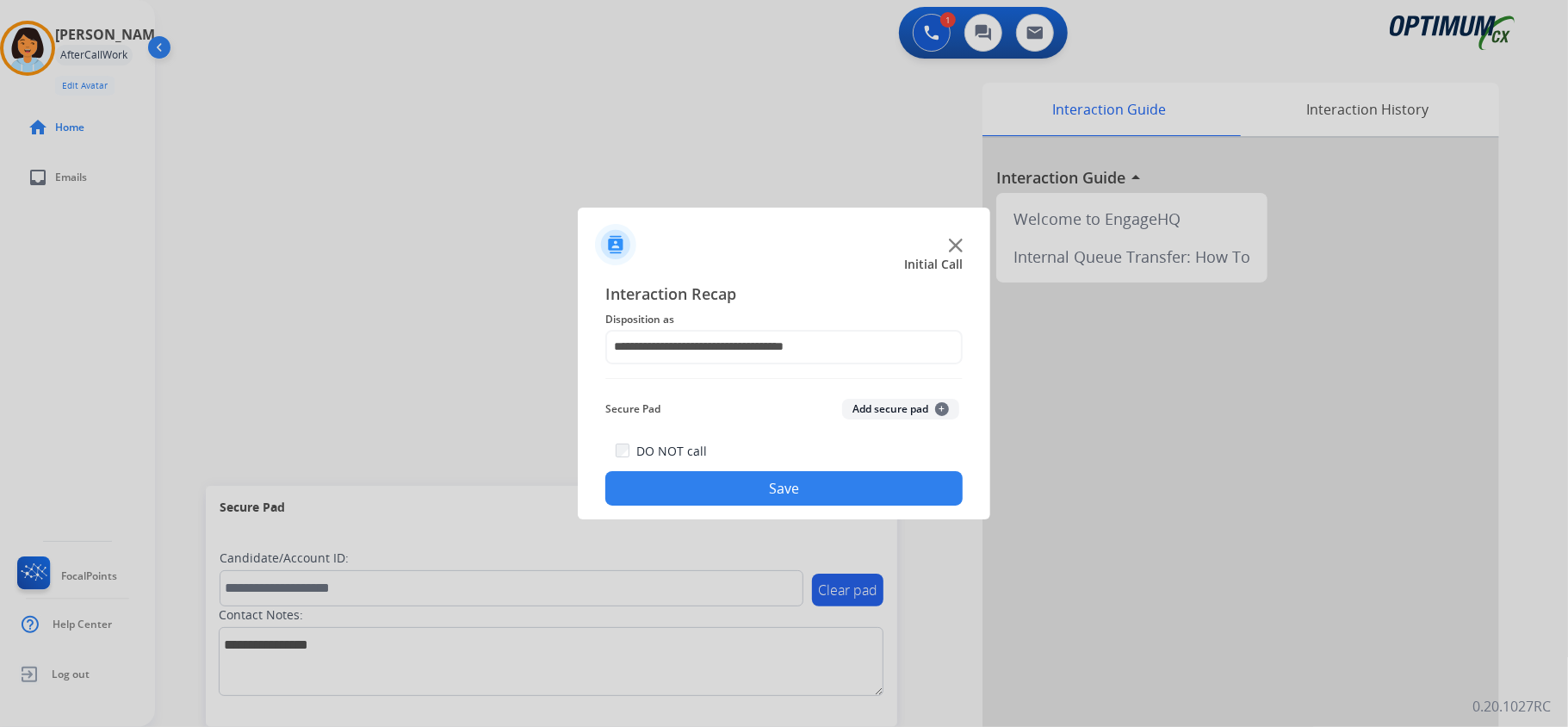
click at [858, 498] on button "Save" at bounding box center [784, 488] width 357 height 34
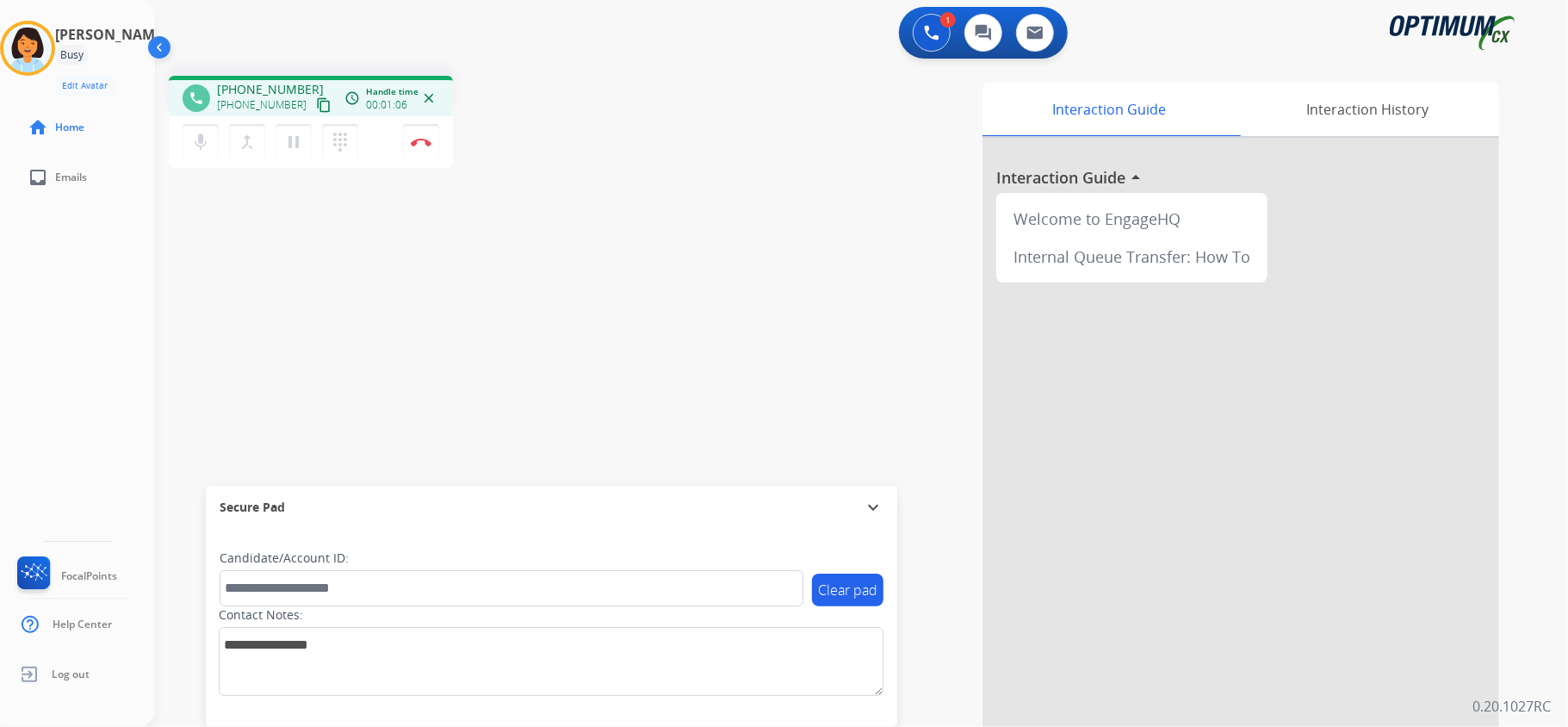
click at [316, 106] on mat-icon "content_copy" at bounding box center [324, 106] width 16 height 16
click at [424, 132] on button "Disconnect" at bounding box center [421, 142] width 36 height 36
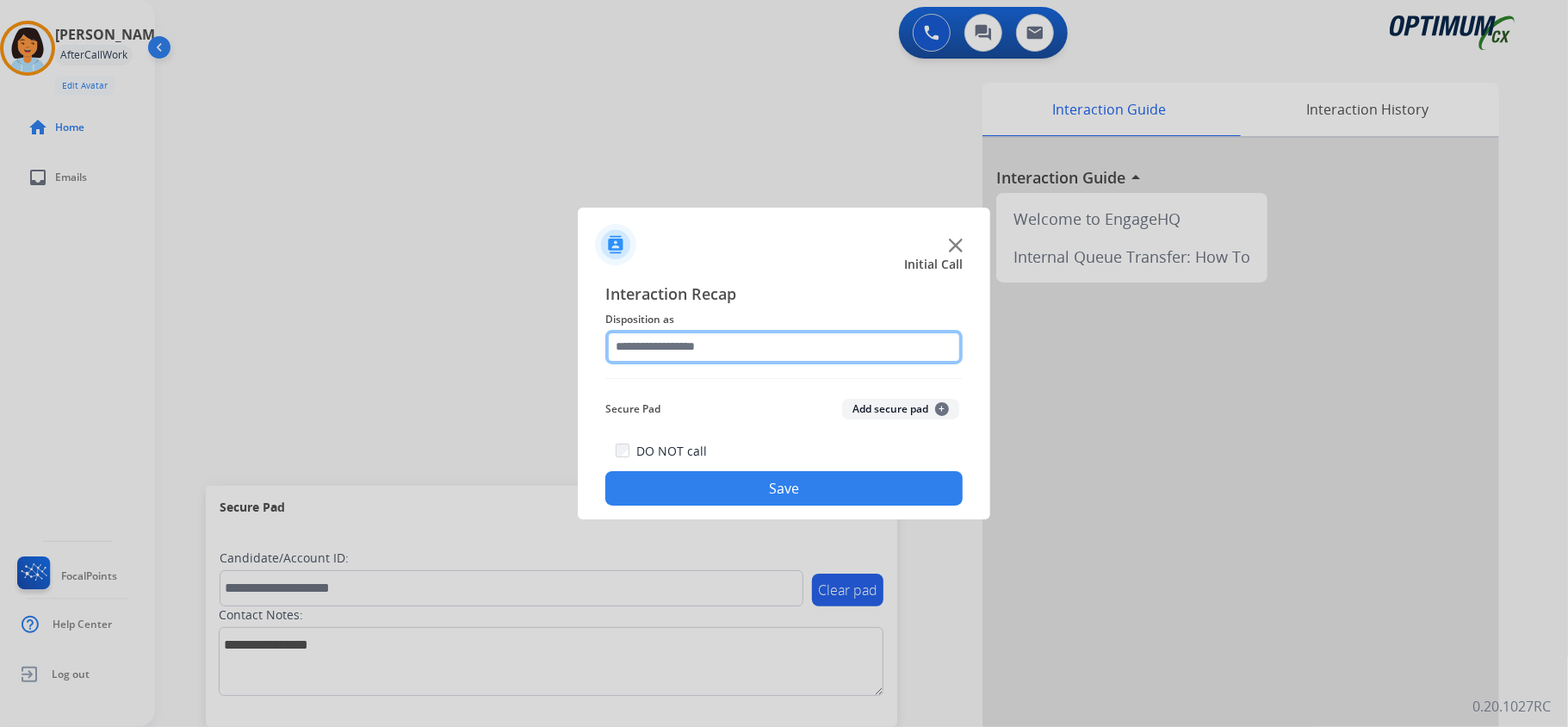
click at [723, 340] on input "text" at bounding box center [784, 347] width 357 height 34
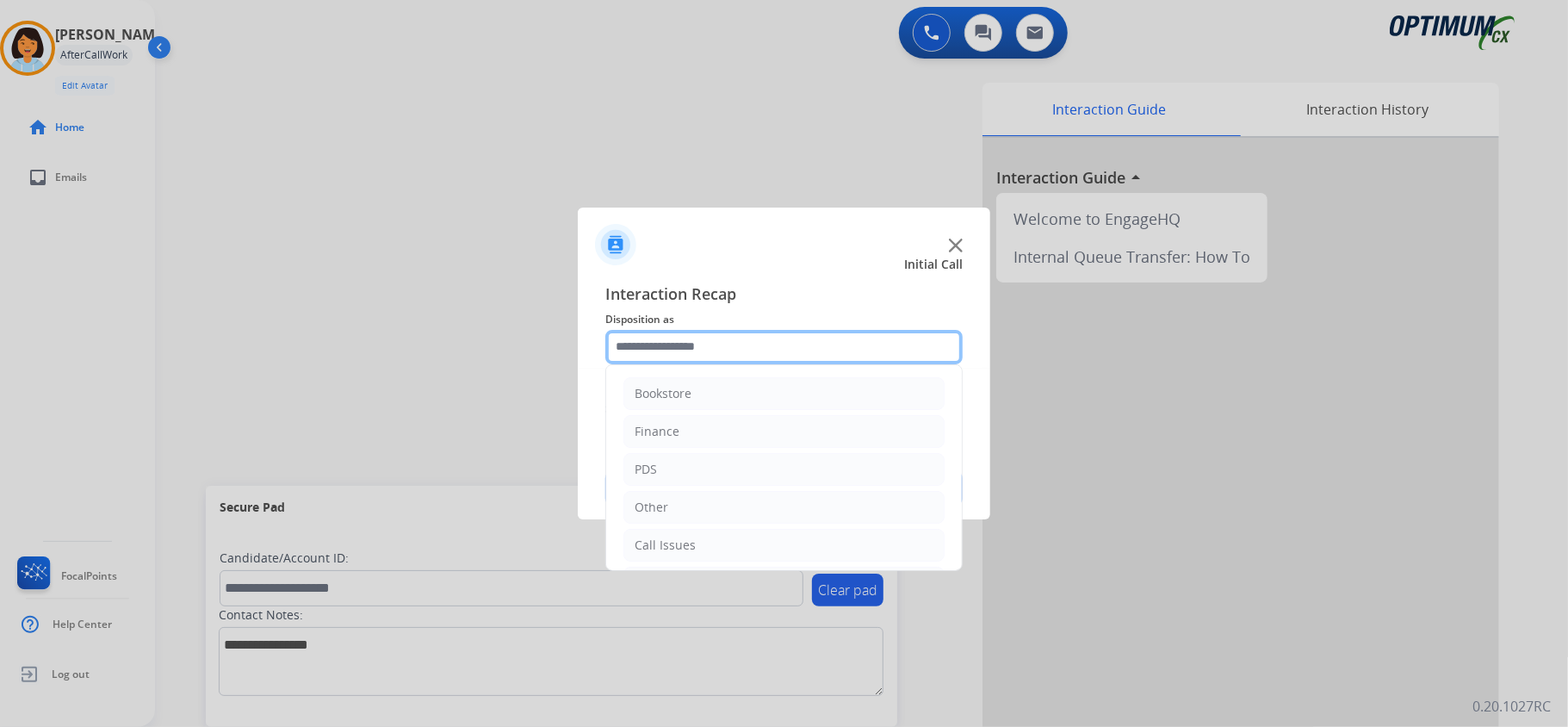
scroll to position [121, 0]
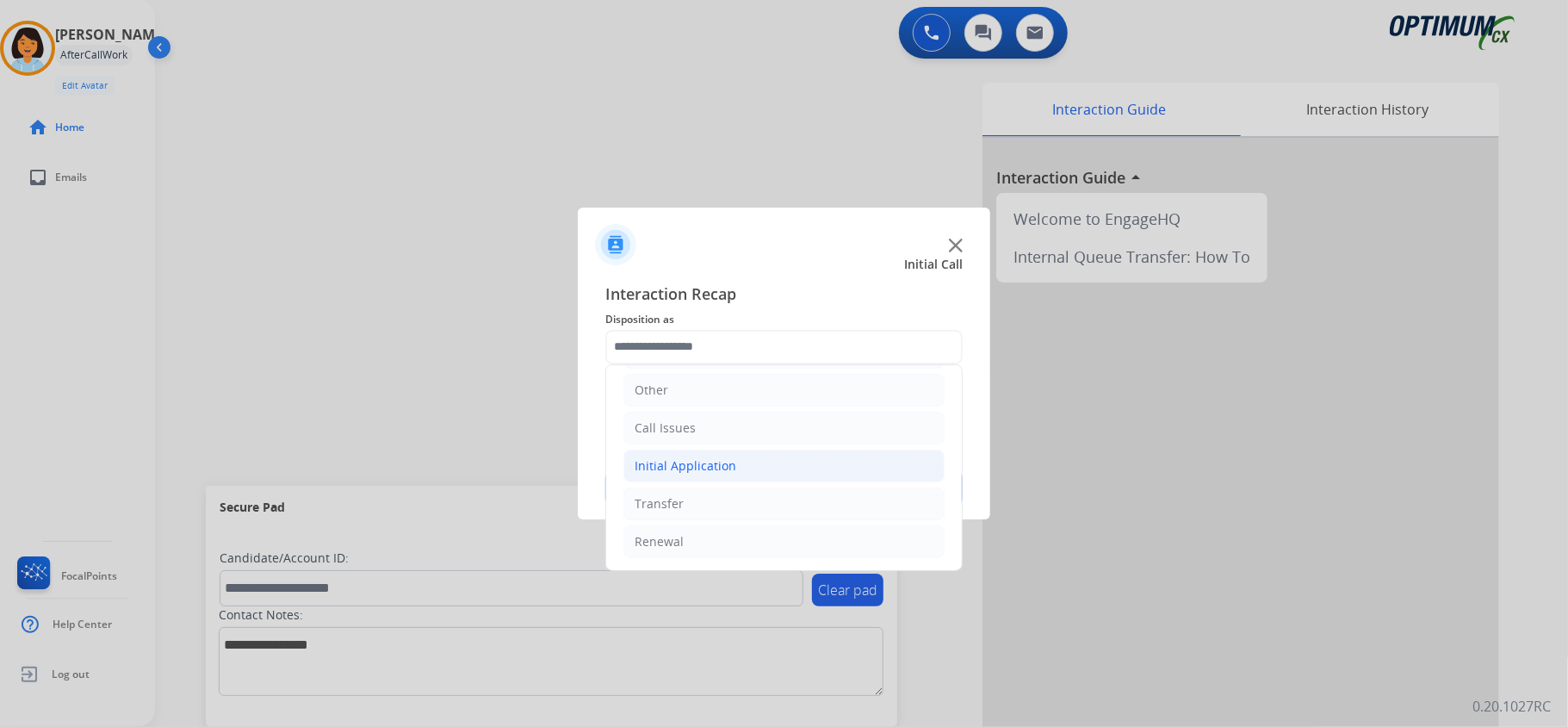
click at [824, 462] on li "Initial Application" at bounding box center [784, 466] width 321 height 33
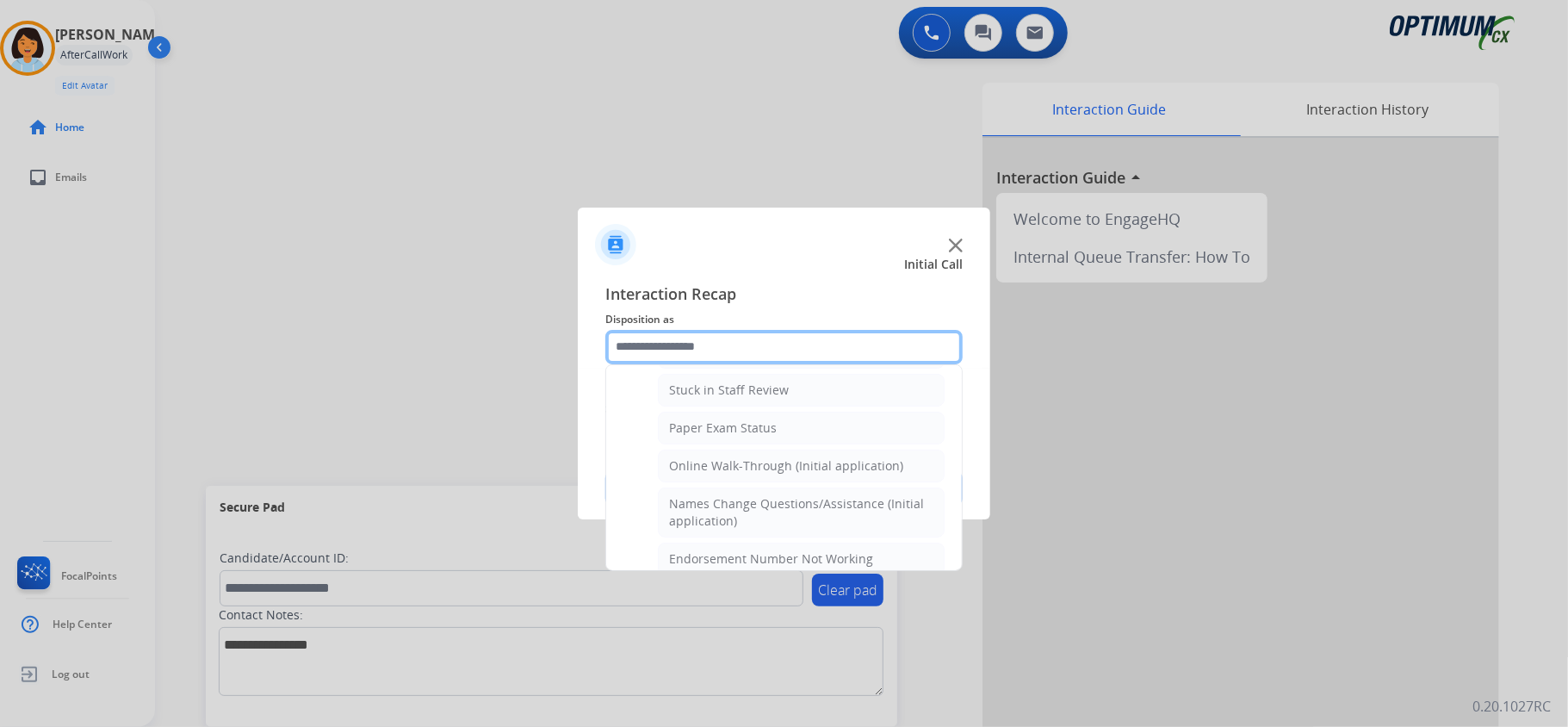
scroll to position [327, 0]
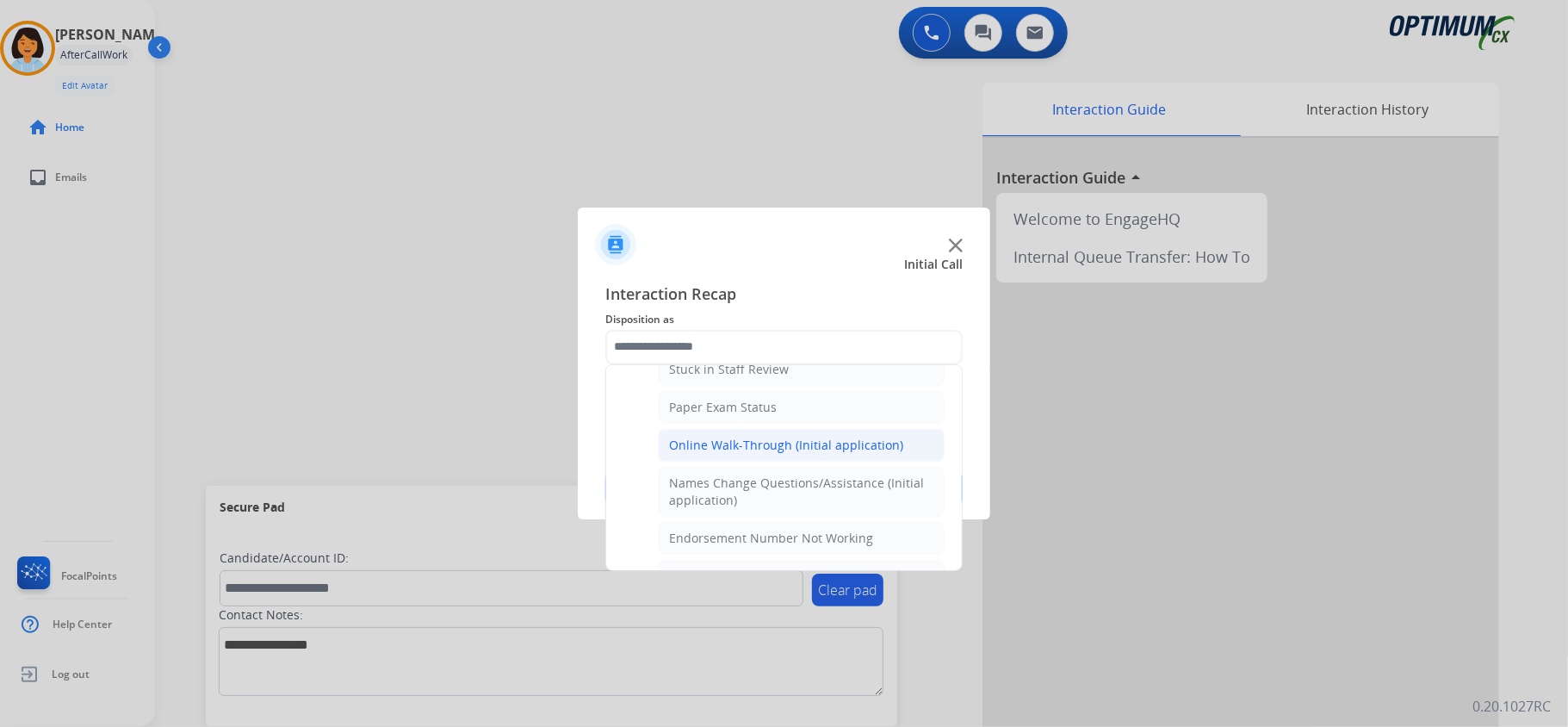
click at [838, 445] on div "Online Walk-Through (Initial application)" at bounding box center [786, 445] width 234 height 18
type input "**********"
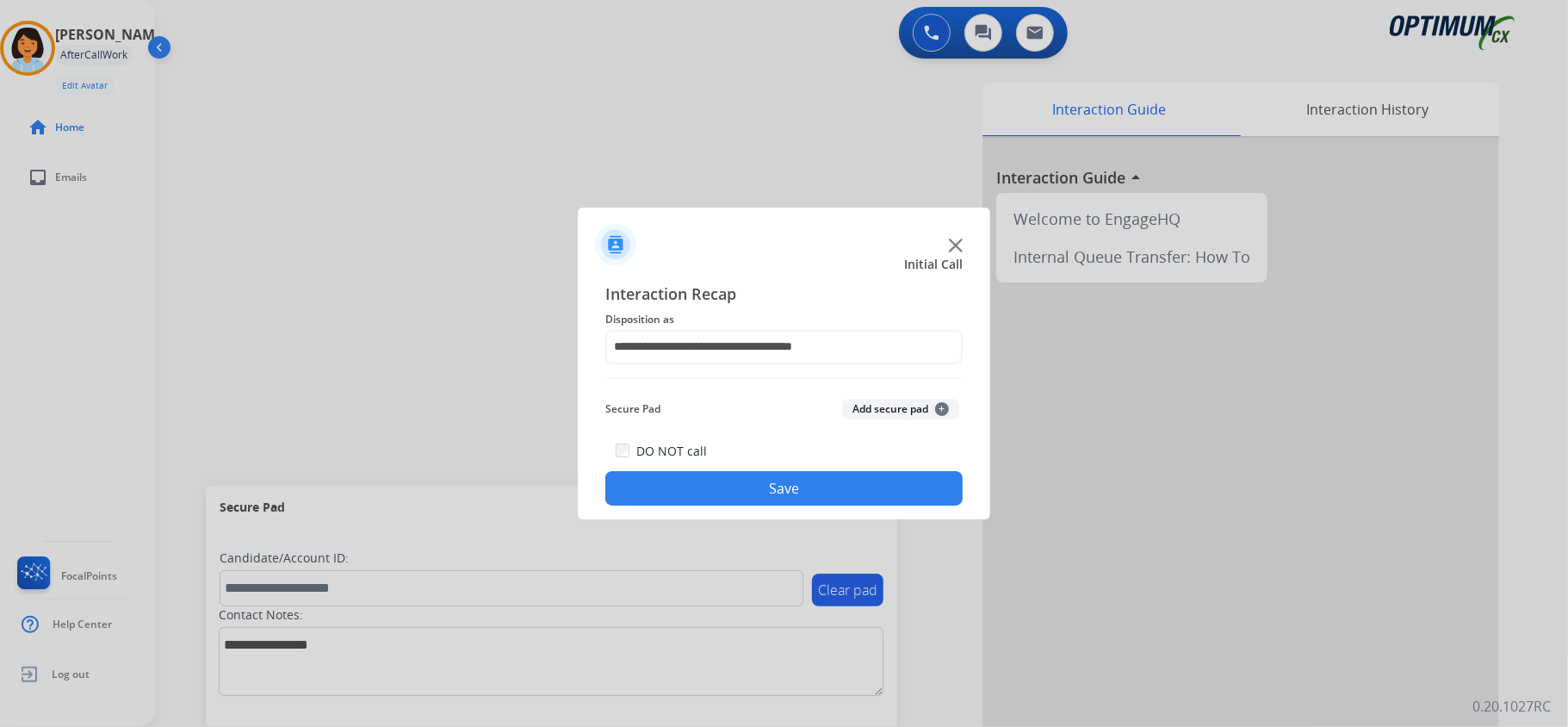
click at [790, 483] on button "Save" at bounding box center [784, 488] width 357 height 34
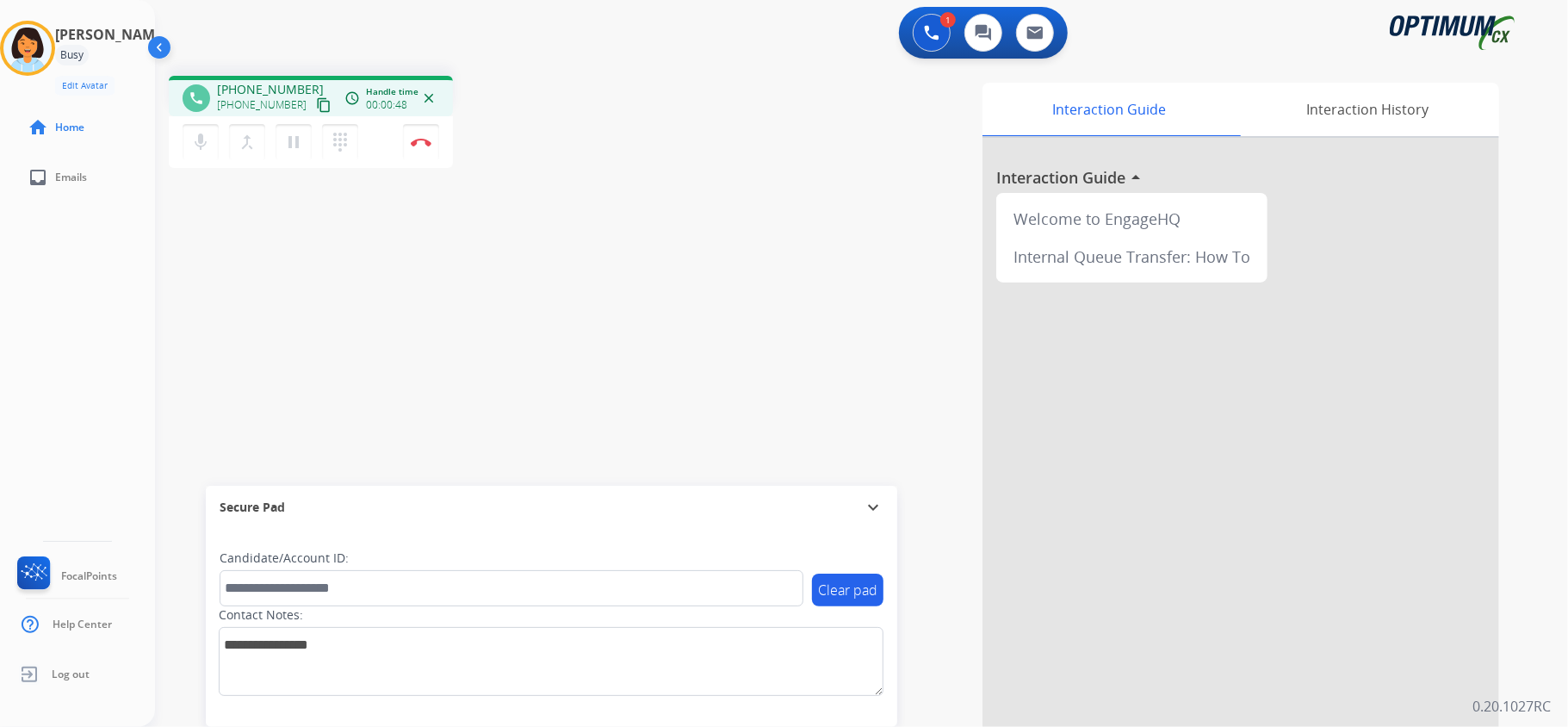
click at [316, 107] on mat-icon "content_copy" at bounding box center [324, 106] width 16 height 16
click at [418, 142] on img at bounding box center [421, 143] width 20 height 9
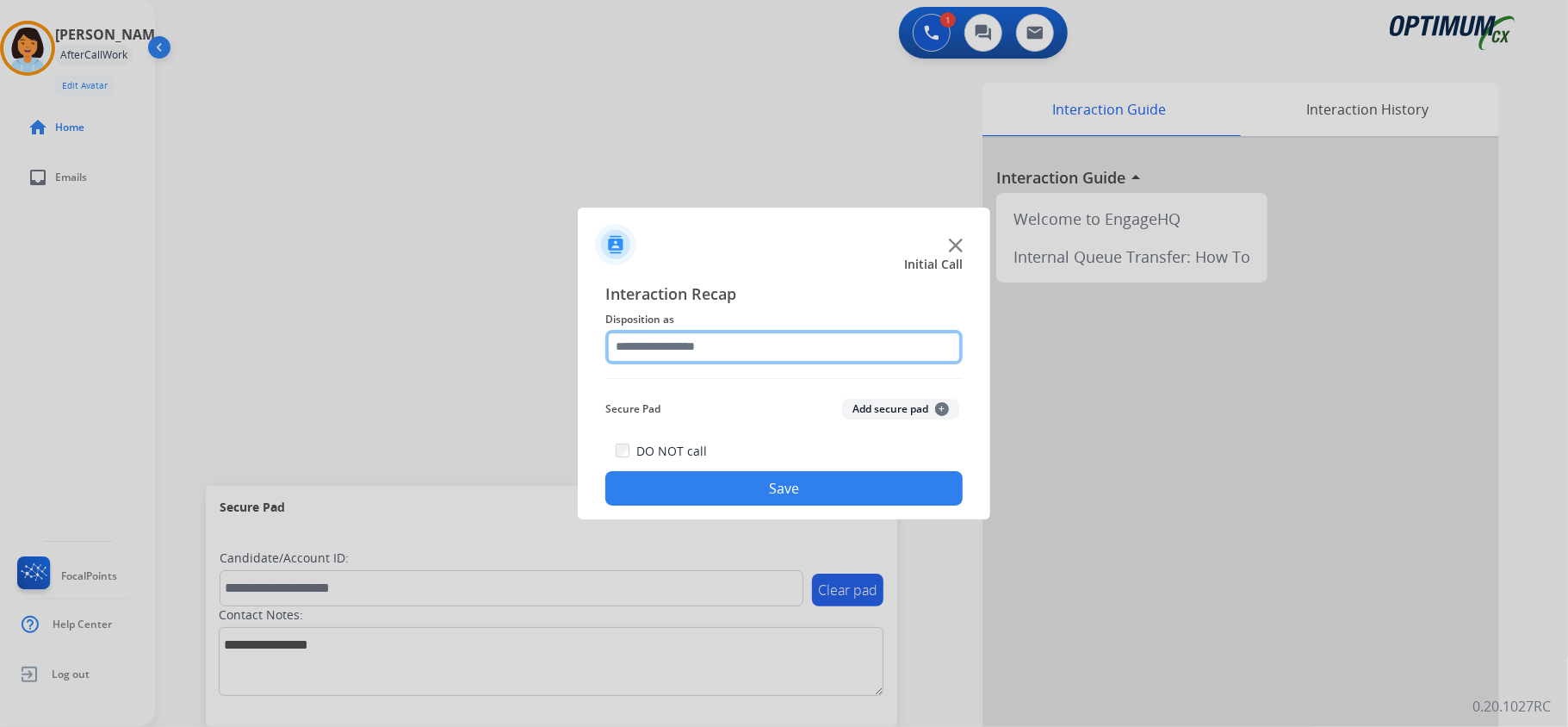
click at [716, 342] on input "text" at bounding box center [784, 347] width 357 height 34
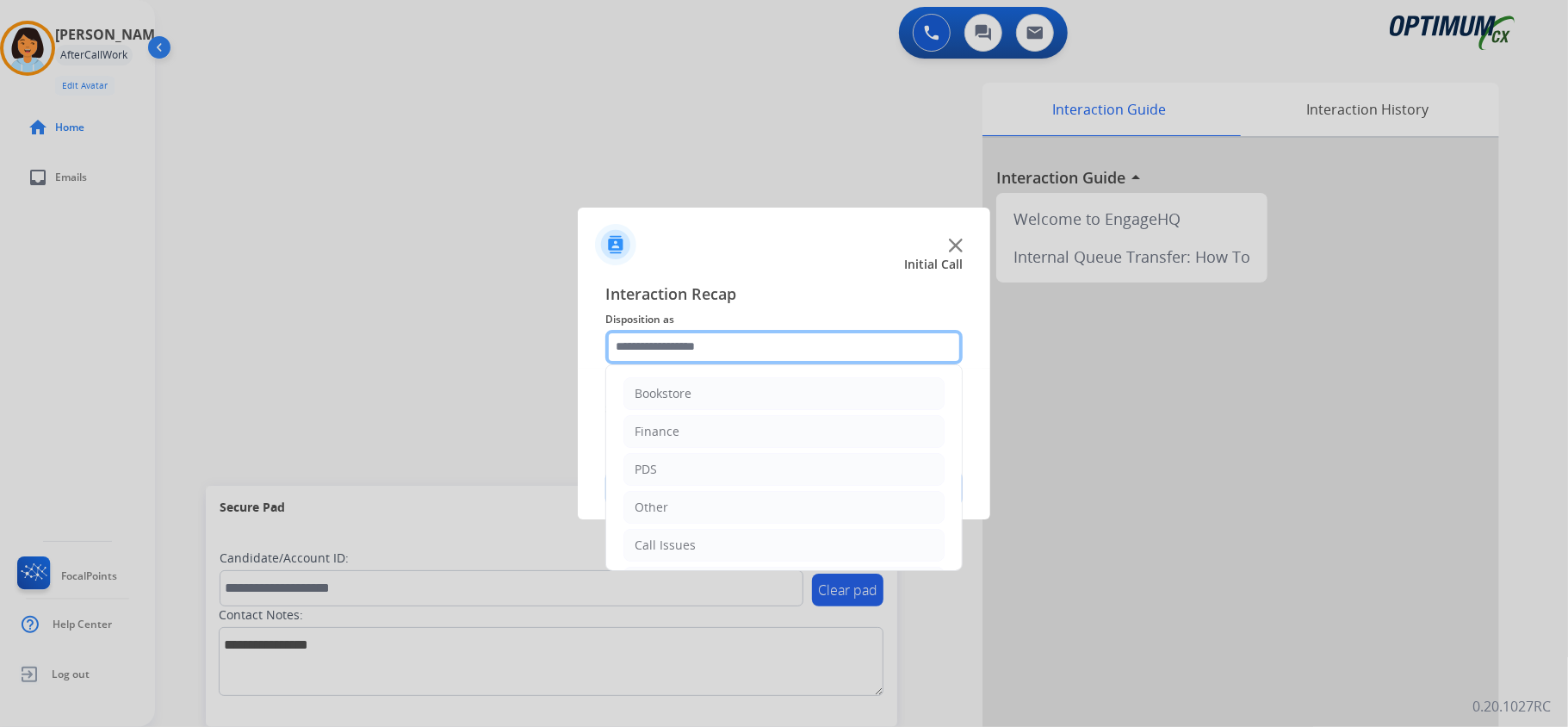
scroll to position [121, 0]
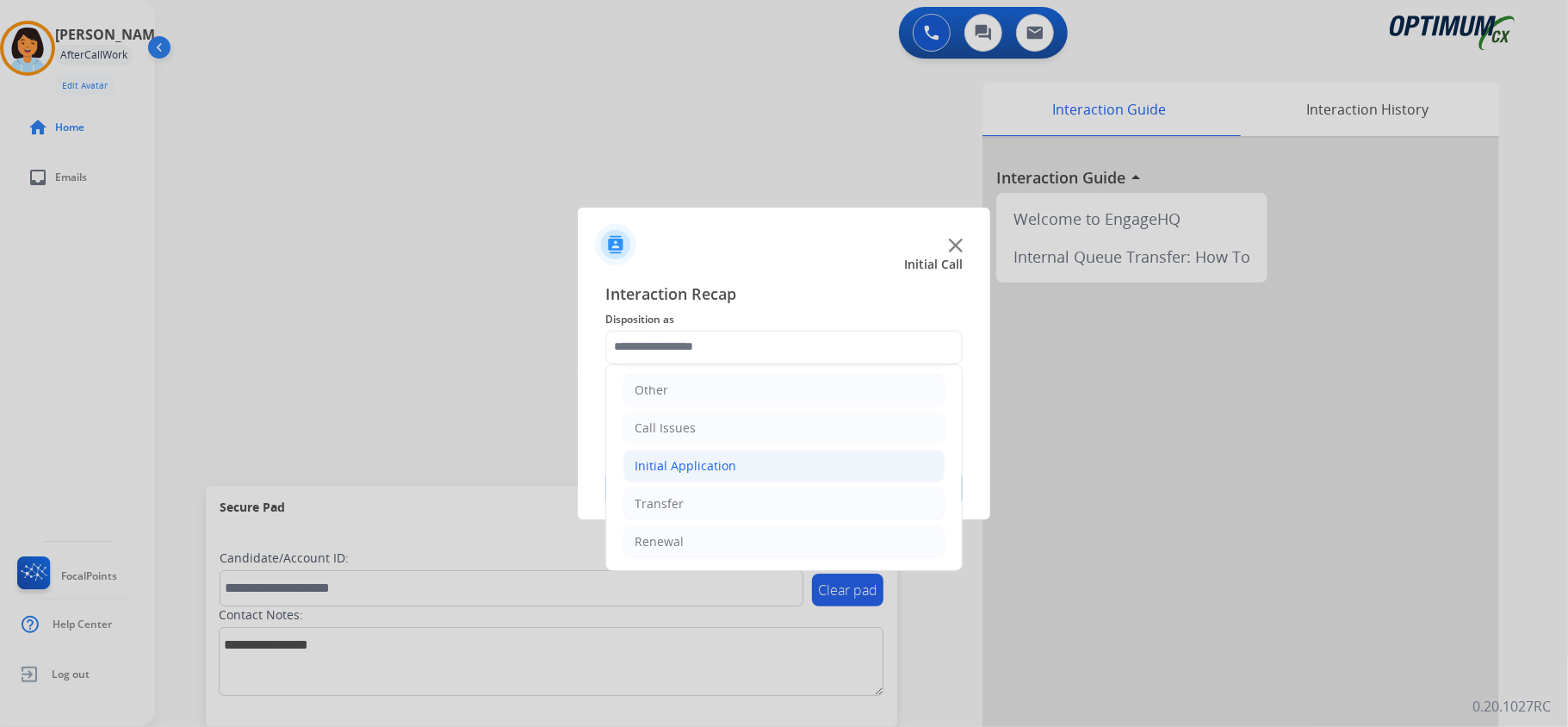
click at [735, 455] on li "Initial Application" at bounding box center [784, 466] width 321 height 33
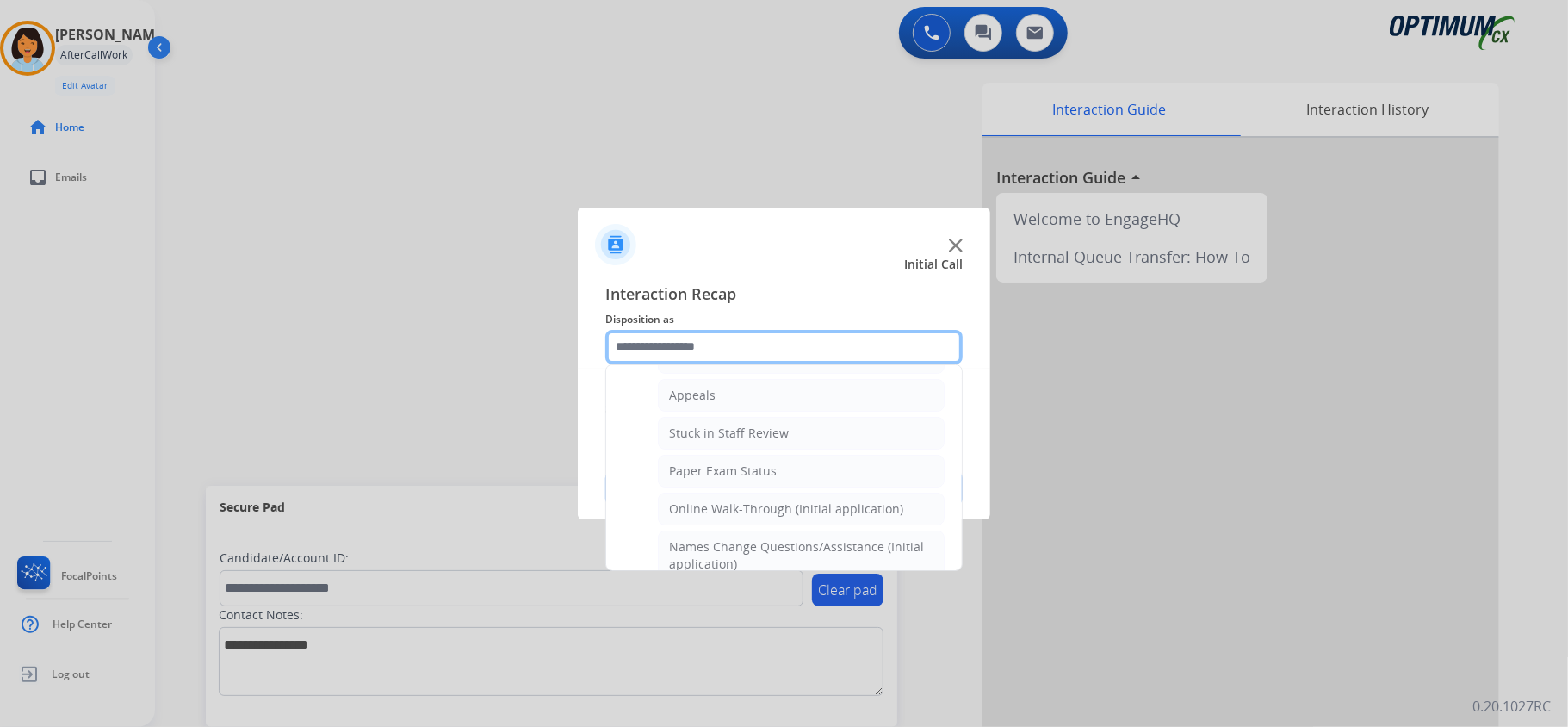
scroll to position [257, 0]
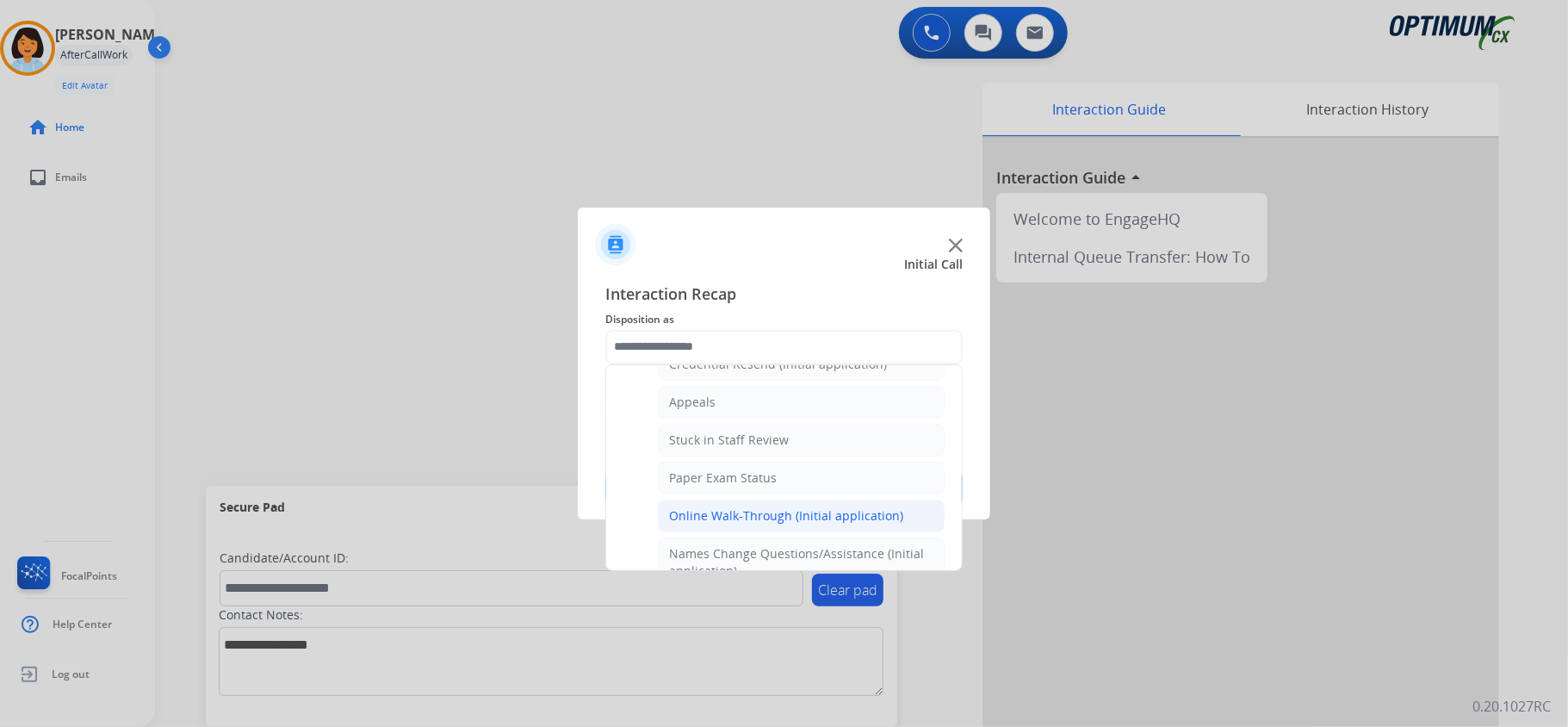
click at [711, 524] on div "Online Walk-Through (Initial application)" at bounding box center [786, 516] width 234 height 18
type input "**********"
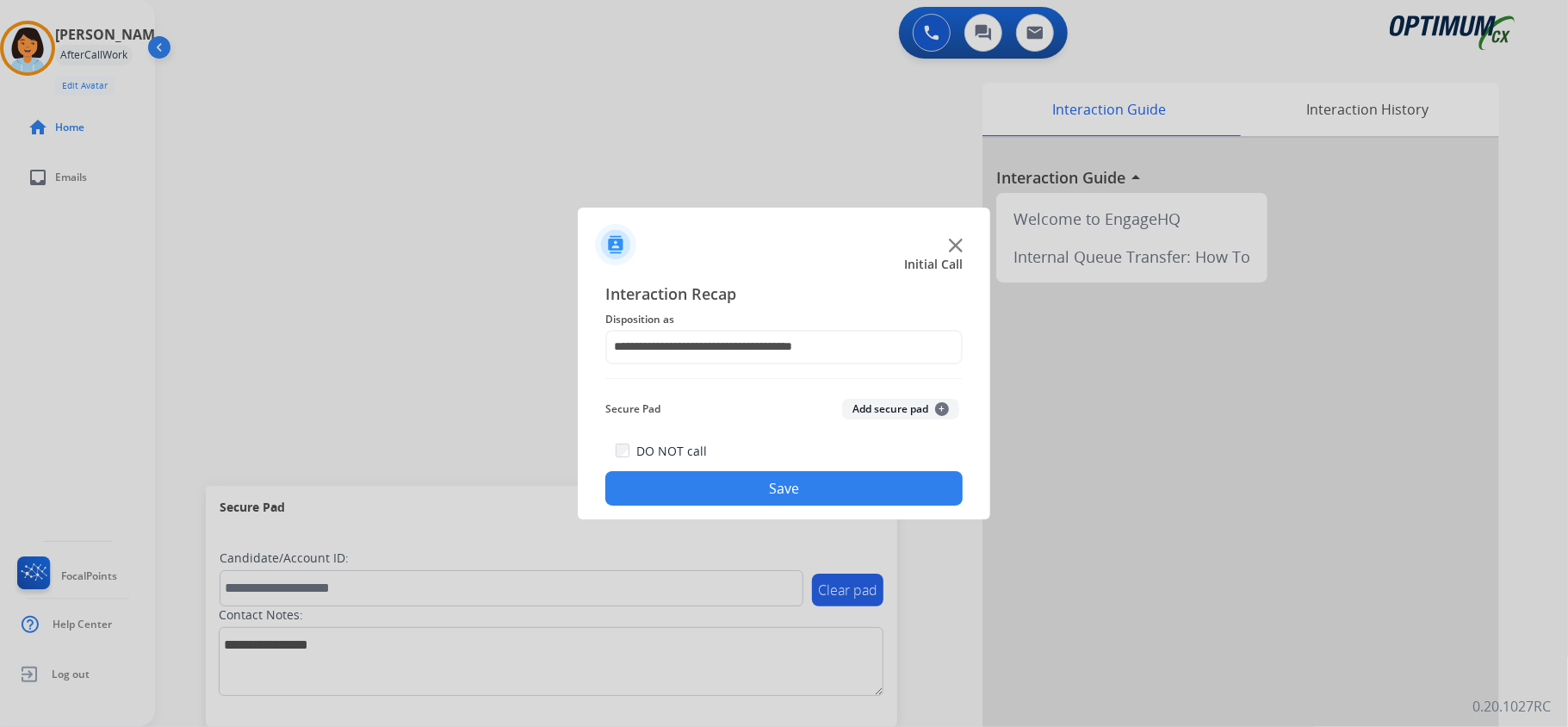
click at [697, 501] on button "Save" at bounding box center [784, 488] width 357 height 34
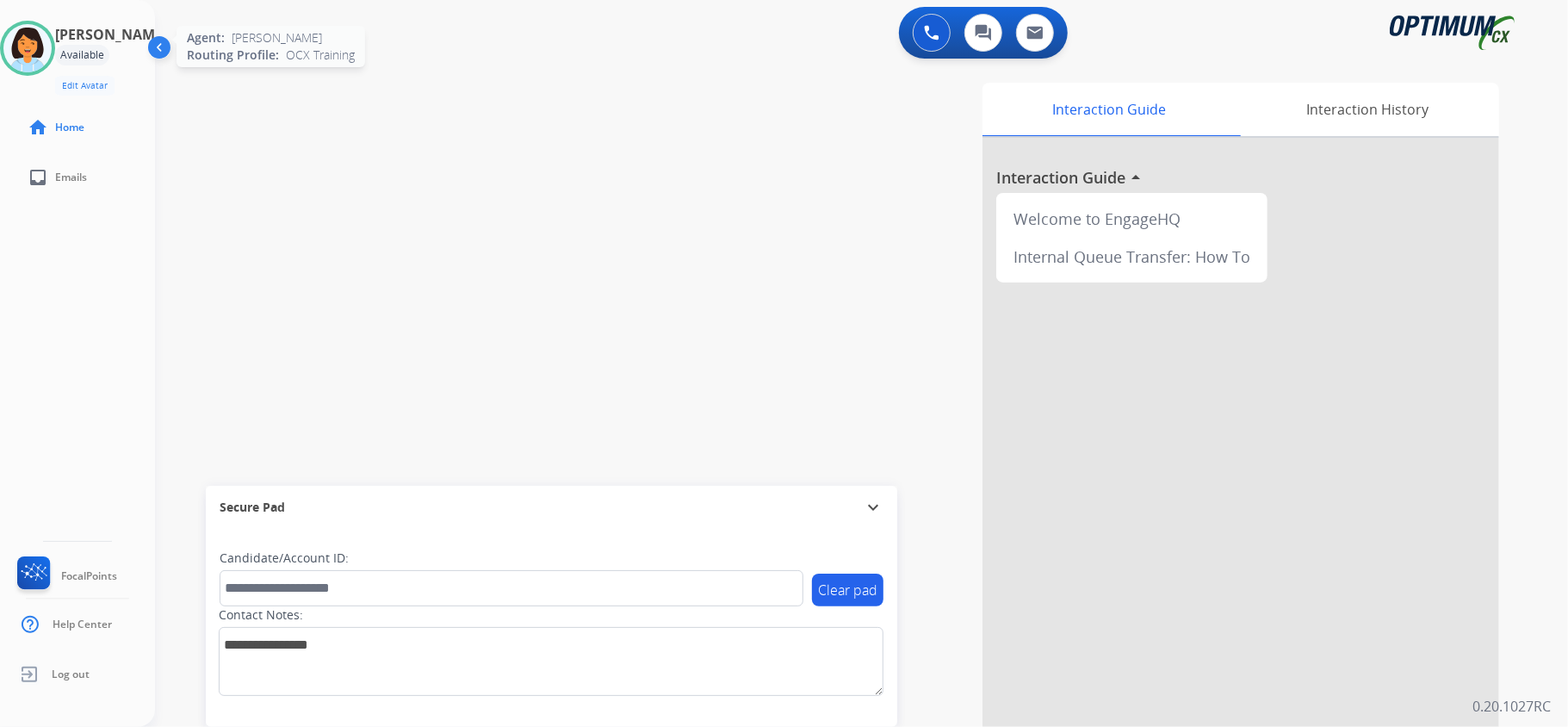
click at [48, 35] on img at bounding box center [27, 48] width 48 height 48
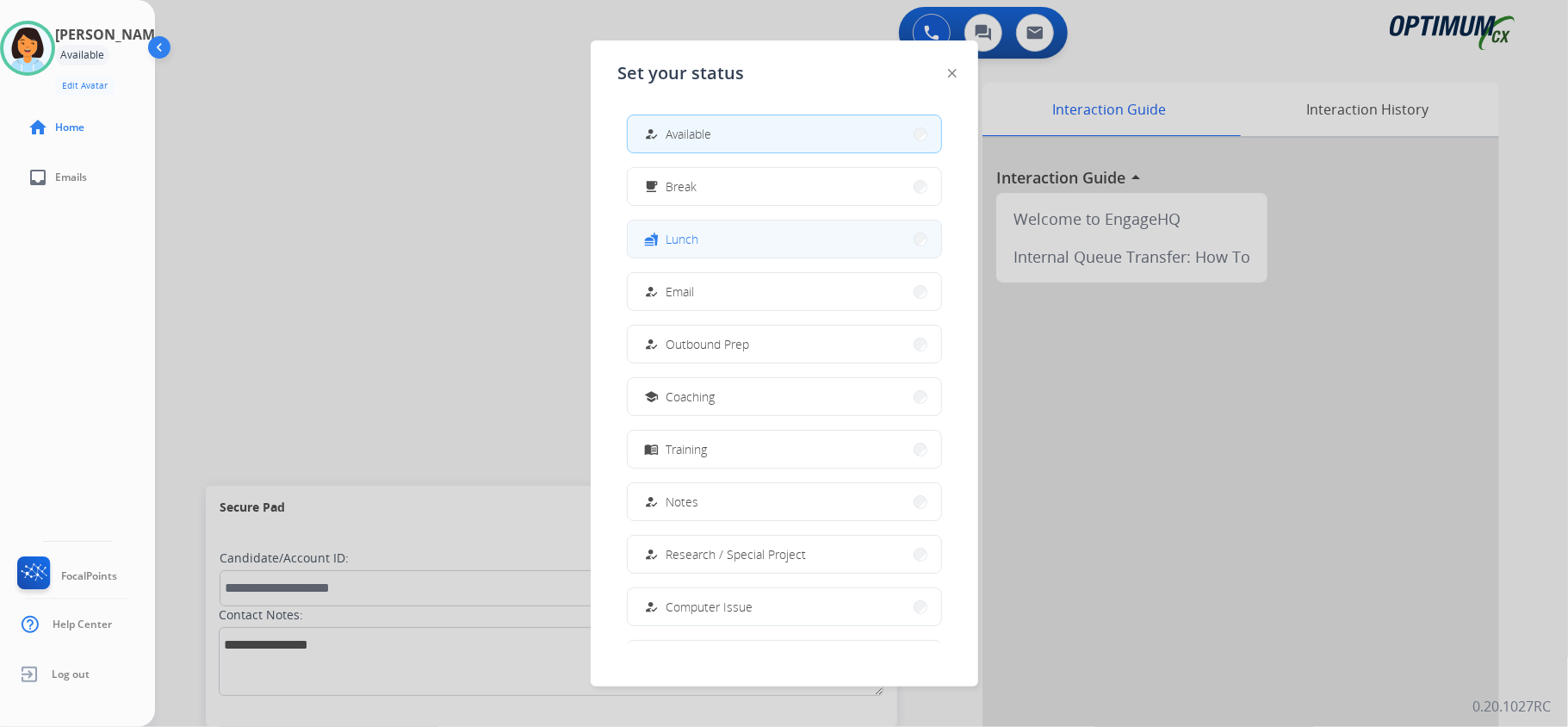
click at [810, 246] on button "fastfood Lunch" at bounding box center [784, 239] width 313 height 37
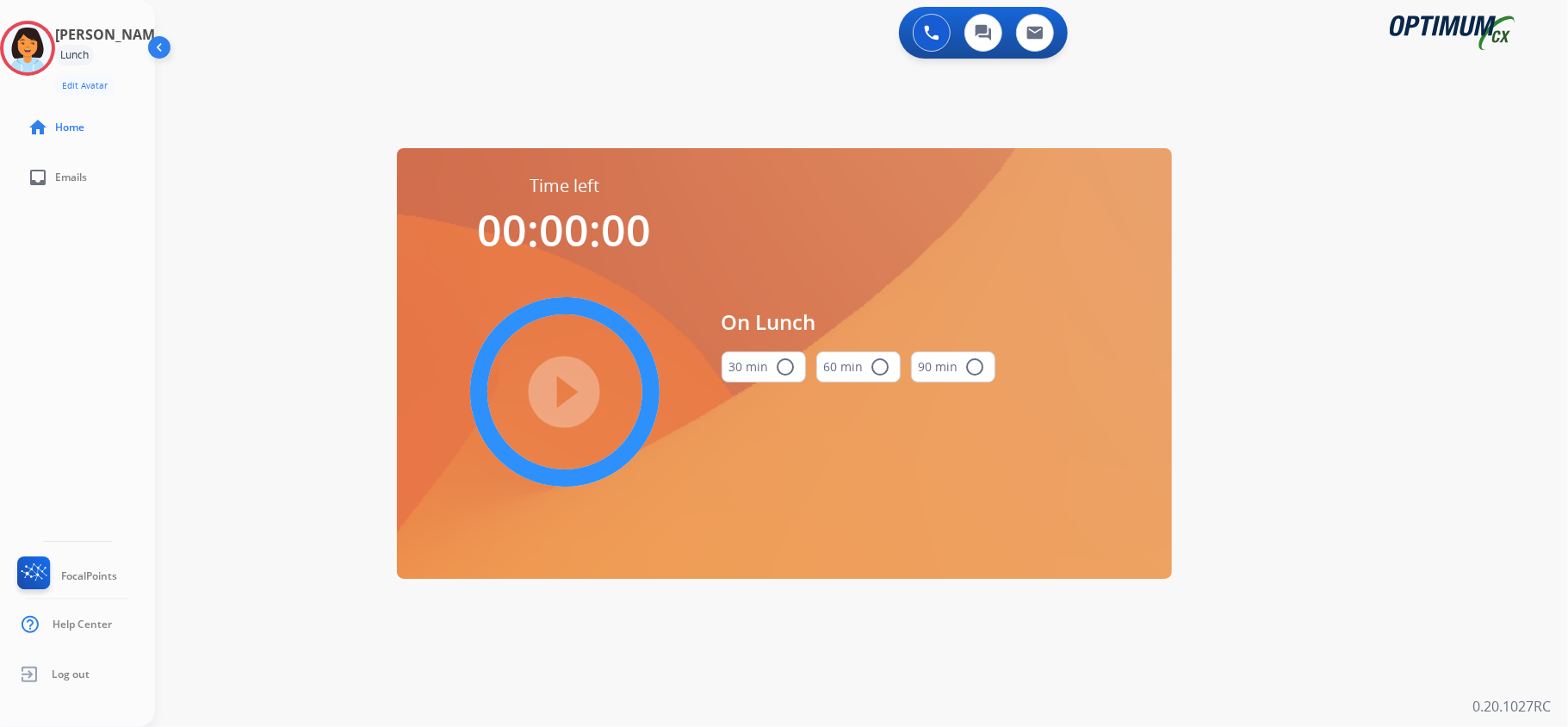
click at [749, 391] on div "30 min radio_button_unchecked" at bounding box center [764, 367] width 84 height 59
click at [742, 371] on button "30 min radio_button_unchecked" at bounding box center [764, 366] width 84 height 31
click at [567, 400] on mat-icon "play_circle_filled" at bounding box center [564, 392] width 20 height 20
